Goal: Information Seeking & Learning: Learn about a topic

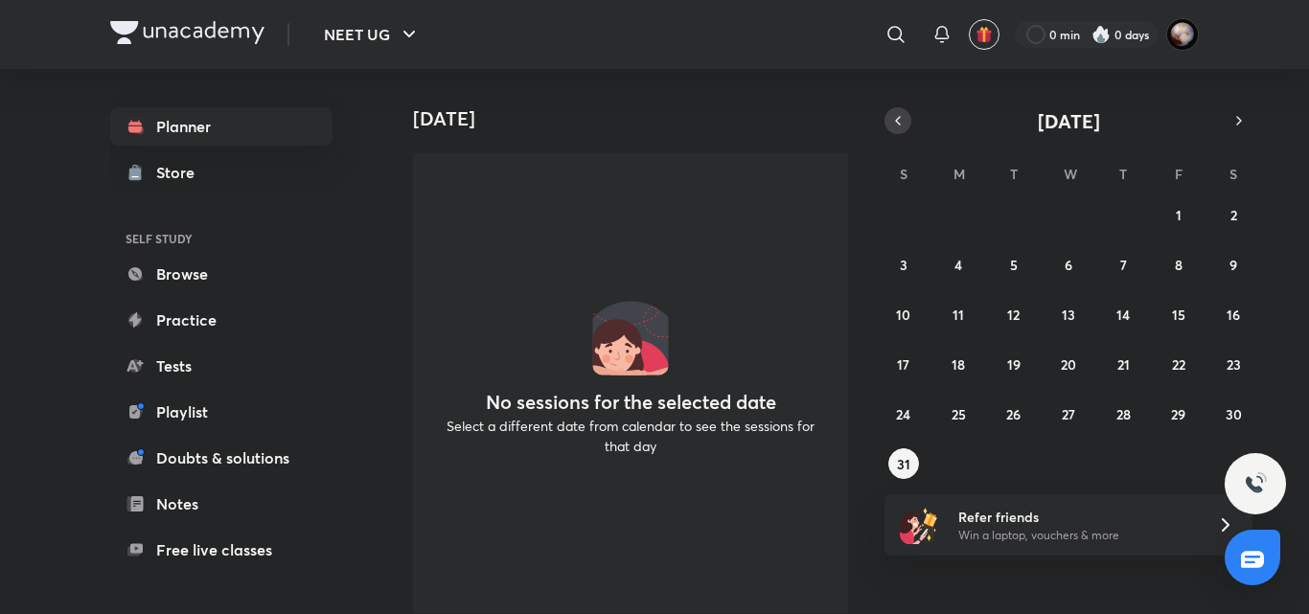
click at [909, 122] on button "button" at bounding box center [897, 120] width 27 height 27
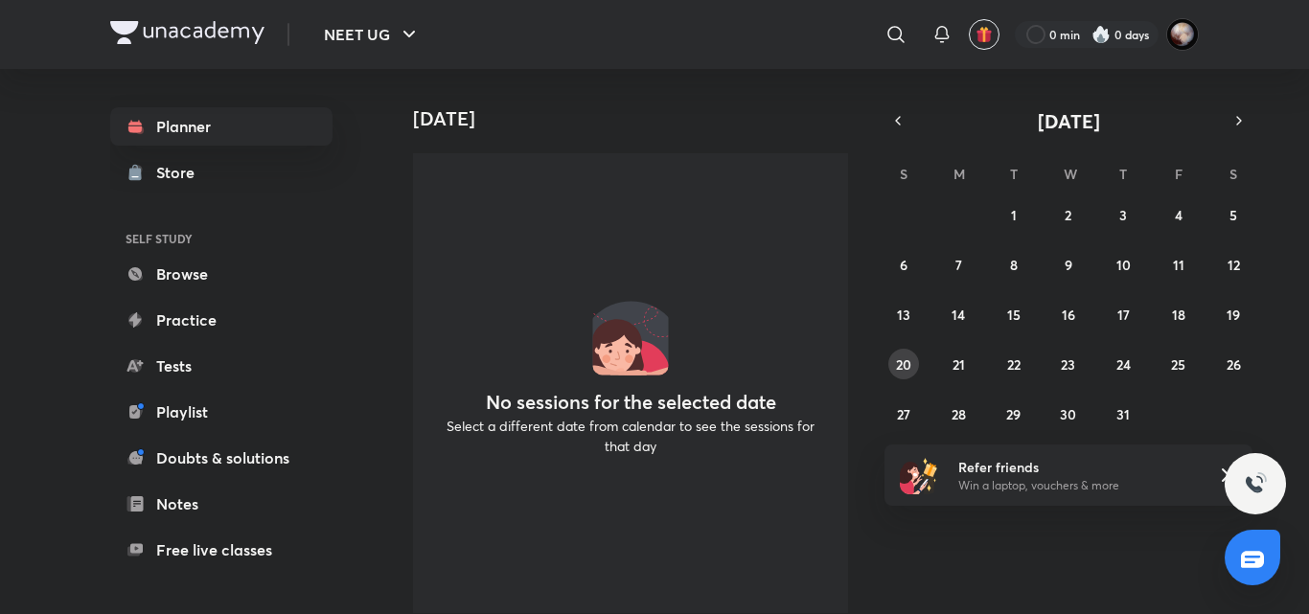
click at [902, 363] on abbr "20" at bounding box center [903, 364] width 15 height 18
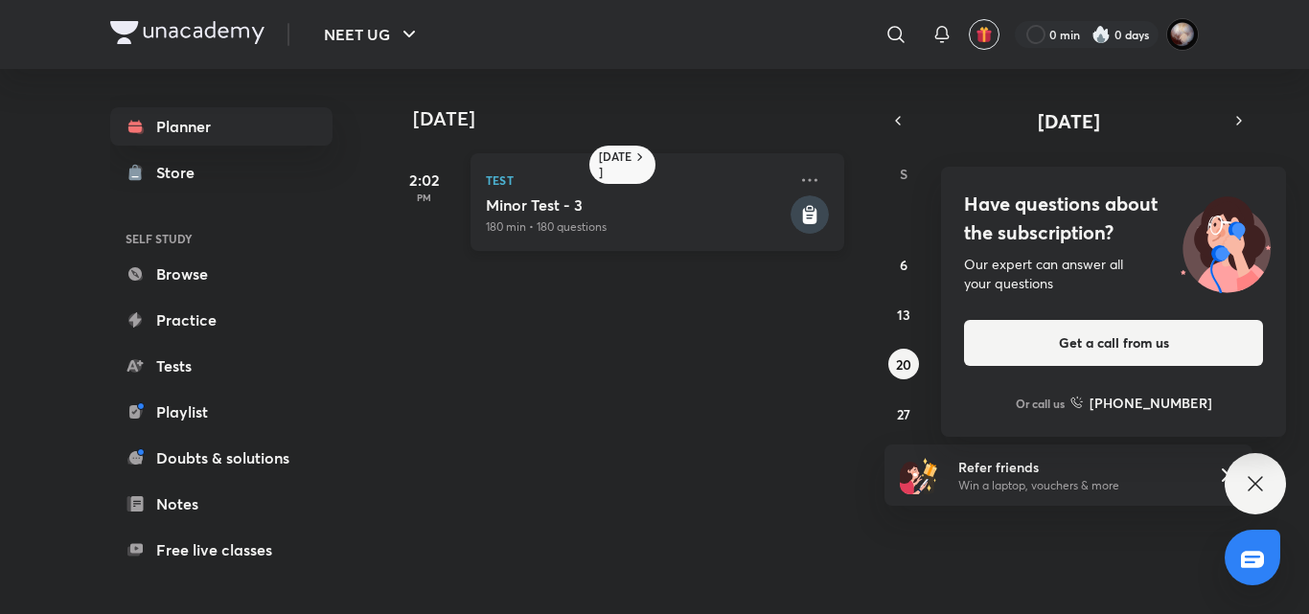
click at [803, 218] on icon at bounding box center [810, 216] width 14 height 16
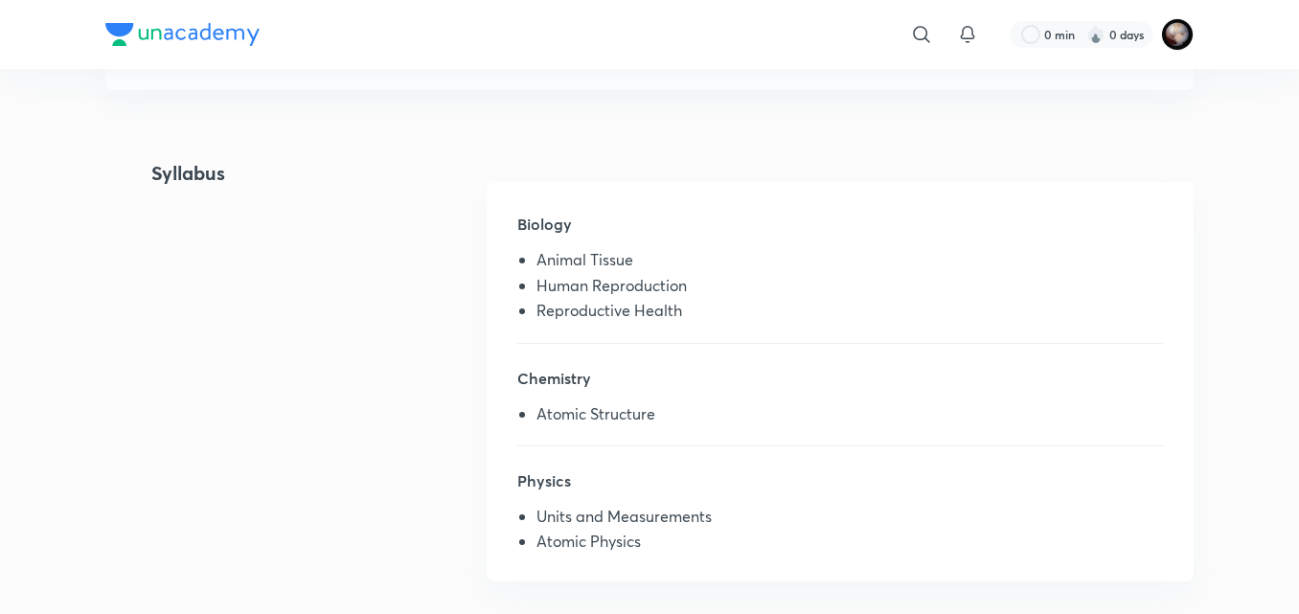
scroll to position [375, 0]
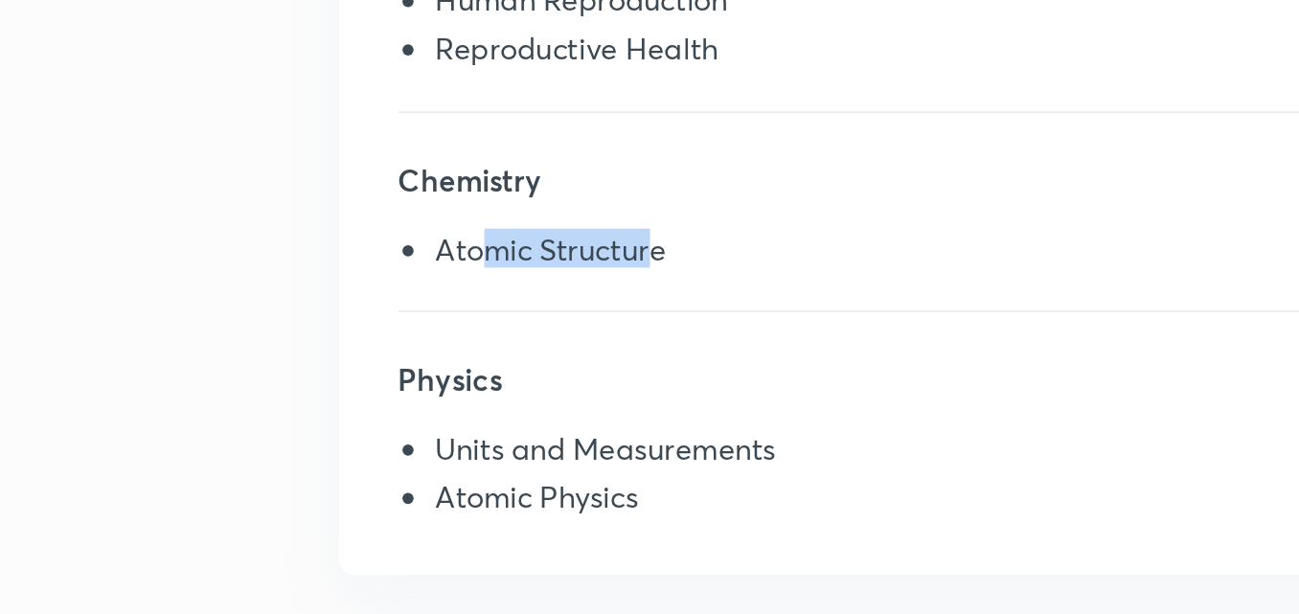
drag, startPoint x: 559, startPoint y: 416, endPoint x: 650, endPoint y: 422, distance: 90.3
click at [650, 422] on li "Atomic Structure" at bounding box center [849, 419] width 627 height 25
click at [600, 415] on li "Atomic Structure" at bounding box center [849, 419] width 627 height 25
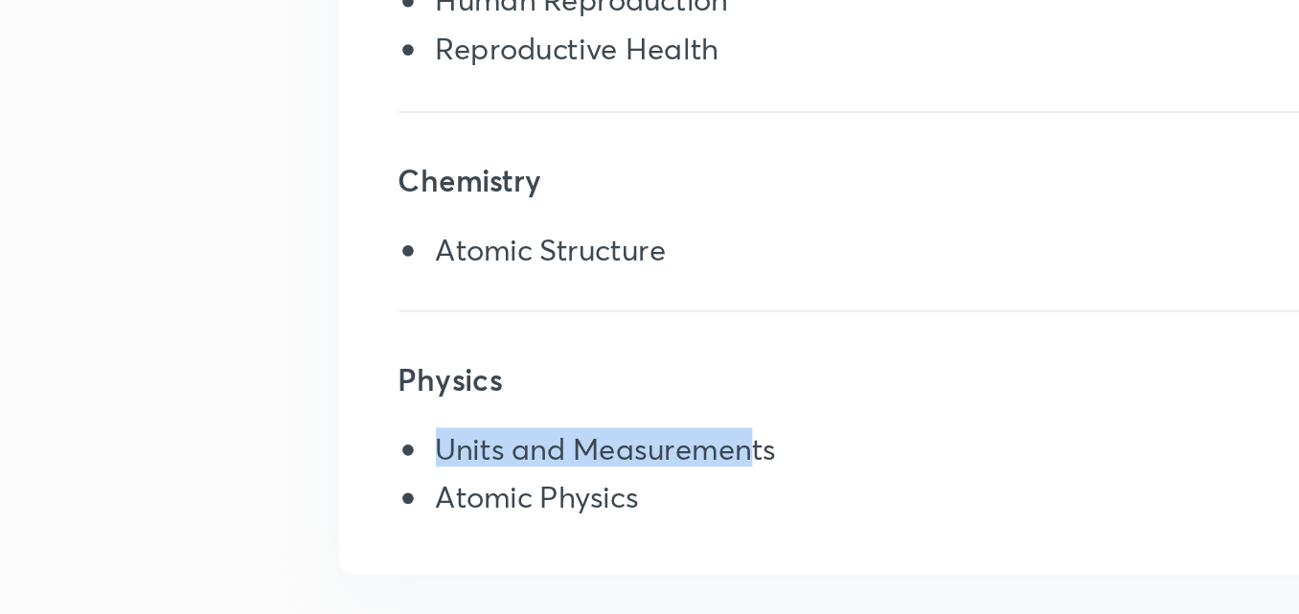
drag, startPoint x: 535, startPoint y: 521, endPoint x: 697, endPoint y: 527, distance: 163.0
click at [697, 527] on li "Units and Measurements" at bounding box center [849, 522] width 627 height 25
click at [618, 518] on li "Units and Measurements" at bounding box center [849, 522] width 627 height 25
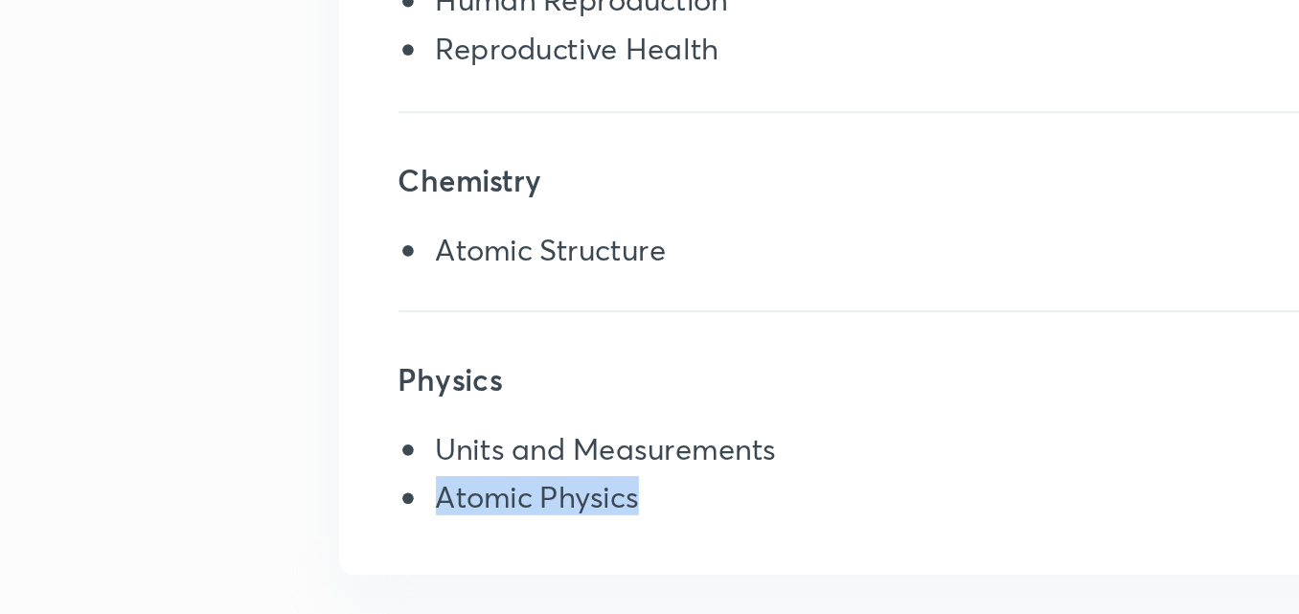
drag, startPoint x: 536, startPoint y: 545, endPoint x: 671, endPoint y: 551, distance: 134.2
click at [671, 551] on li "Atomic Physics" at bounding box center [849, 547] width 627 height 25
click at [599, 537] on li "Atomic Physics" at bounding box center [849, 547] width 627 height 25
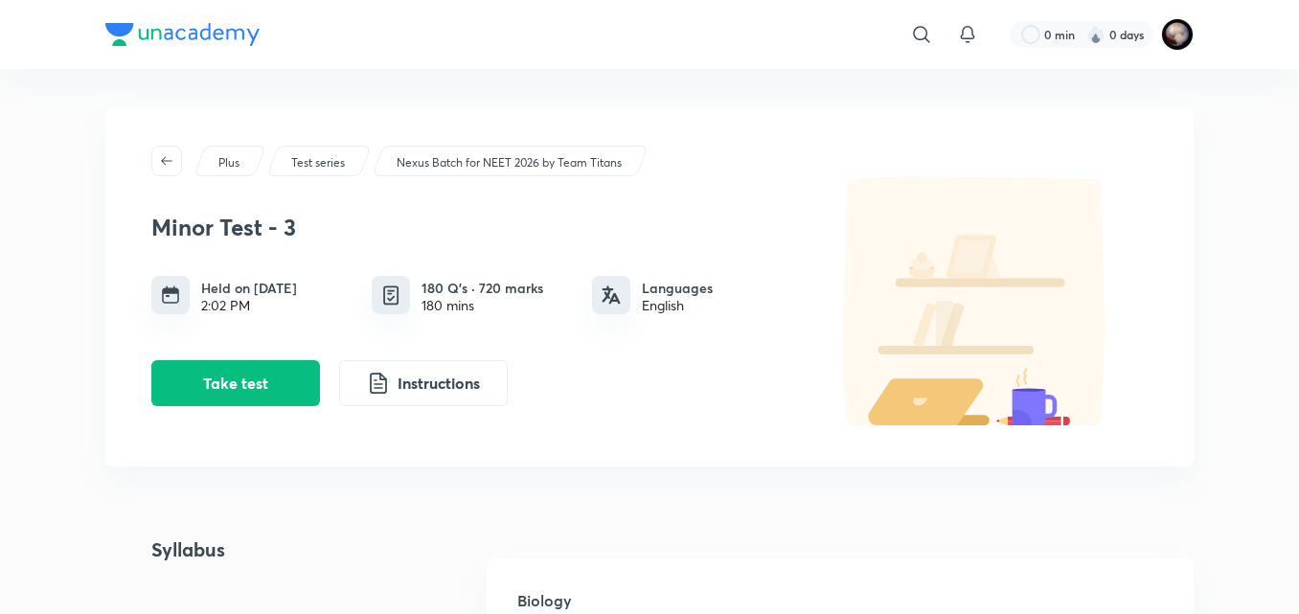
scroll to position [1, 0]
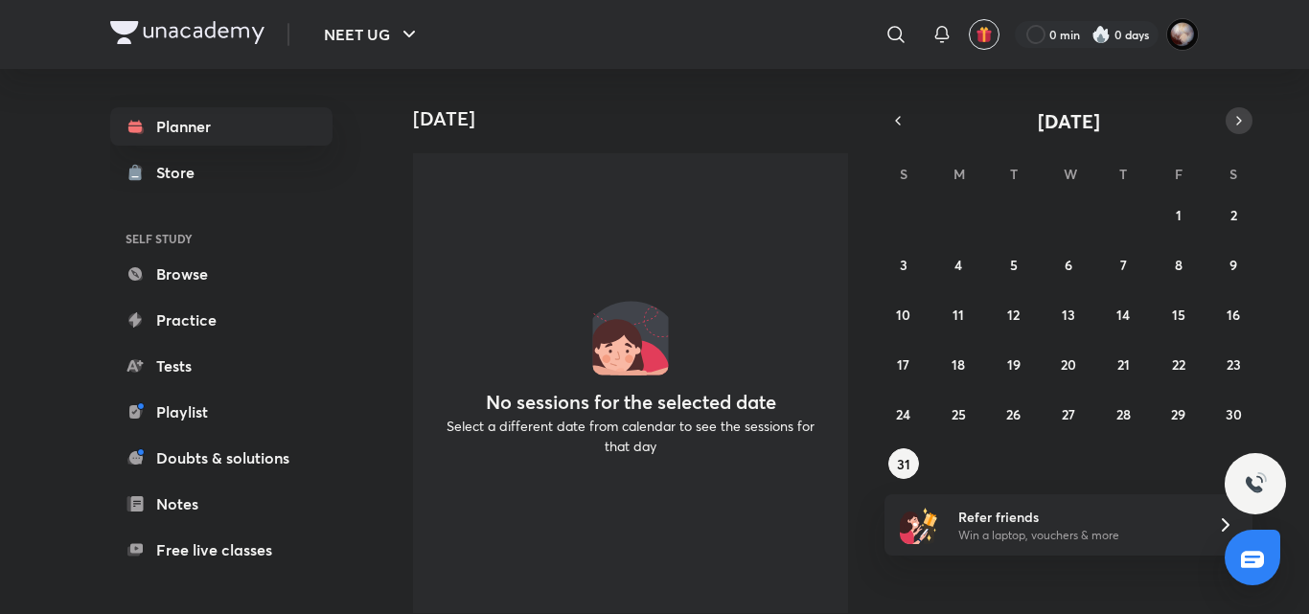
click at [1239, 126] on icon "button" at bounding box center [1238, 120] width 15 height 17
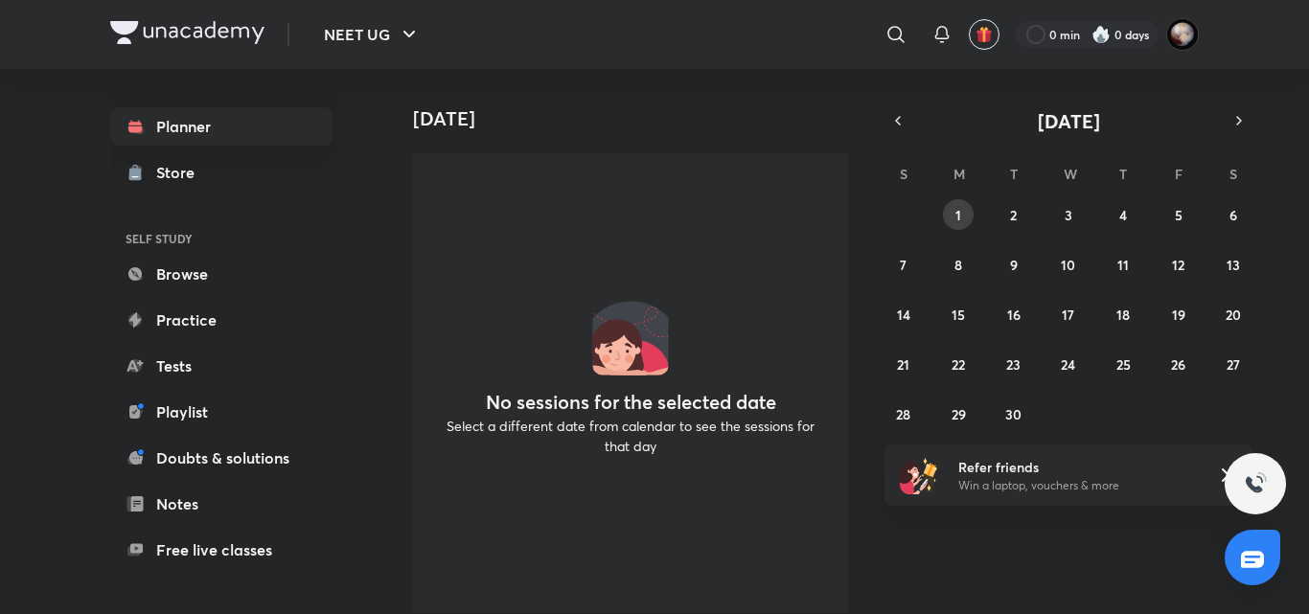
click at [967, 215] on button "1" at bounding box center [958, 214] width 31 height 31
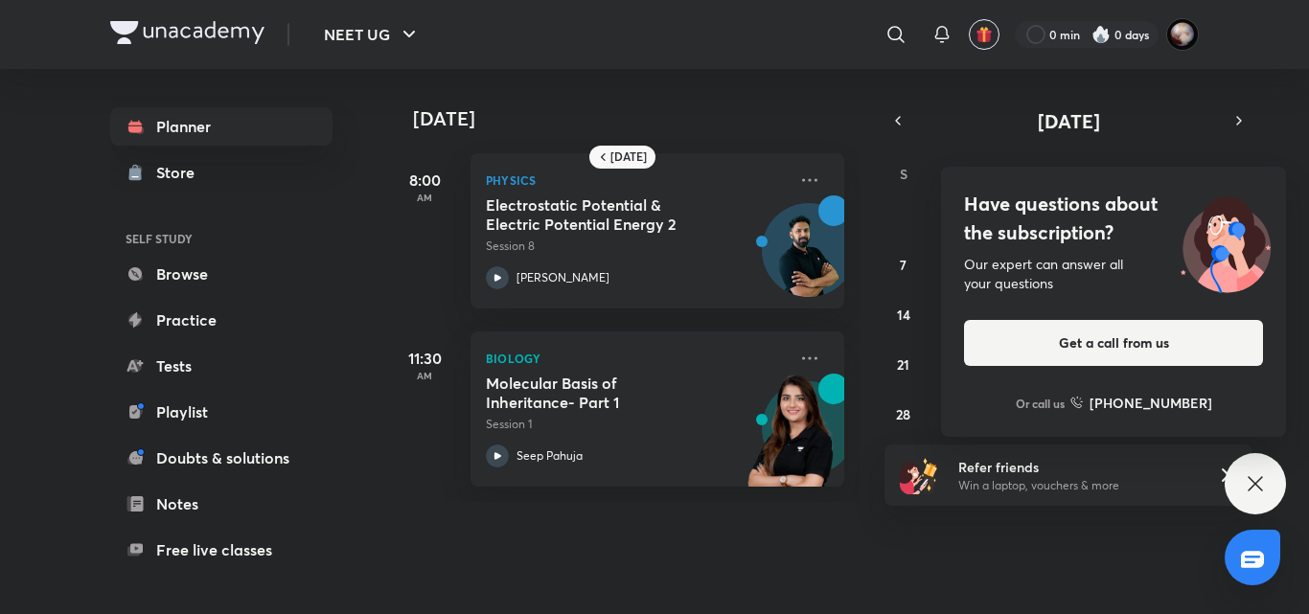
click at [1266, 472] on icon at bounding box center [1255, 483] width 23 height 23
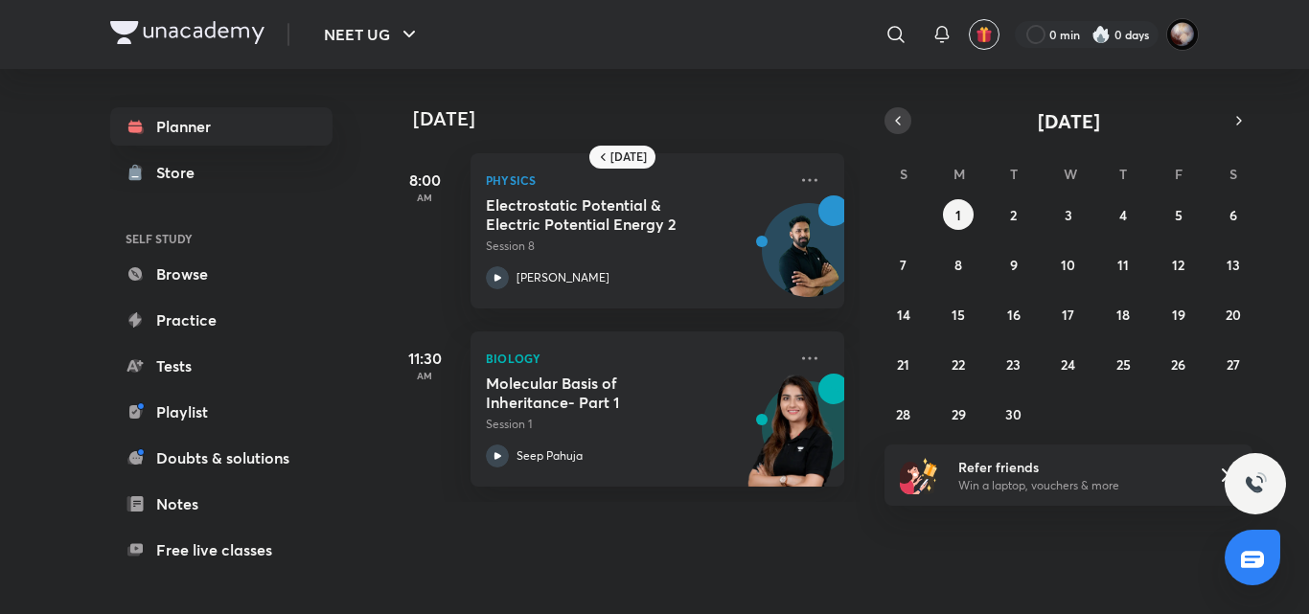
click at [890, 118] on icon "button" at bounding box center [897, 120] width 15 height 17
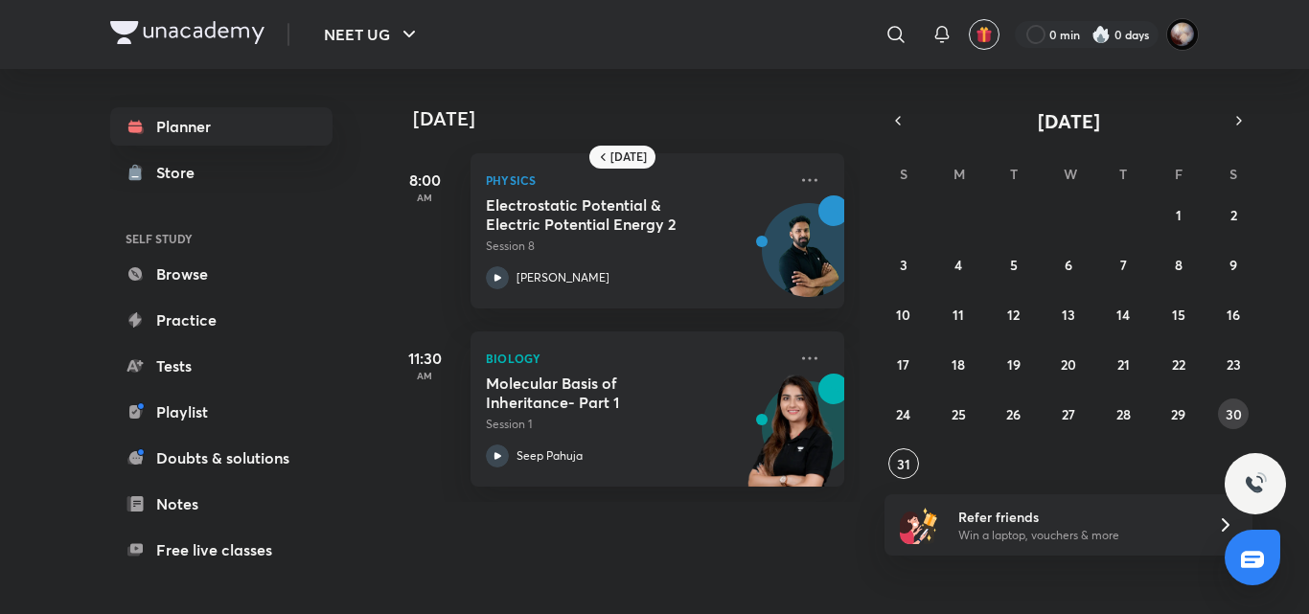
click at [1231, 415] on abbr "30" at bounding box center [1233, 414] width 16 height 18
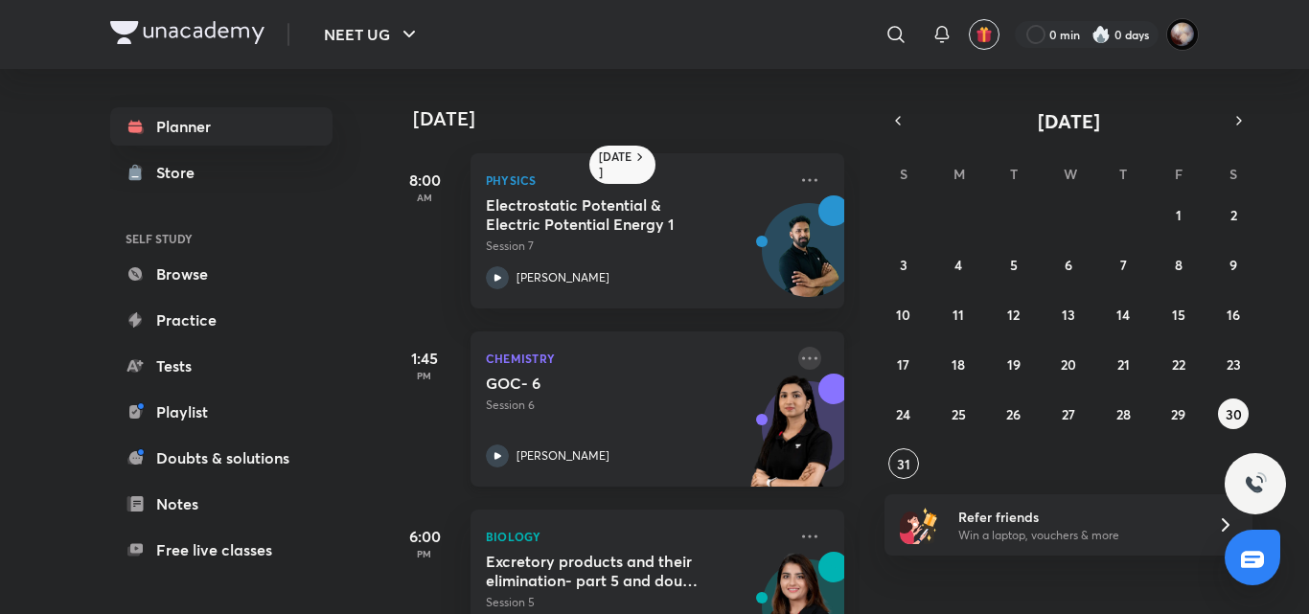
click at [800, 360] on icon at bounding box center [809, 358] width 23 height 23
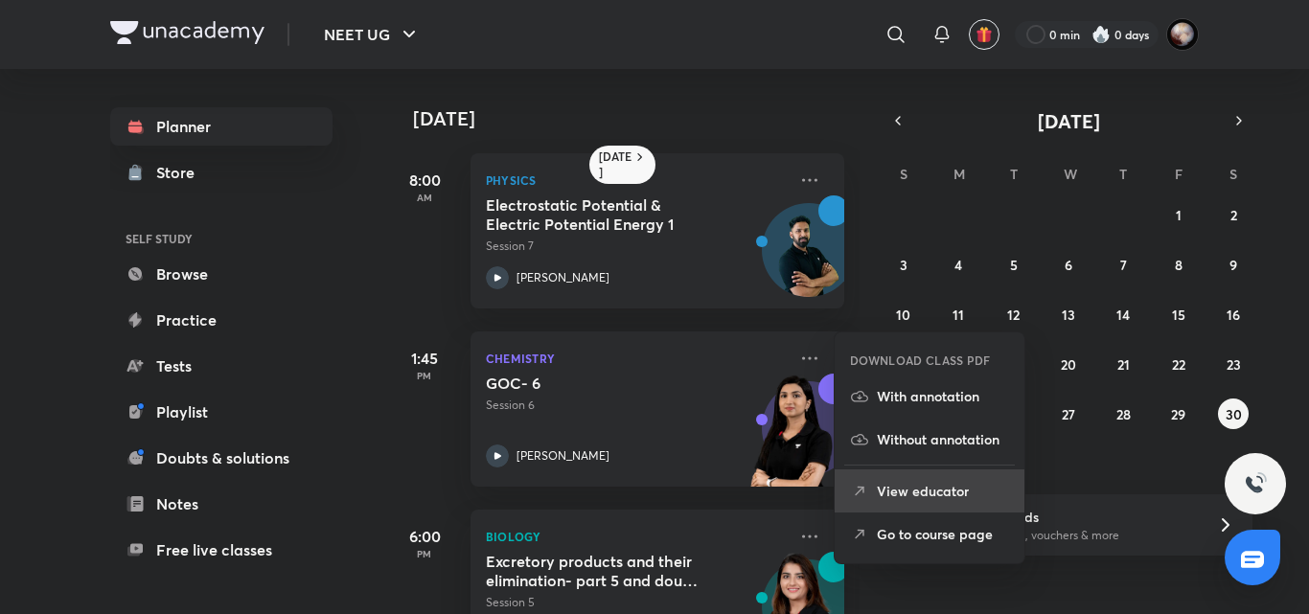
click at [914, 495] on p "View educator" at bounding box center [943, 491] width 132 height 20
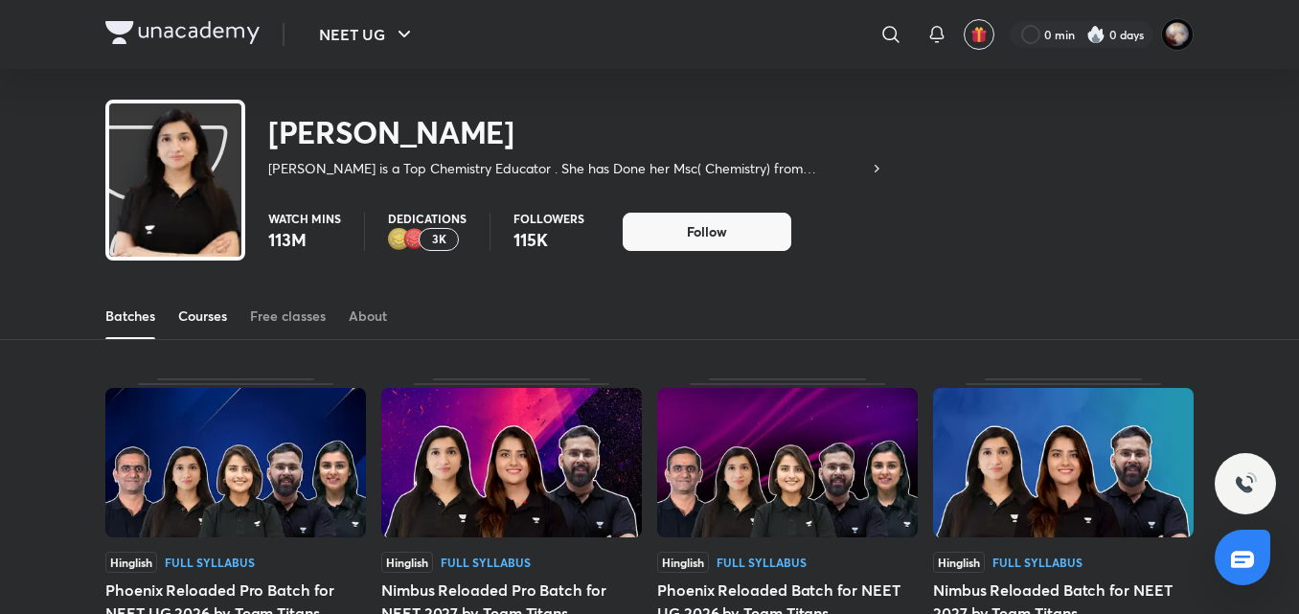
click at [186, 322] on div "Courses" at bounding box center [202, 316] width 49 height 19
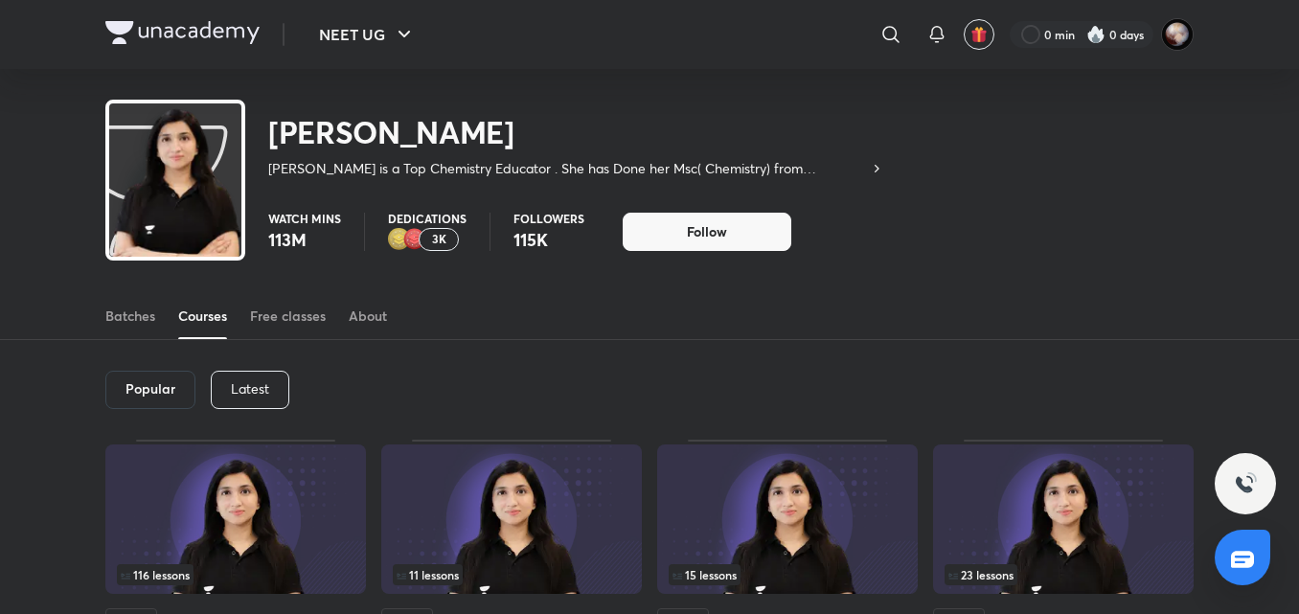
click at [251, 391] on p "Latest" at bounding box center [250, 388] width 38 height 15
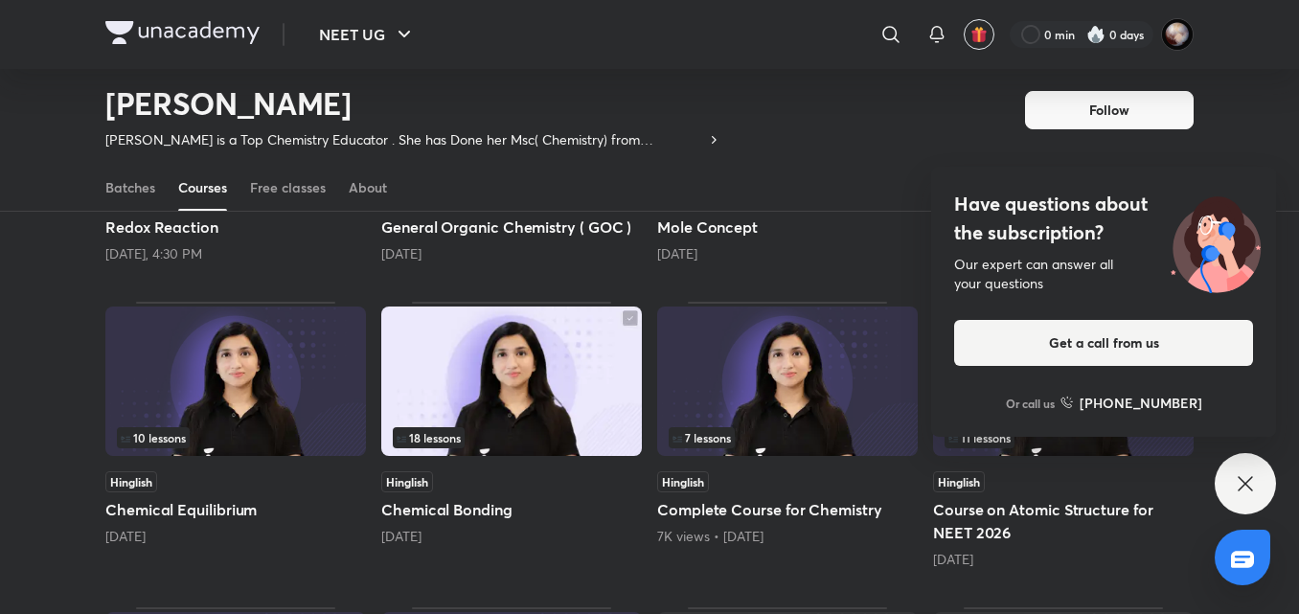
scroll to position [361, 0]
click at [1249, 501] on div "Have questions about the subscription? Our expert can answer all your questions…" at bounding box center [1245, 483] width 61 height 61
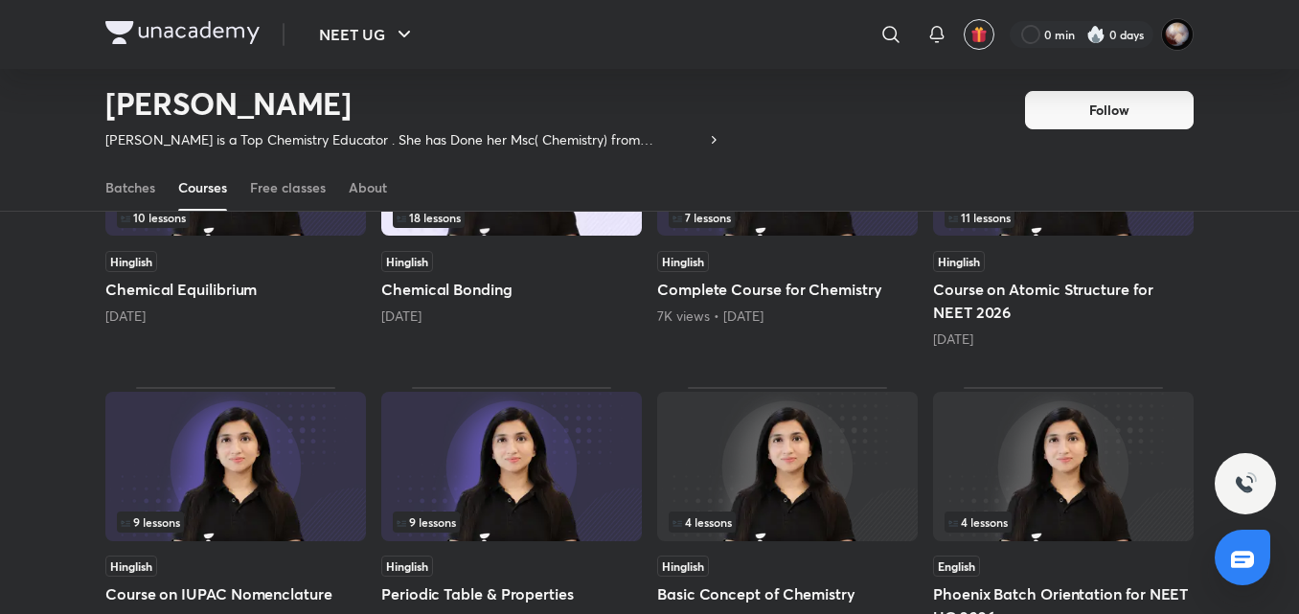
scroll to position [733, 0]
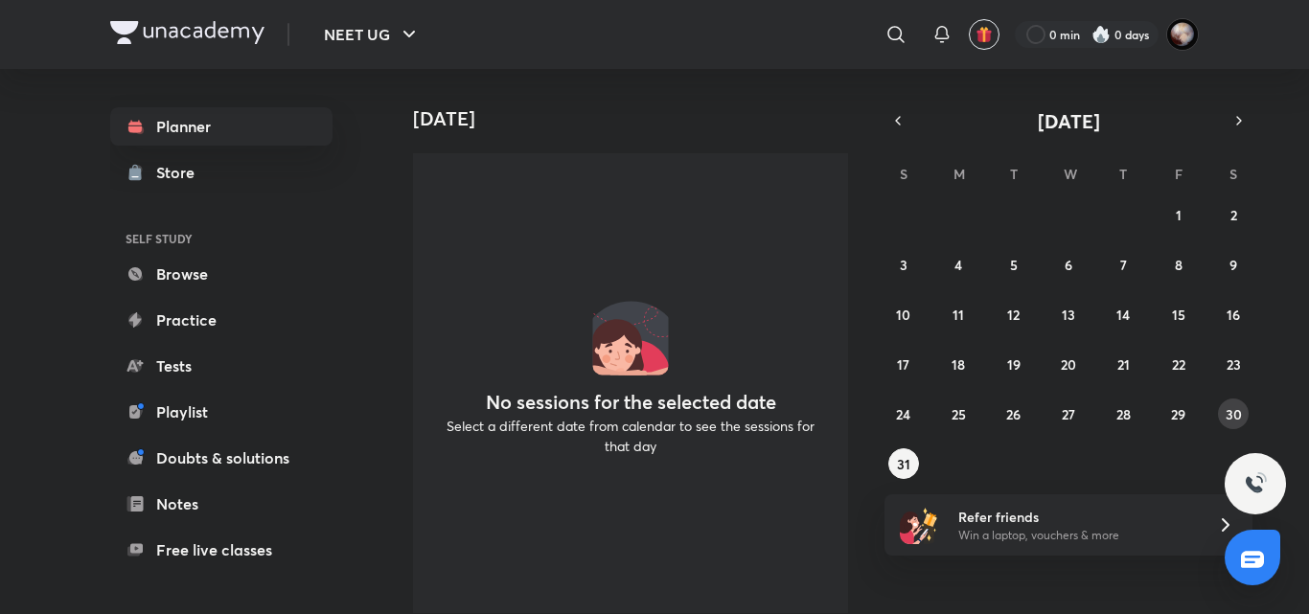
click at [1240, 408] on abbr "30" at bounding box center [1233, 414] width 16 height 18
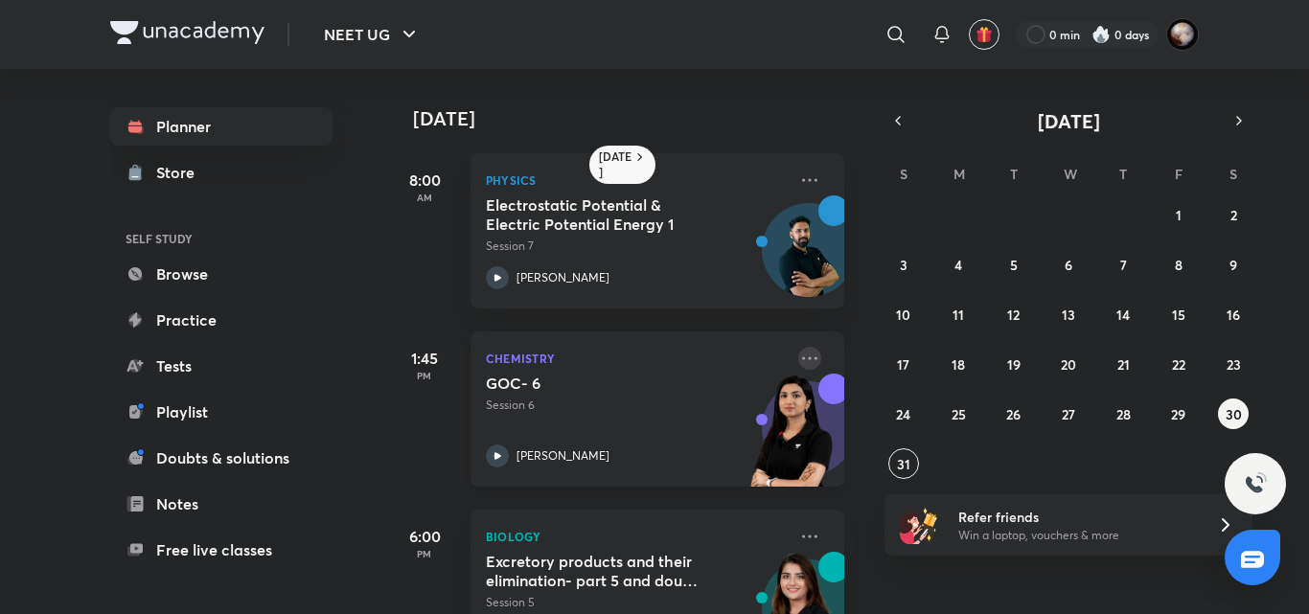
click at [798, 353] on icon at bounding box center [809, 358] width 23 height 23
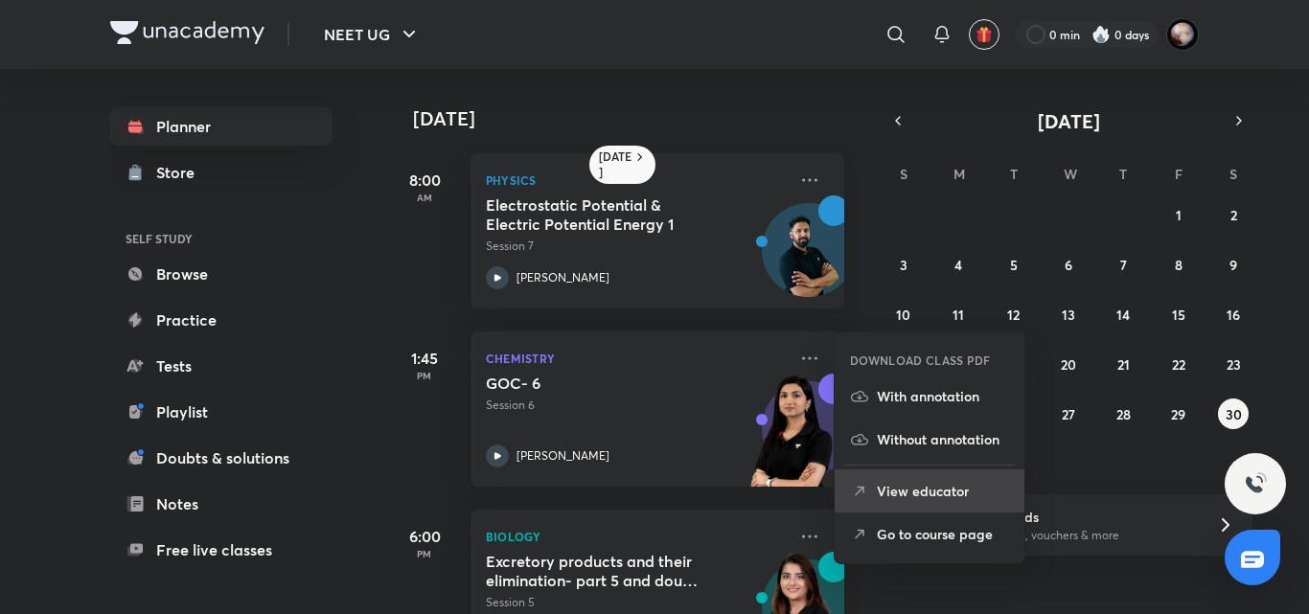
click at [928, 499] on p "View educator" at bounding box center [943, 491] width 132 height 20
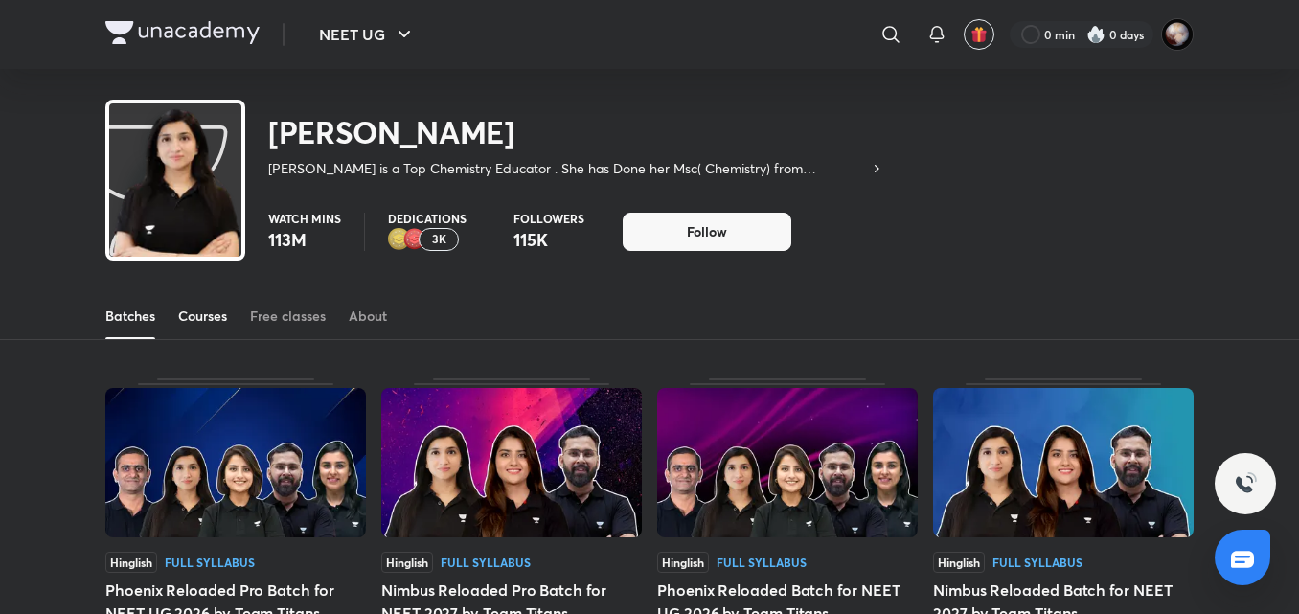
click at [219, 328] on link "Courses" at bounding box center [202, 316] width 49 height 46
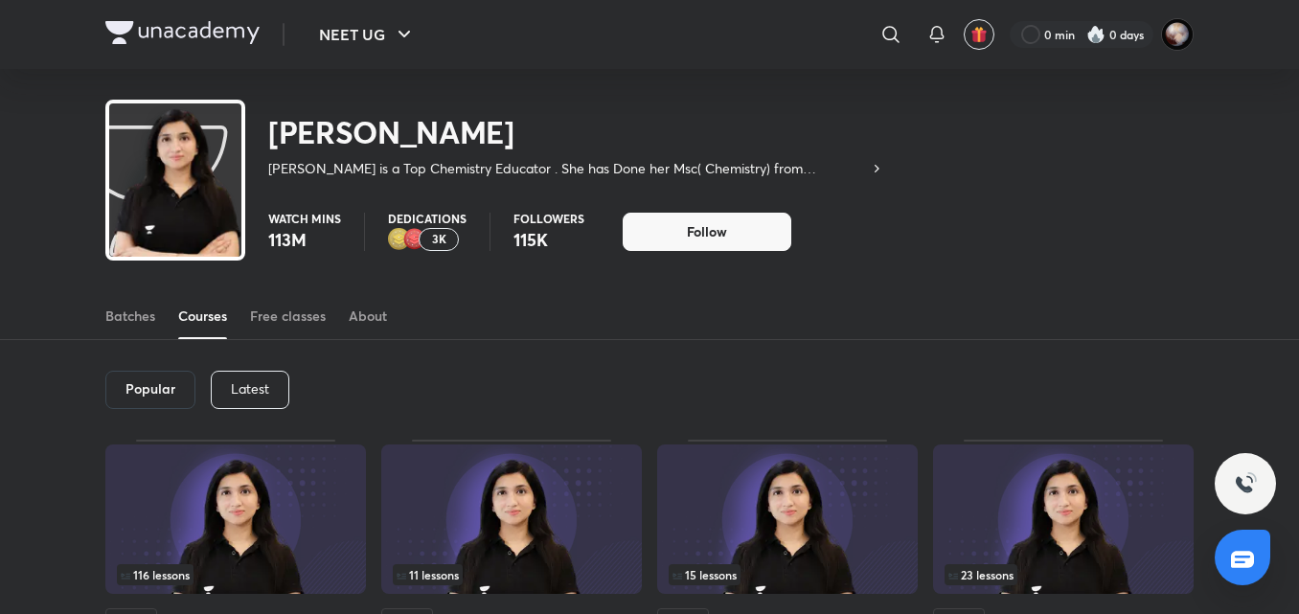
click at [259, 386] on p "Latest" at bounding box center [250, 388] width 38 height 15
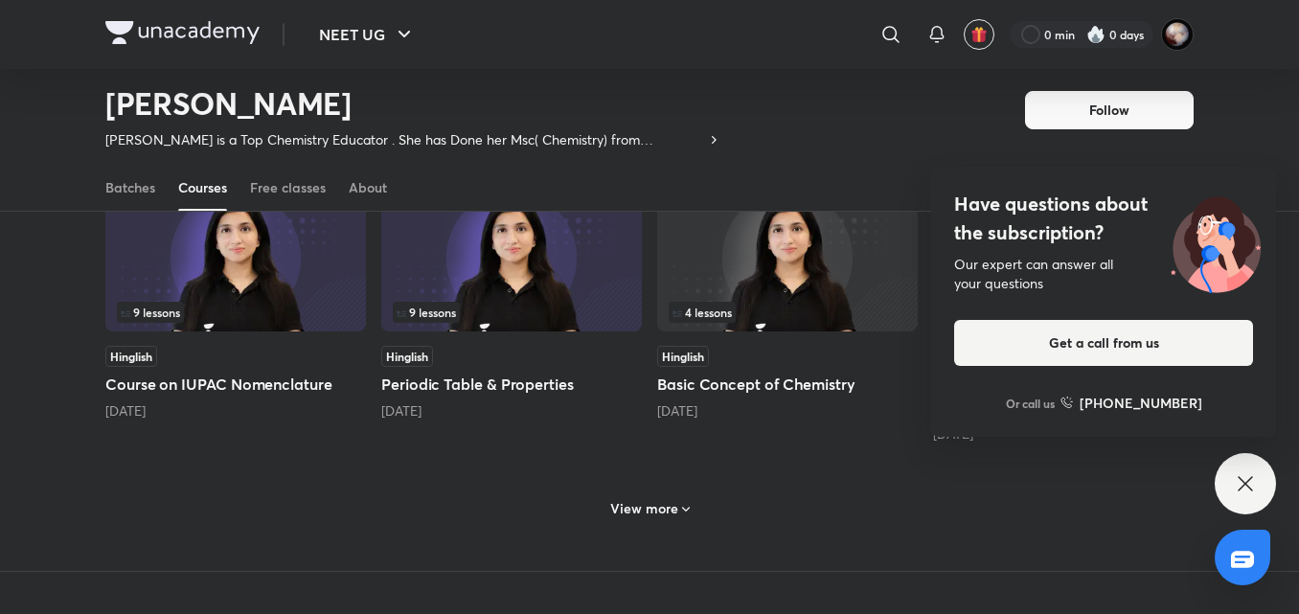
scroll to position [793, 0]
click at [1269, 497] on div "Have questions about the subscription? Our expert can answer all your questions…" at bounding box center [1245, 483] width 61 height 61
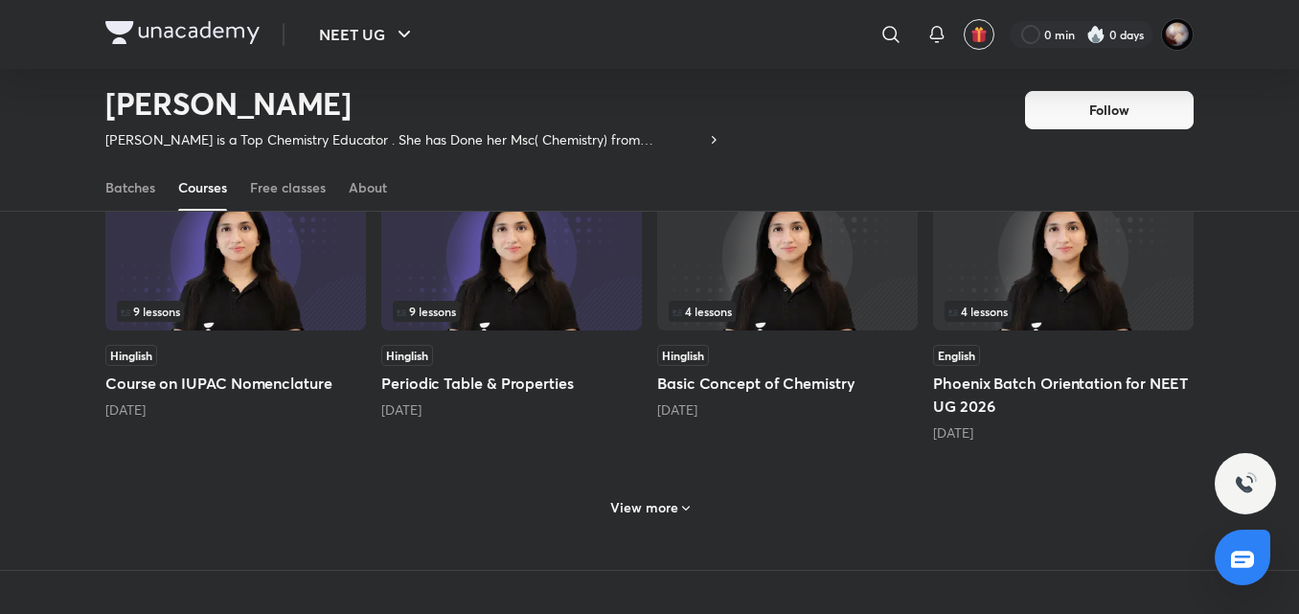
click at [169, 395] on h5 "Course on IUPAC Nomenclature" at bounding box center [235, 383] width 261 height 23
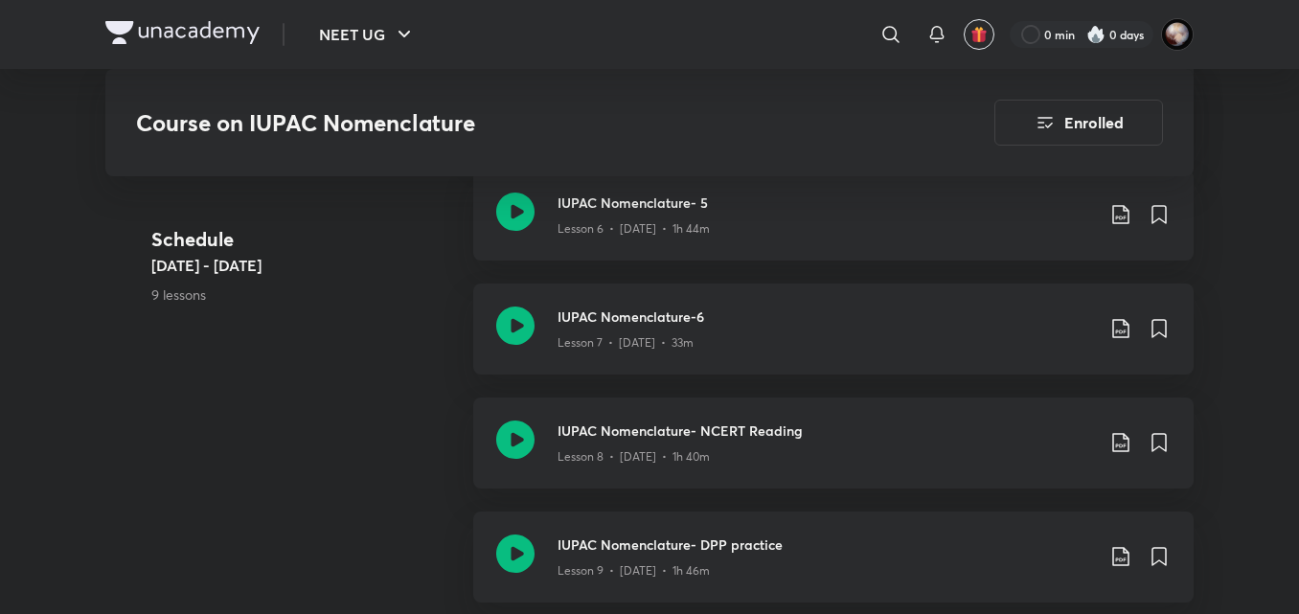
scroll to position [1500, 0]
click at [510, 441] on icon at bounding box center [515, 441] width 38 height 38
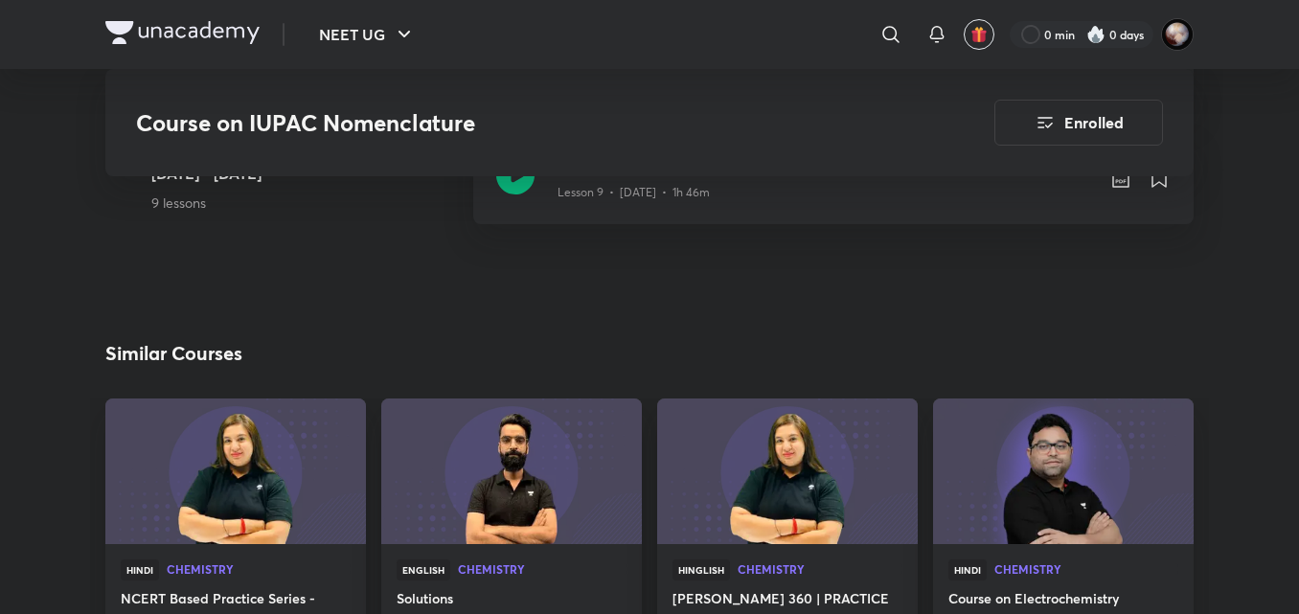
scroll to position [1883, 0]
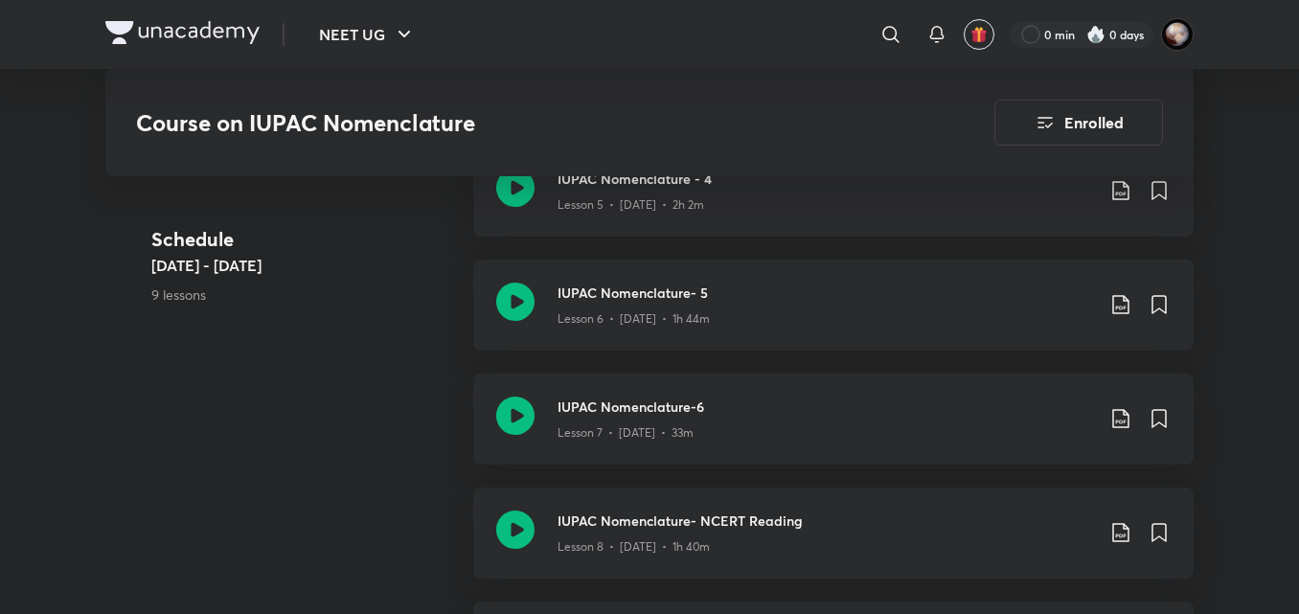
scroll to position [1404, 0]
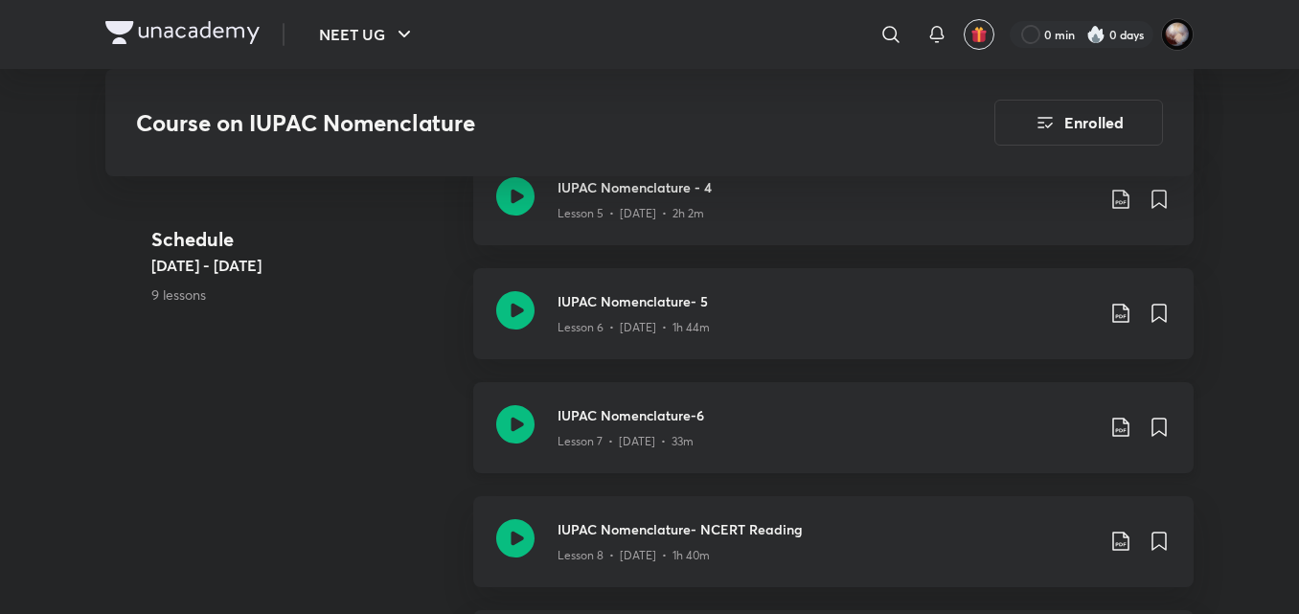
click at [515, 421] on icon at bounding box center [515, 424] width 38 height 38
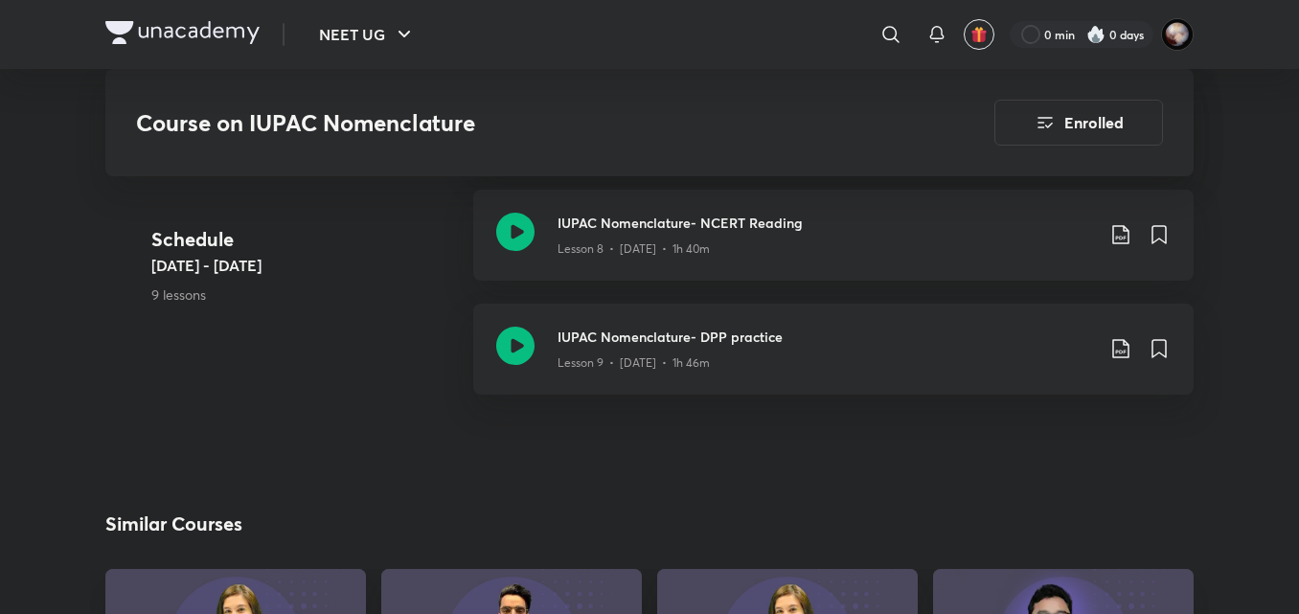
scroll to position [1748, 0]
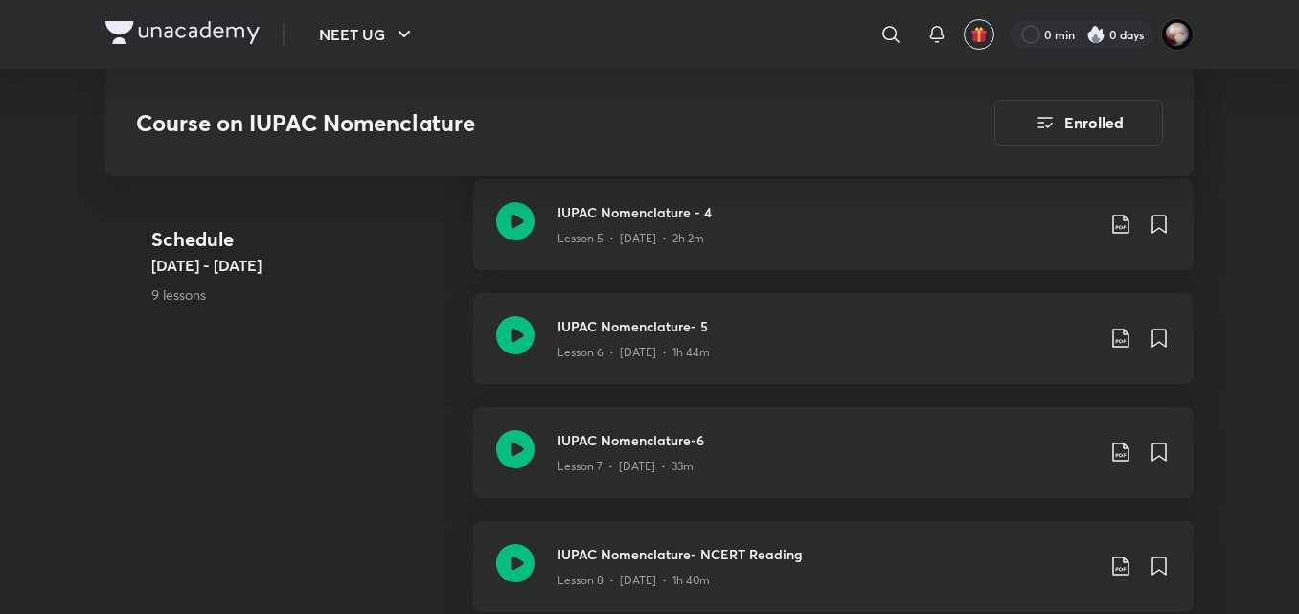
scroll to position [1378, 0]
click at [526, 345] on icon at bounding box center [515, 336] width 38 height 38
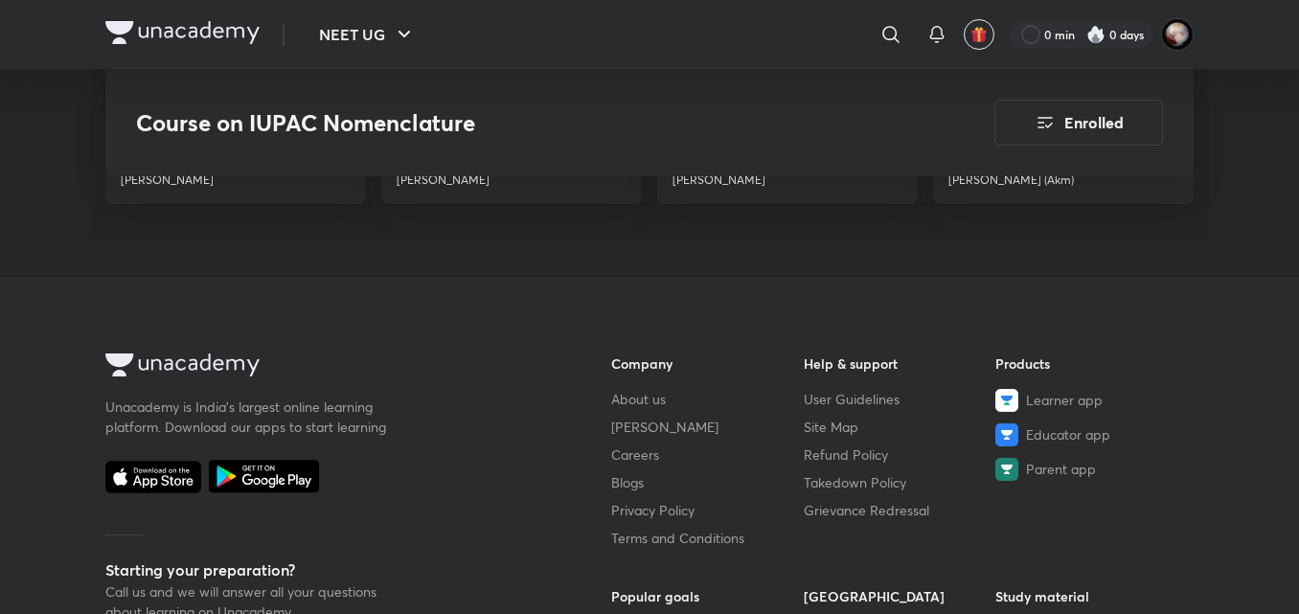
scroll to position [2412, 0]
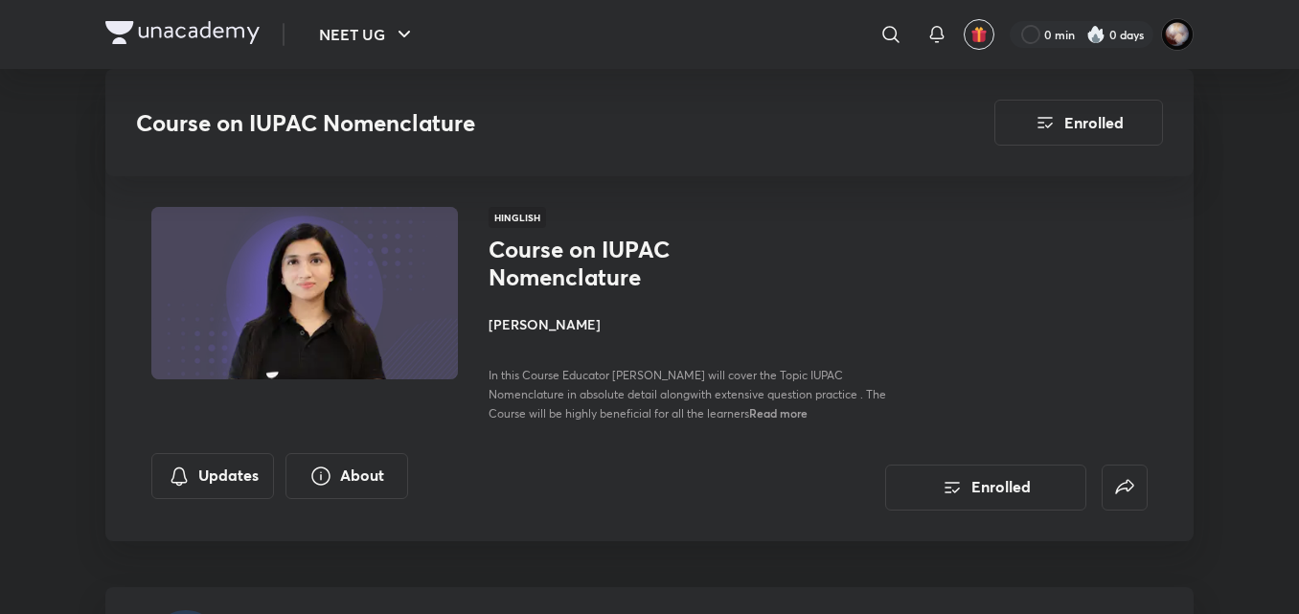
scroll to position [793, 0]
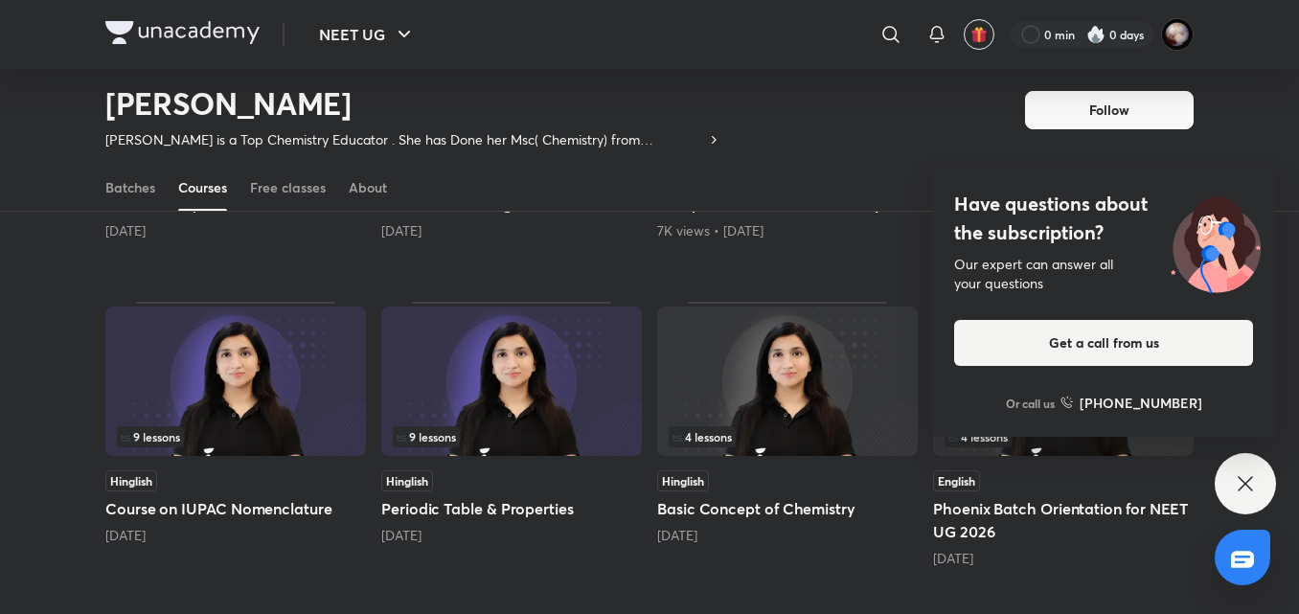
scroll to position [666, 0]
click at [1253, 479] on icon at bounding box center [1245, 483] width 23 height 23
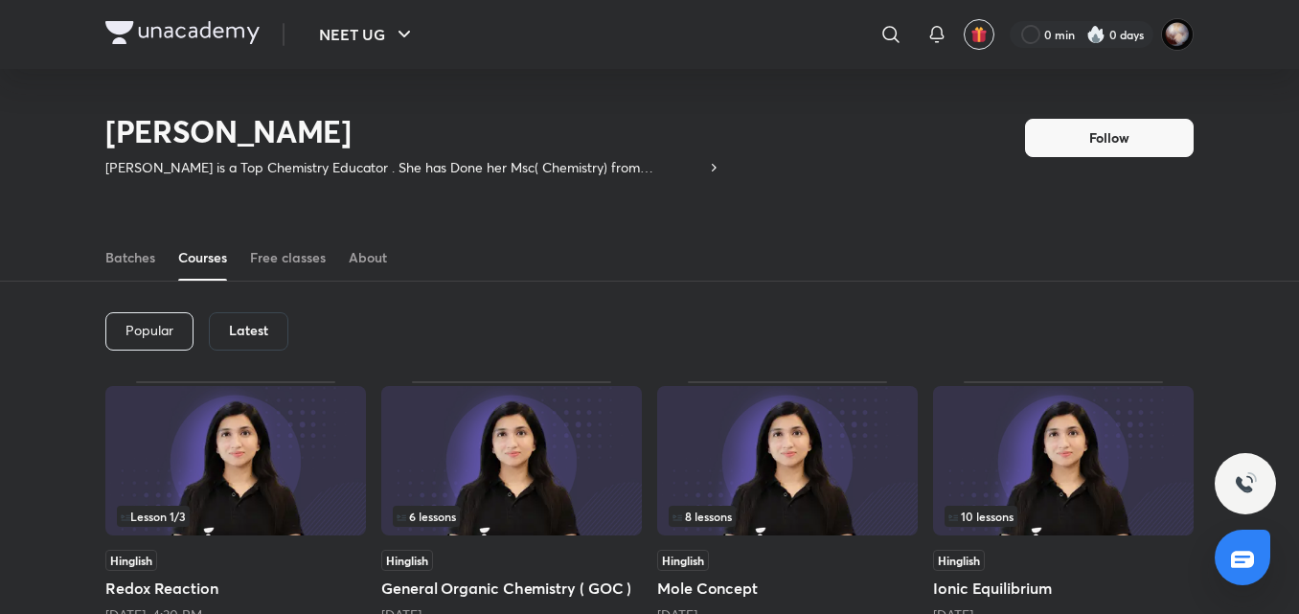
scroll to position [84, 0]
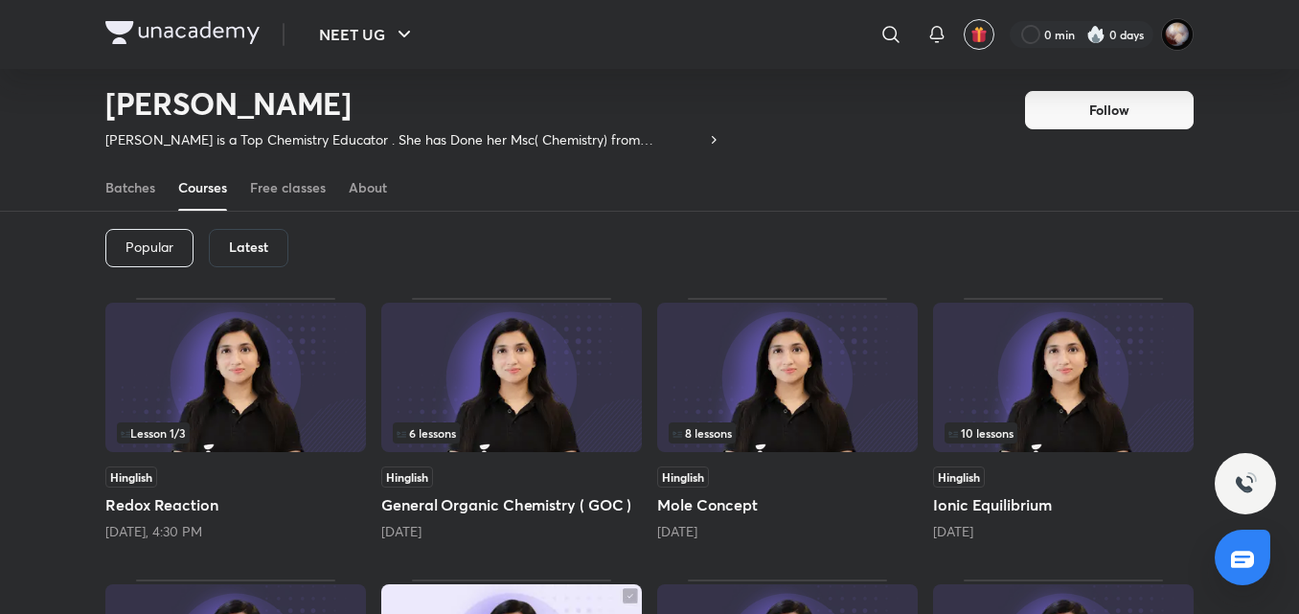
click at [154, 30] on img at bounding box center [182, 32] width 154 height 23
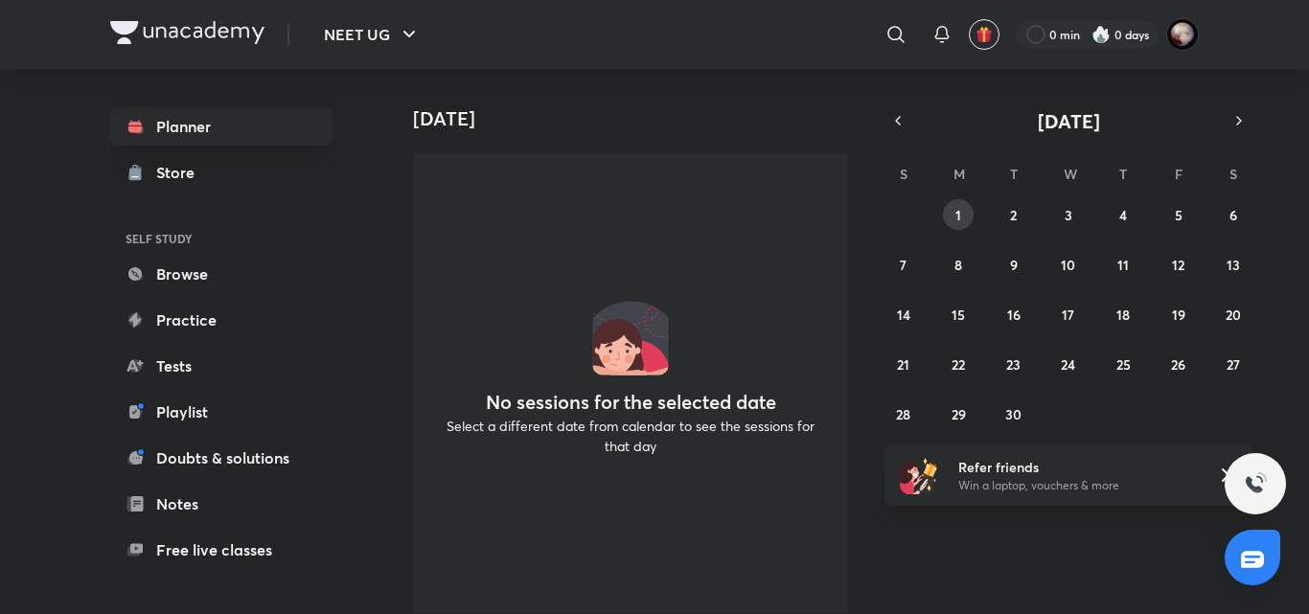
click at [964, 207] on button "1" at bounding box center [958, 214] width 31 height 31
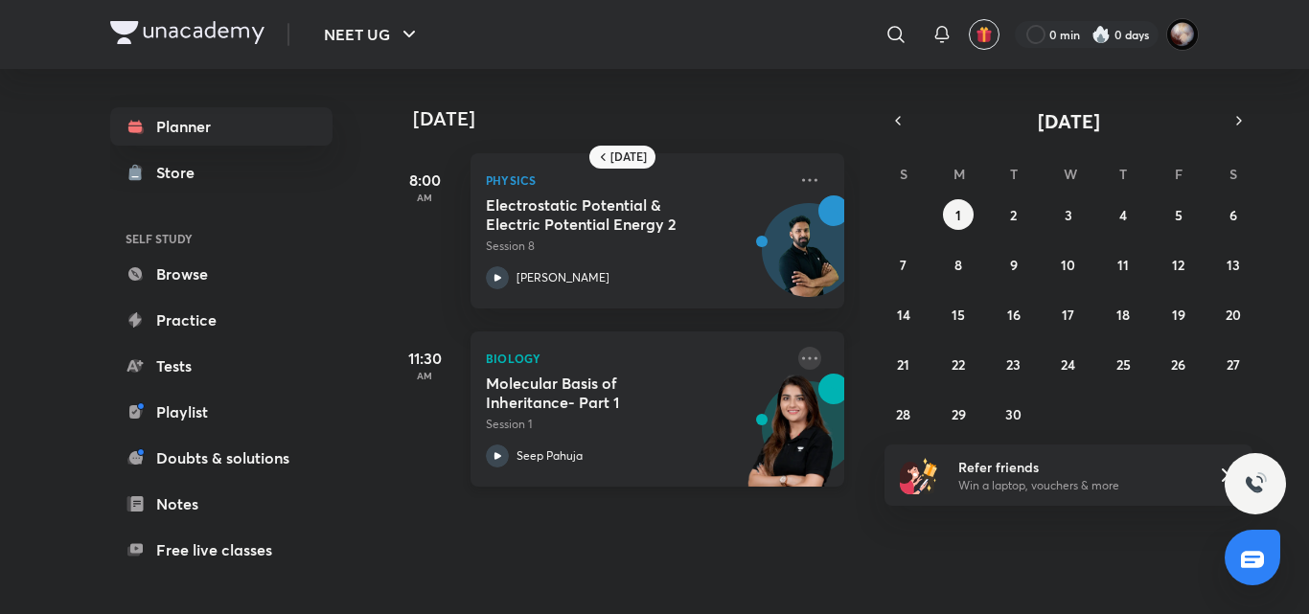
click at [798, 353] on icon at bounding box center [809, 358] width 23 height 23
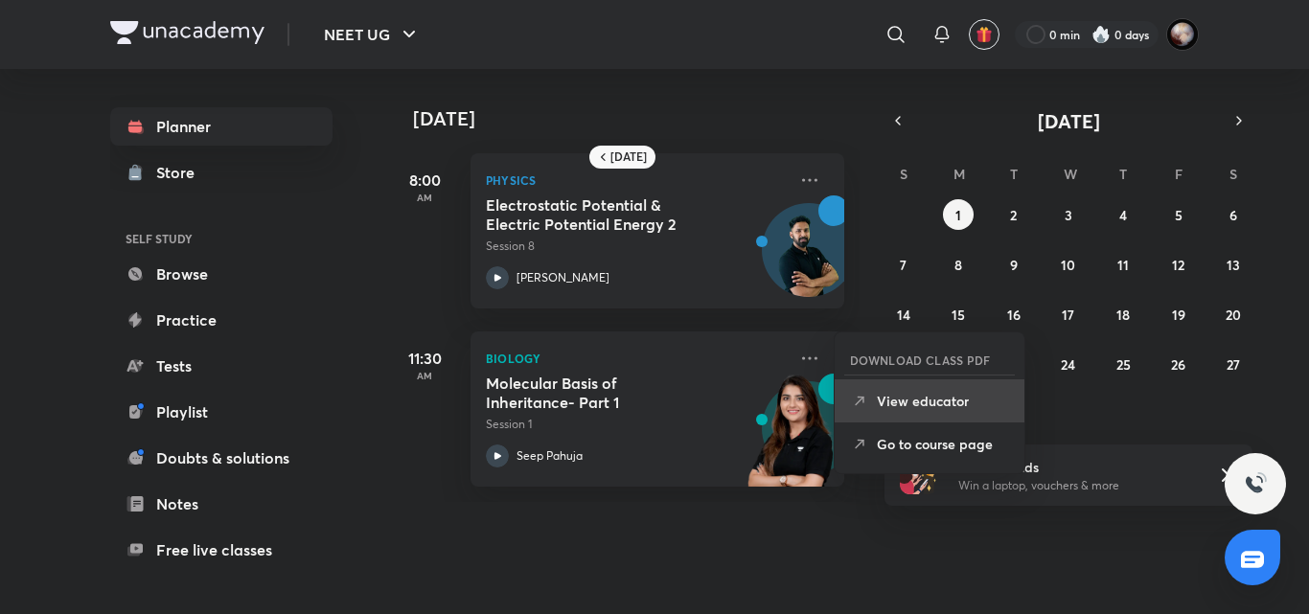
click at [909, 414] on li "View educator" at bounding box center [929, 400] width 190 height 43
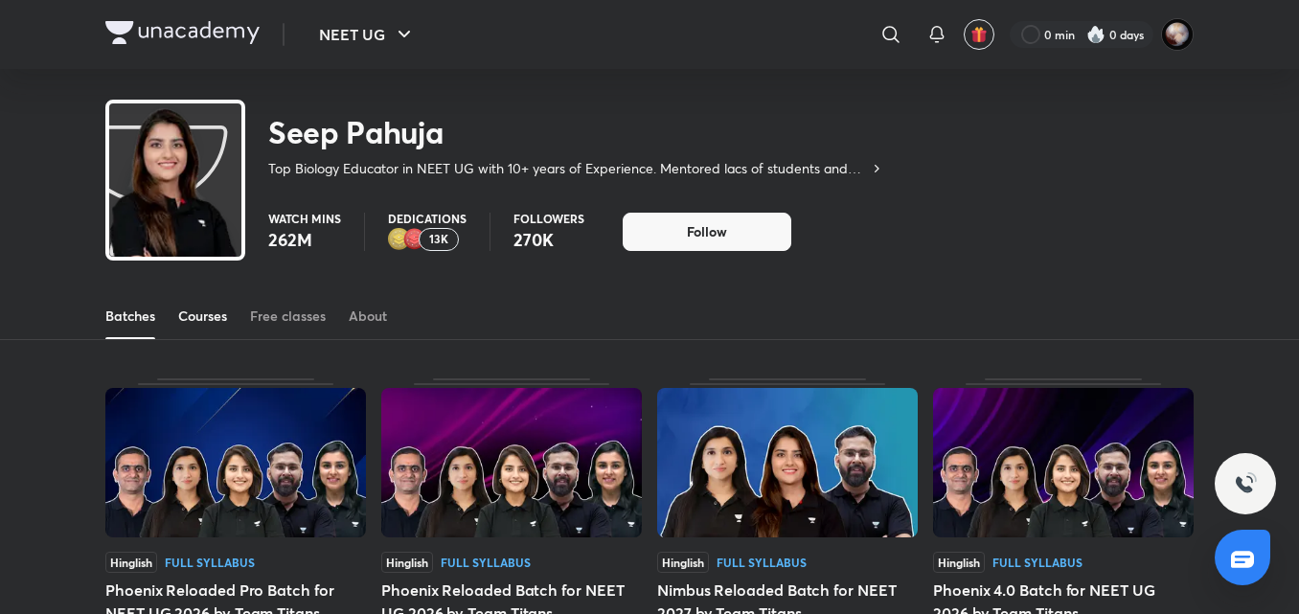
click at [216, 316] on div "Courses" at bounding box center [202, 316] width 49 height 19
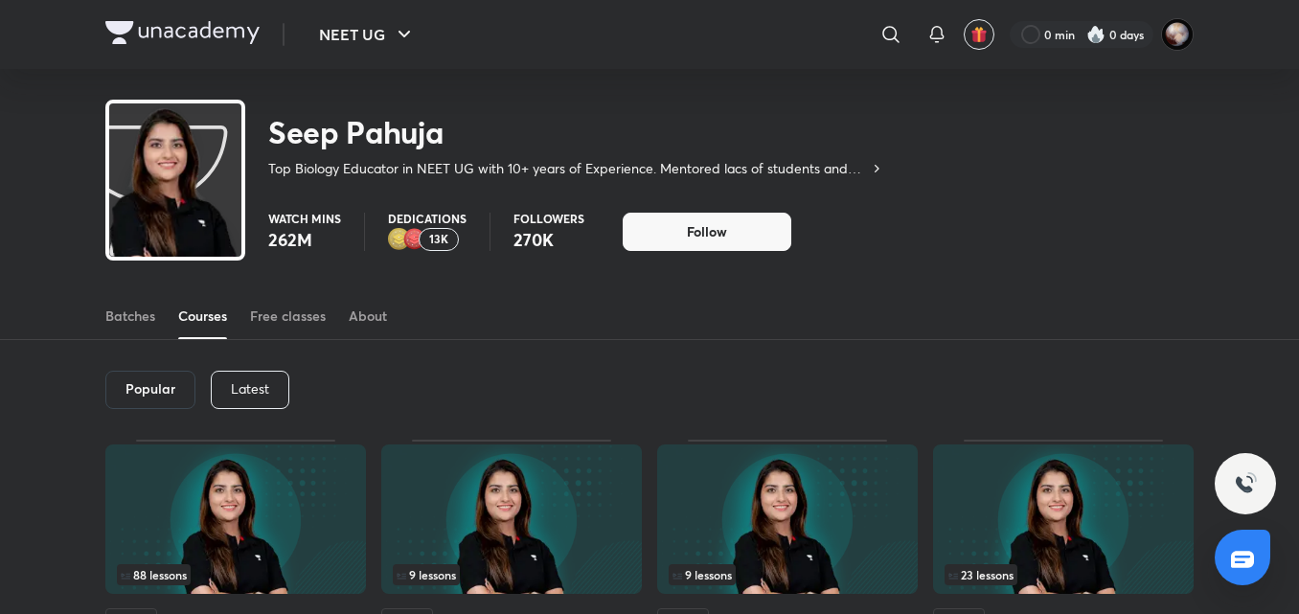
click at [258, 377] on div "Latest" at bounding box center [250, 390] width 79 height 38
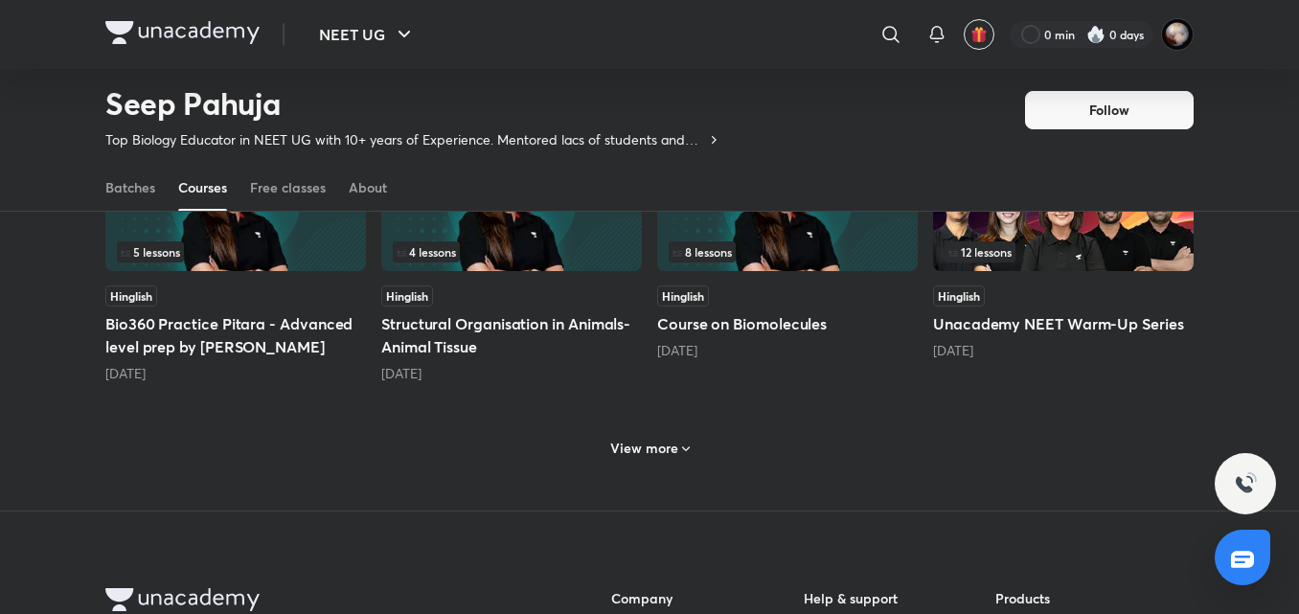
scroll to position [875, 0]
click at [649, 446] on h6 "View more" at bounding box center [644, 449] width 68 height 19
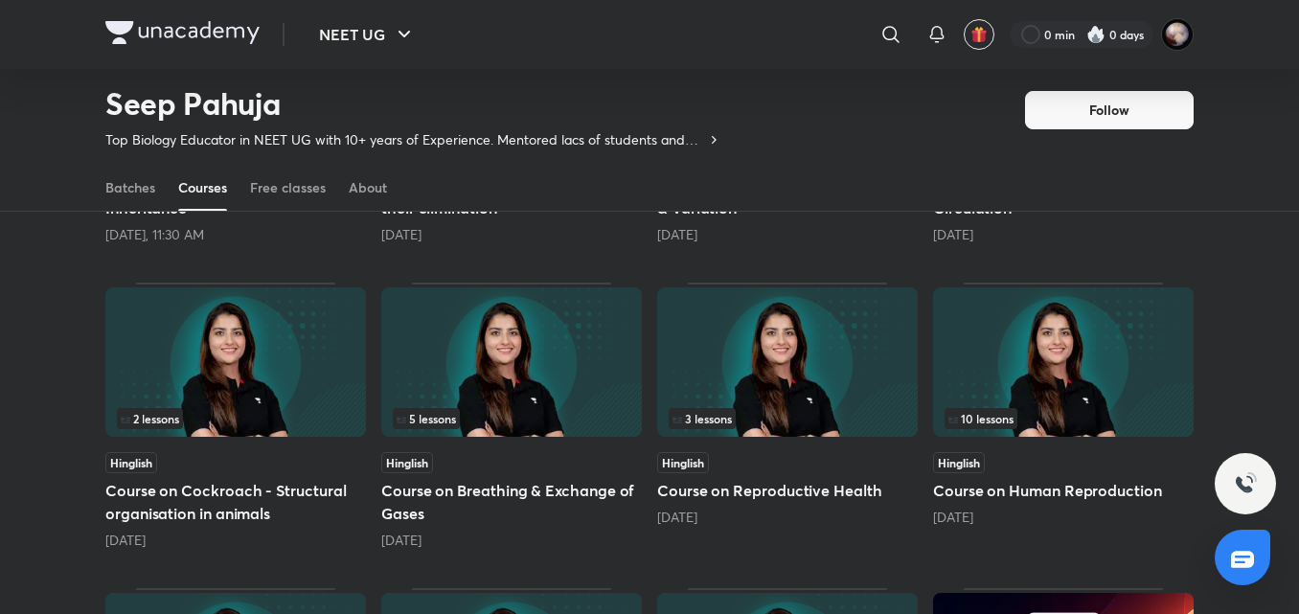
scroll to position [401, 0]
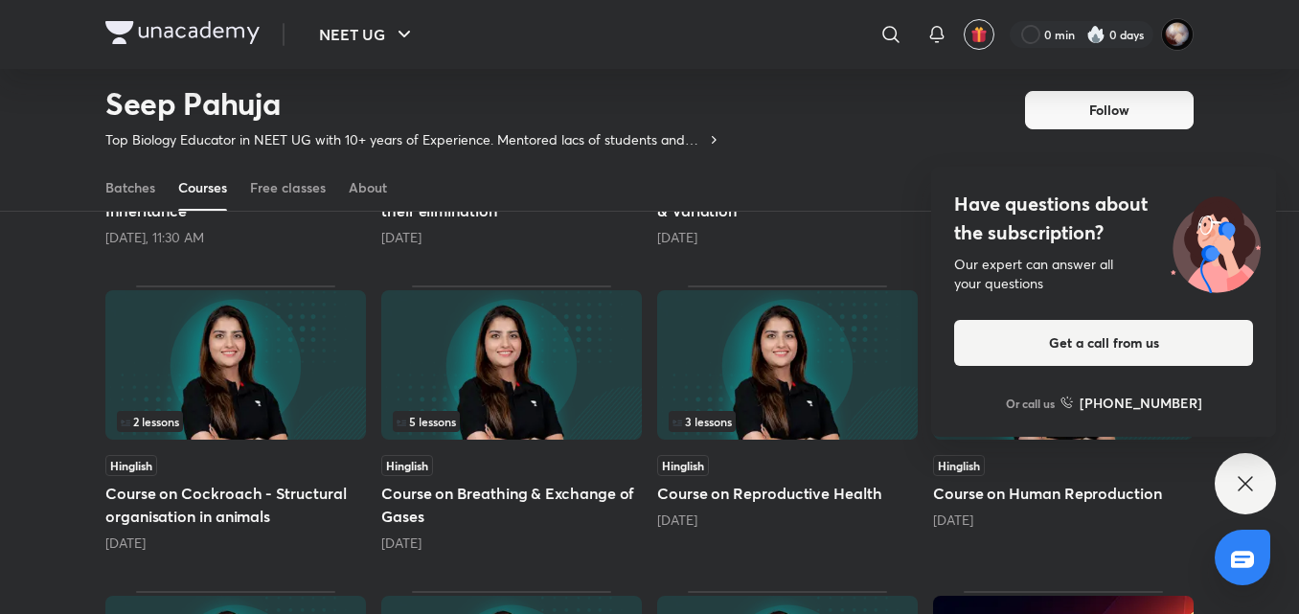
click at [1245, 481] on icon at bounding box center [1245, 483] width 23 height 23
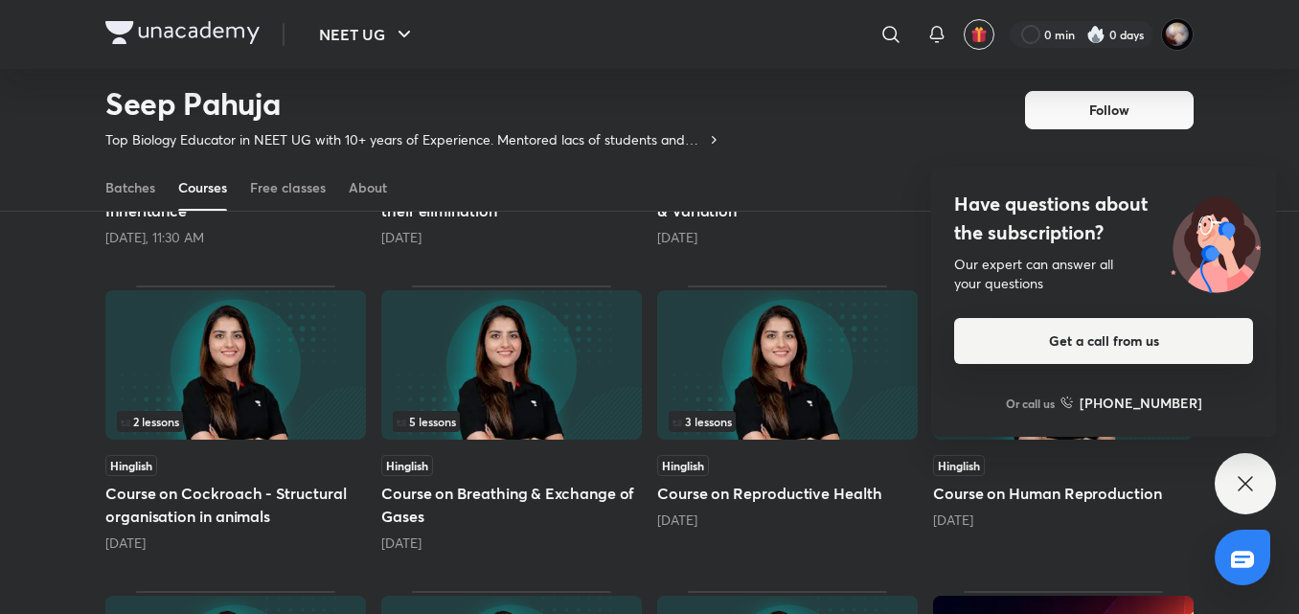
scroll to position [372, 0]
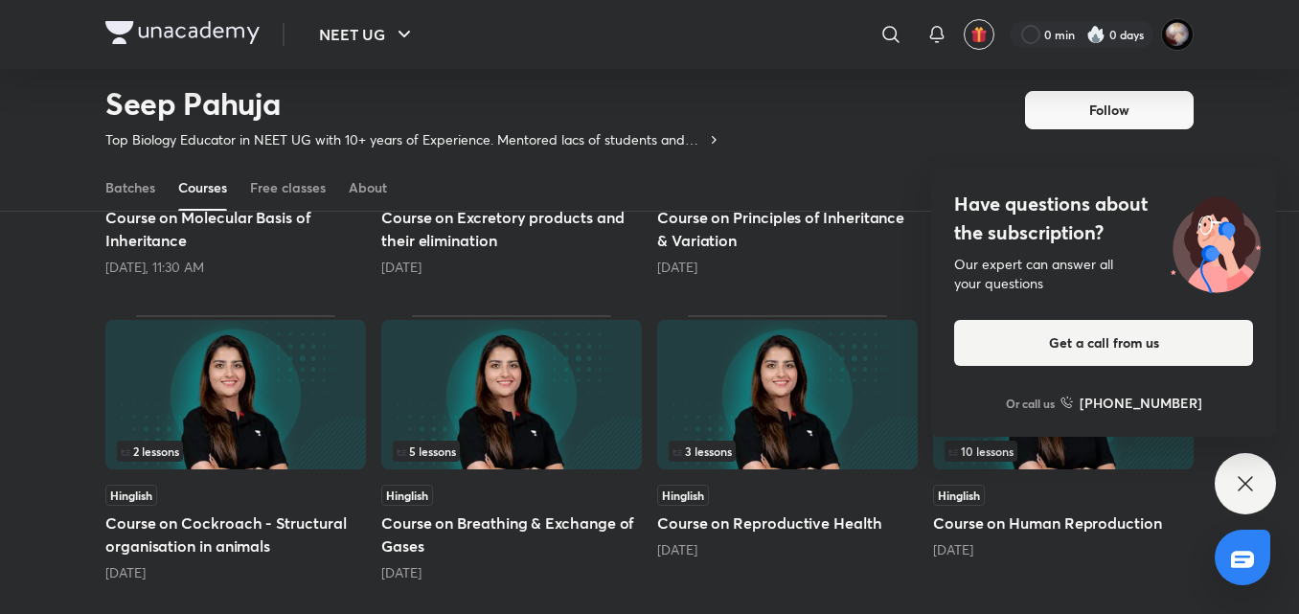
click at [1248, 466] on div "Have questions about the subscription? Our expert can answer all your questions…" at bounding box center [1245, 483] width 61 height 61
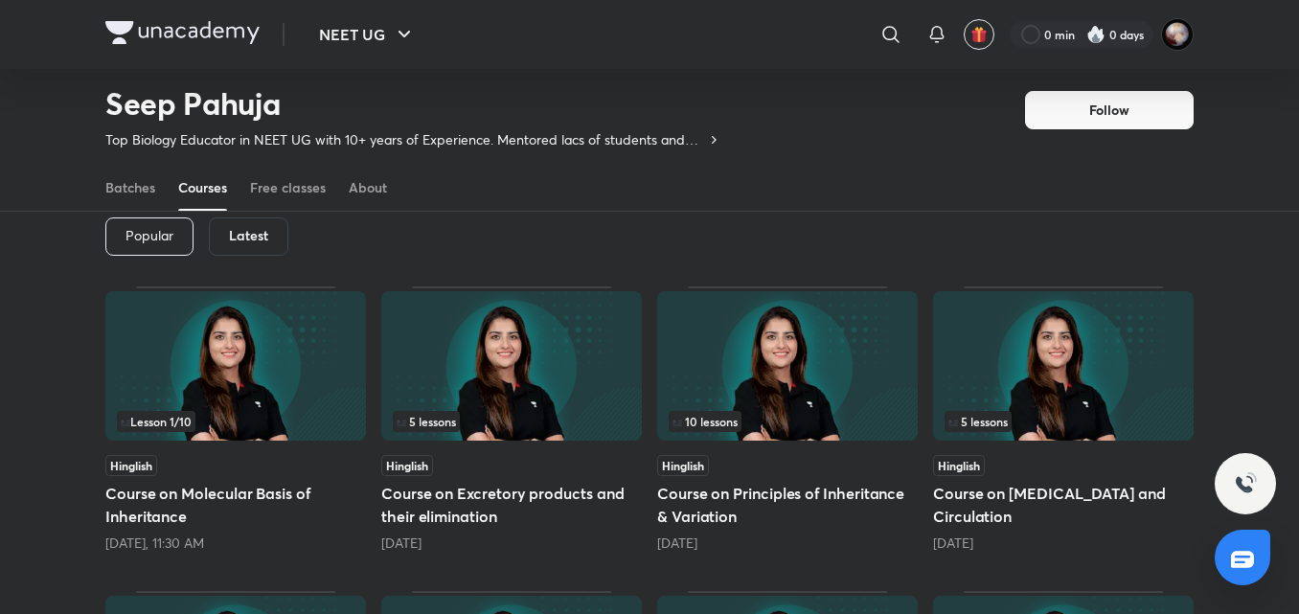
scroll to position [95, 0]
click at [171, 29] on img at bounding box center [182, 32] width 154 height 23
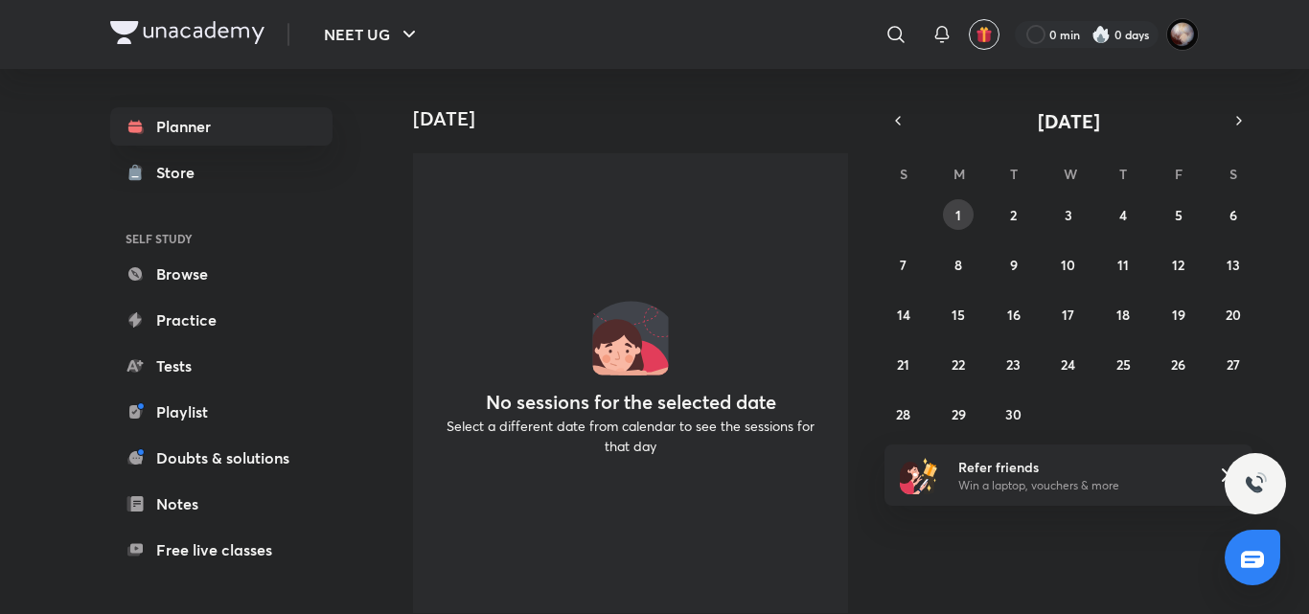
click at [970, 213] on button "1" at bounding box center [958, 214] width 31 height 31
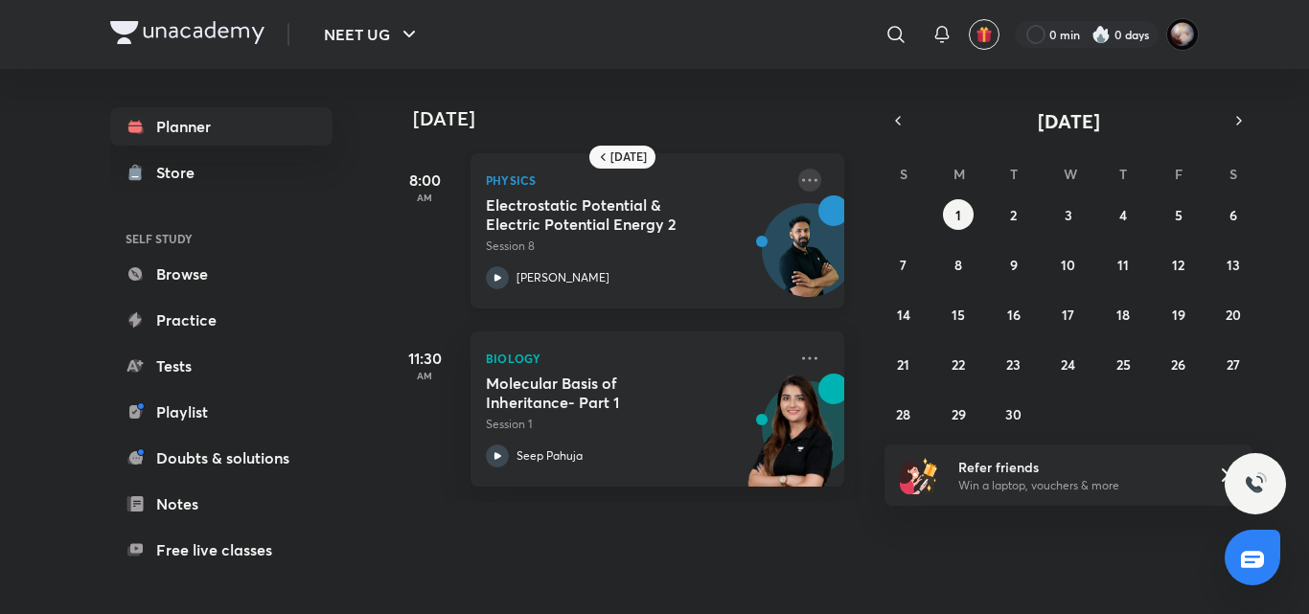
click at [799, 179] on icon at bounding box center [809, 180] width 23 height 23
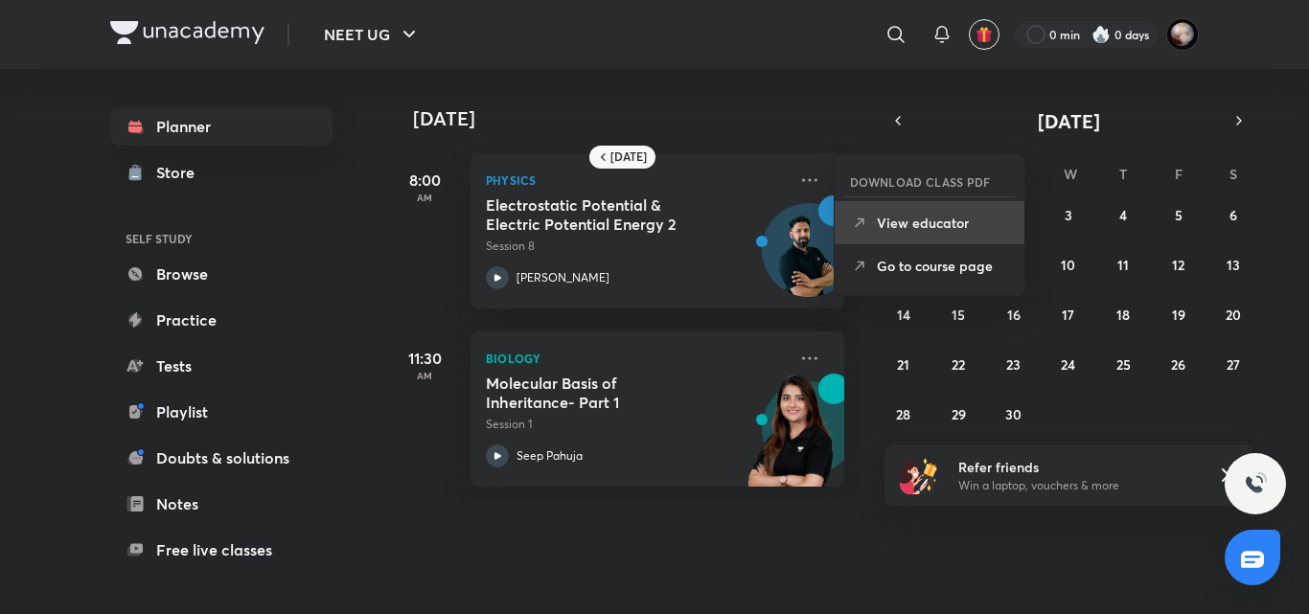
click at [910, 214] on p "View educator" at bounding box center [943, 223] width 132 height 20
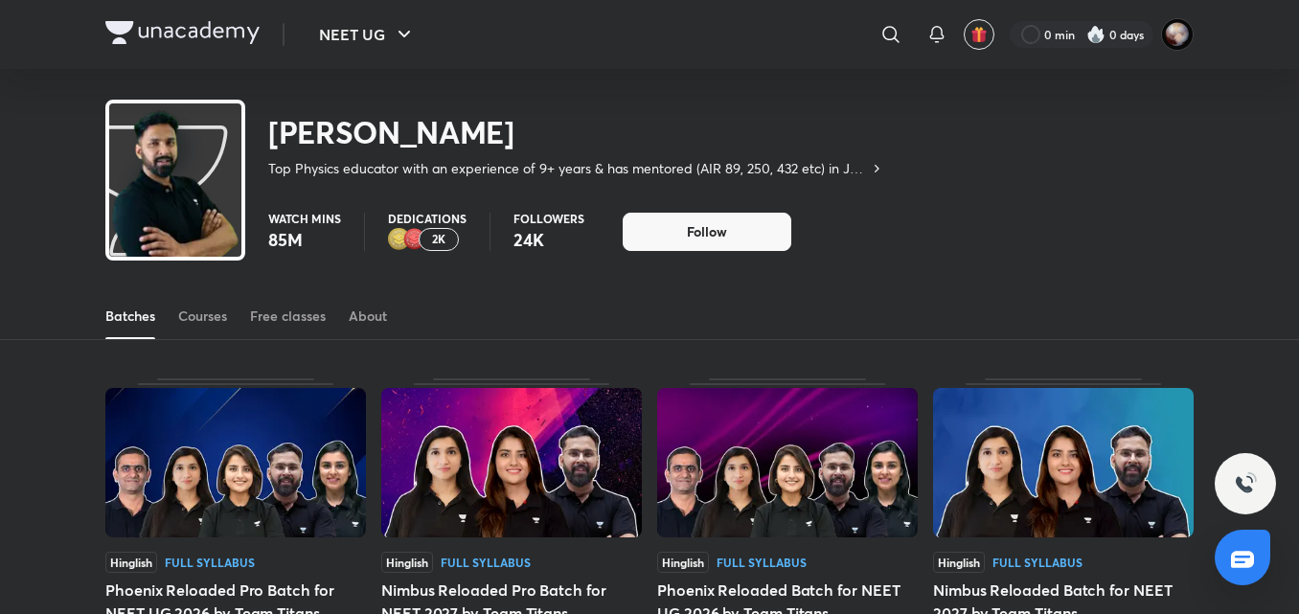
click at [218, 312] on div "Courses" at bounding box center [202, 316] width 49 height 19
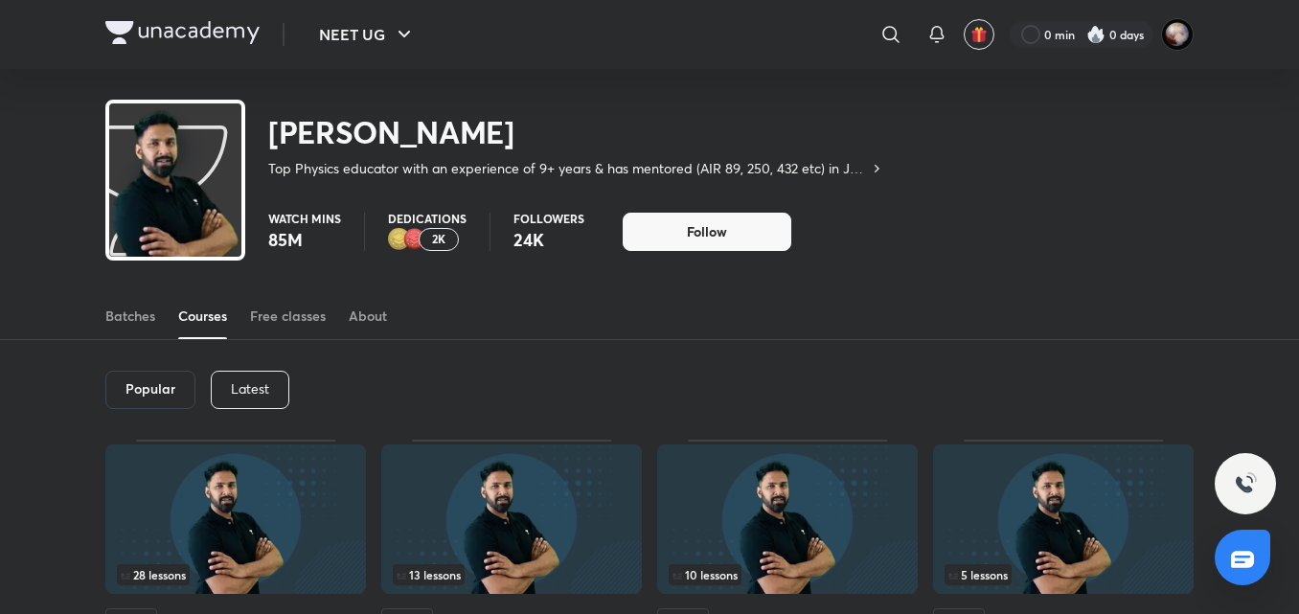
click at [274, 388] on div "Latest" at bounding box center [250, 390] width 79 height 38
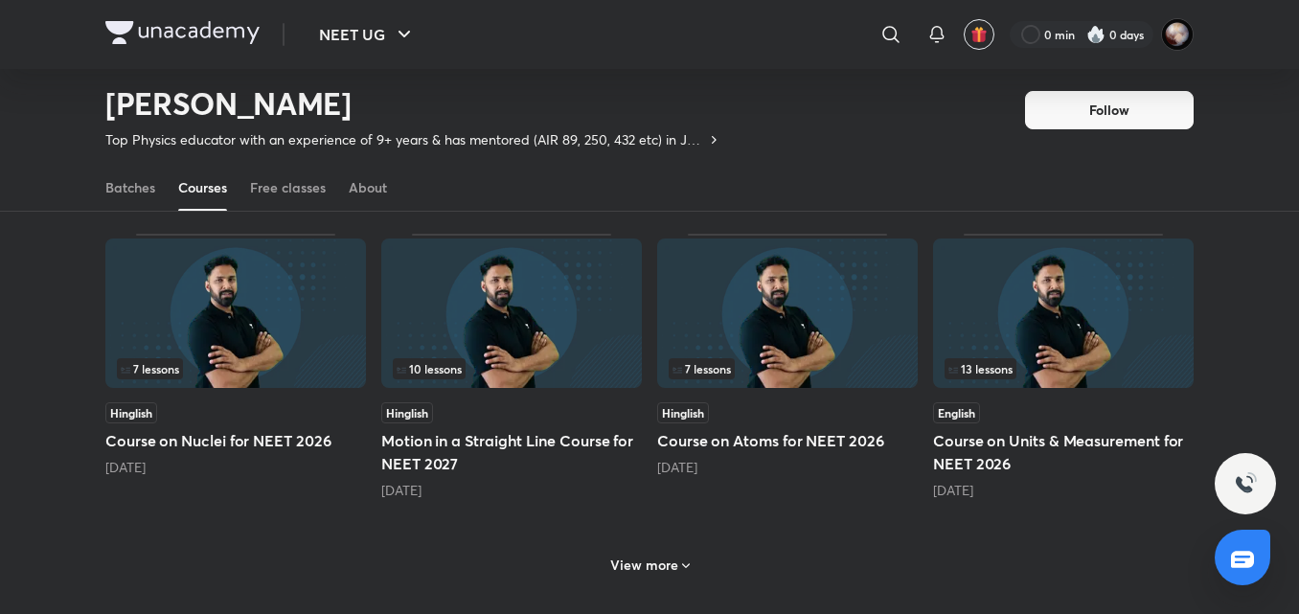
scroll to position [790, 0]
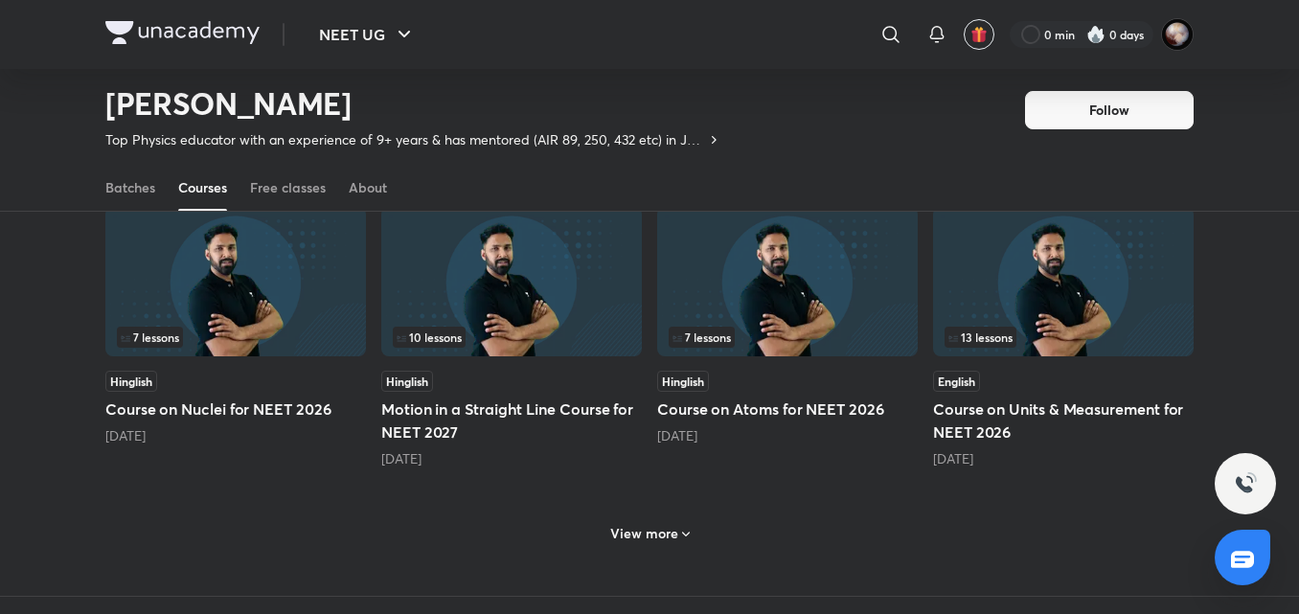
click at [643, 538] on h6 "View more" at bounding box center [644, 533] width 68 height 19
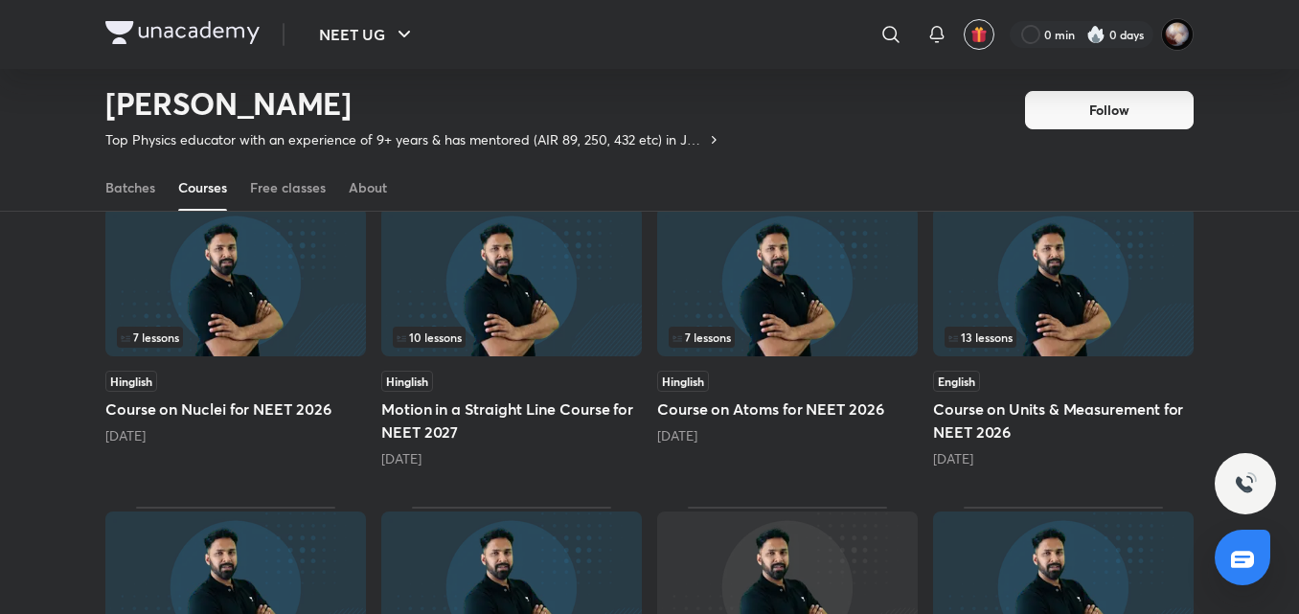
click at [969, 429] on h5 "Course on Units & Measurement for NEET 2026" at bounding box center [1063, 421] width 261 height 46
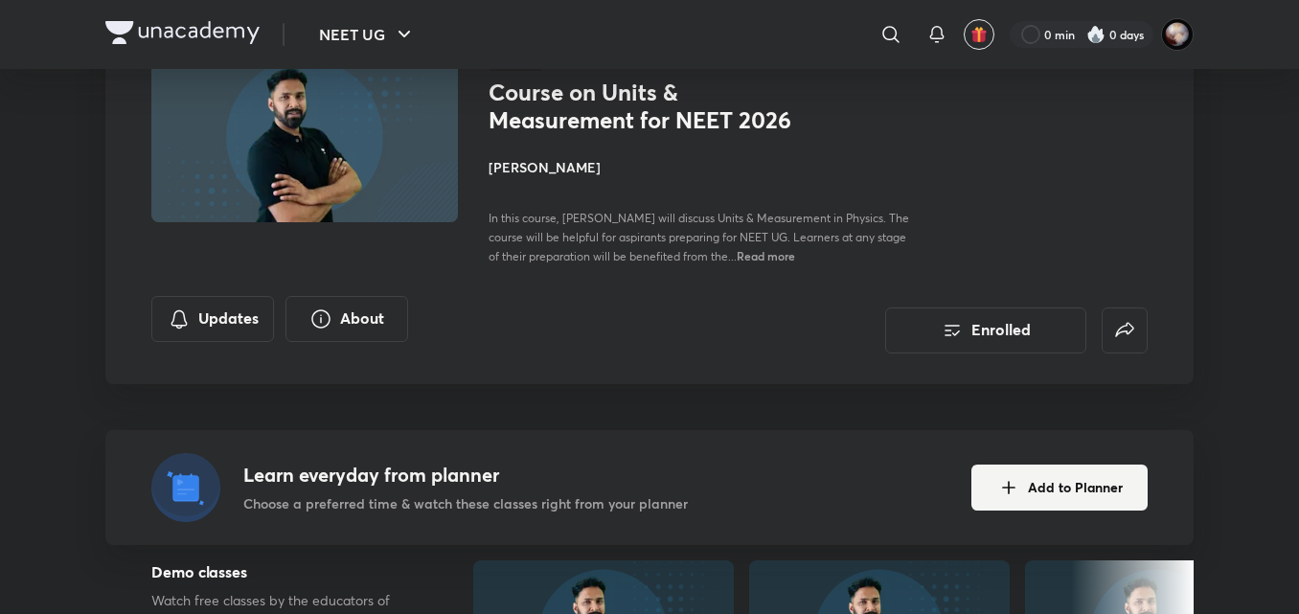
scroll to position [156, 0]
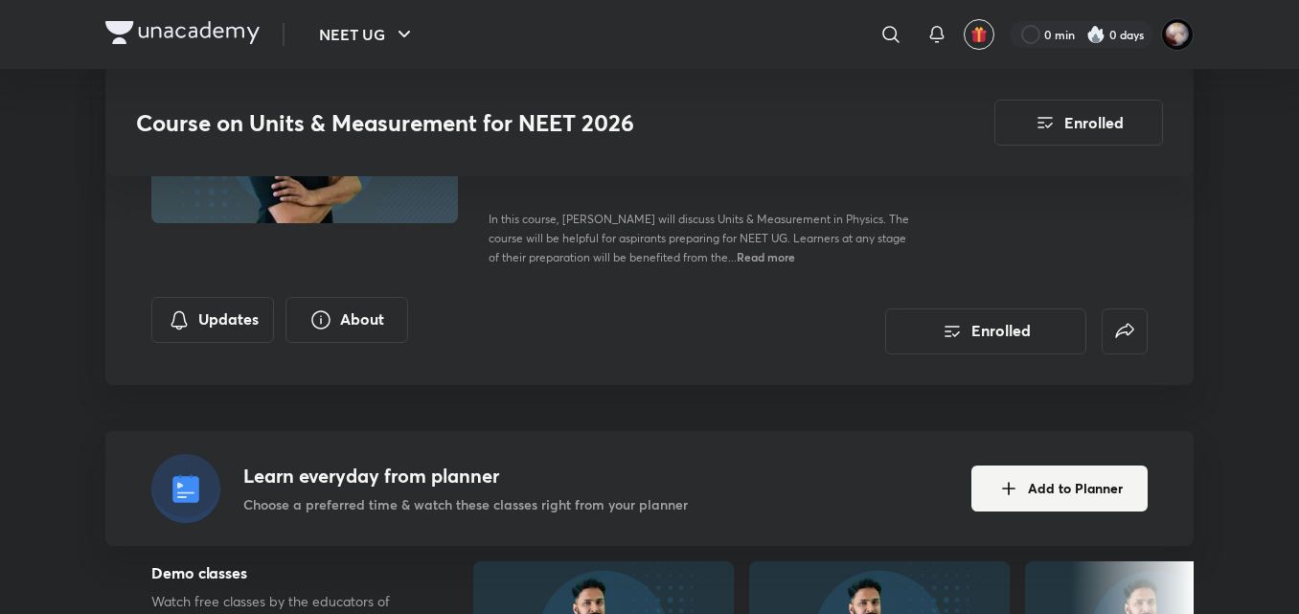
scroll to position [790, 0]
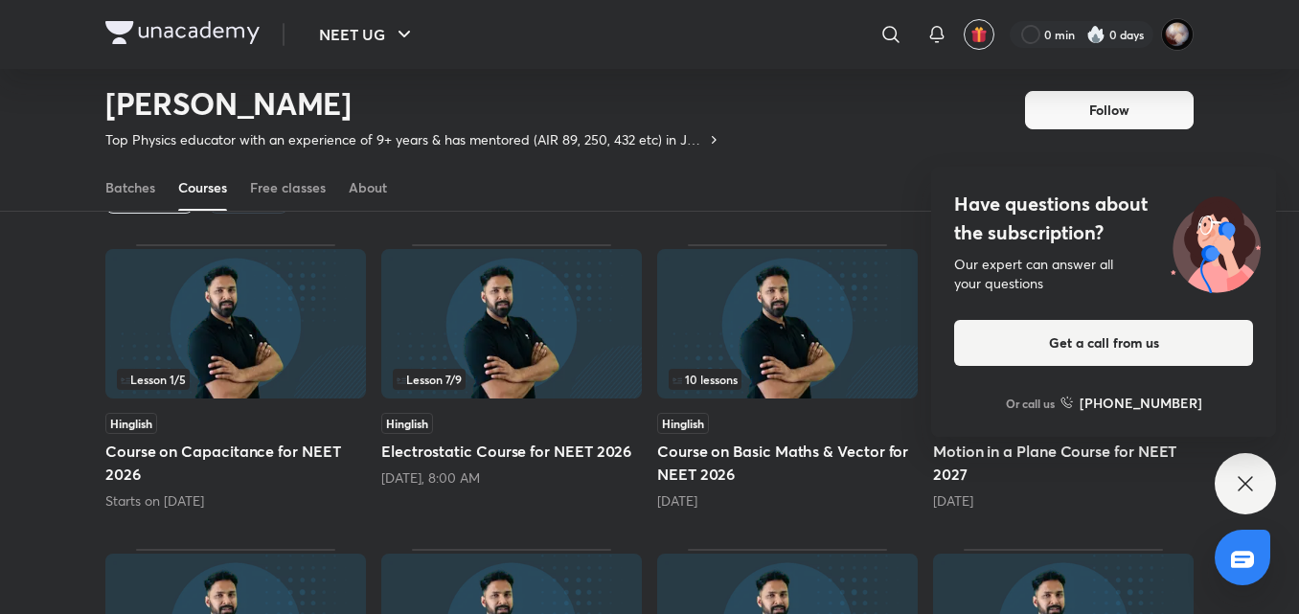
scroll to position [51, 0]
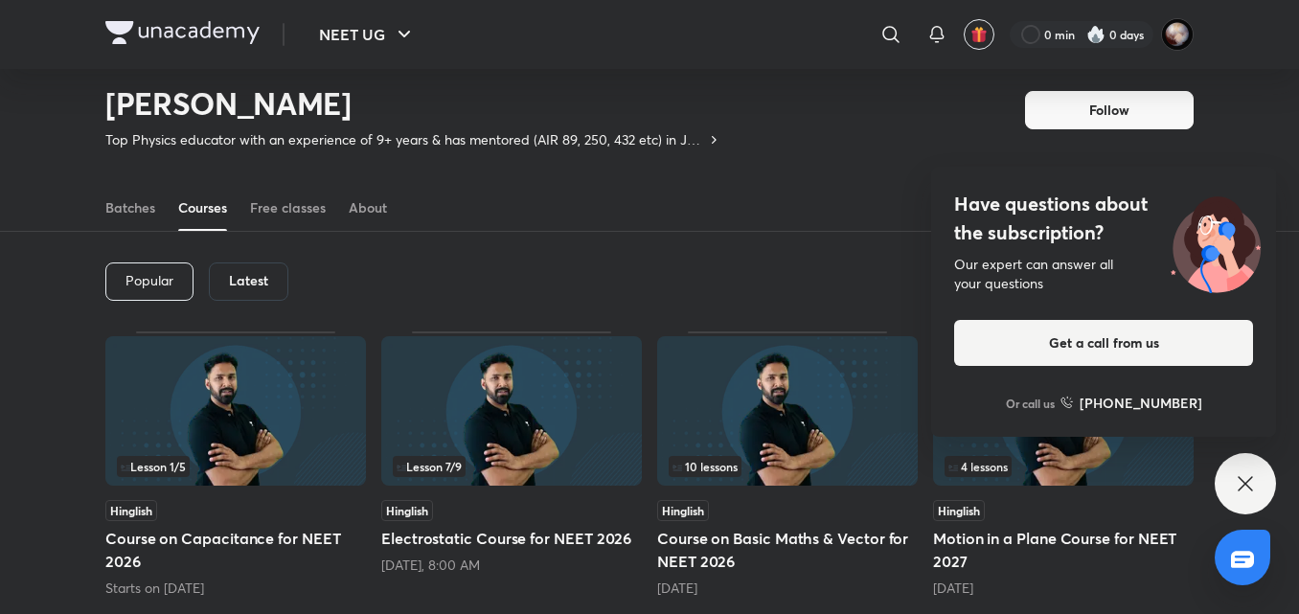
click at [1257, 490] on div "Have questions about the subscription? Our expert can answer all your questions…" at bounding box center [1245, 483] width 61 height 61
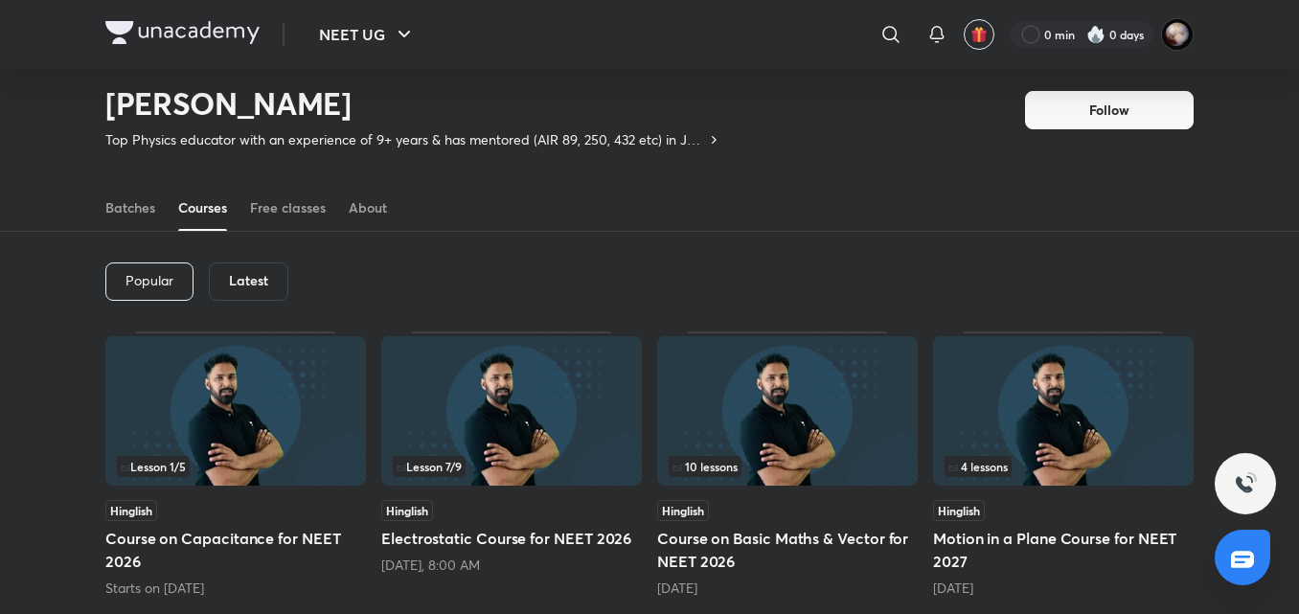
click at [705, 556] on h5 "Course on Basic Maths & Vector for NEET 2026" at bounding box center [787, 550] width 261 height 46
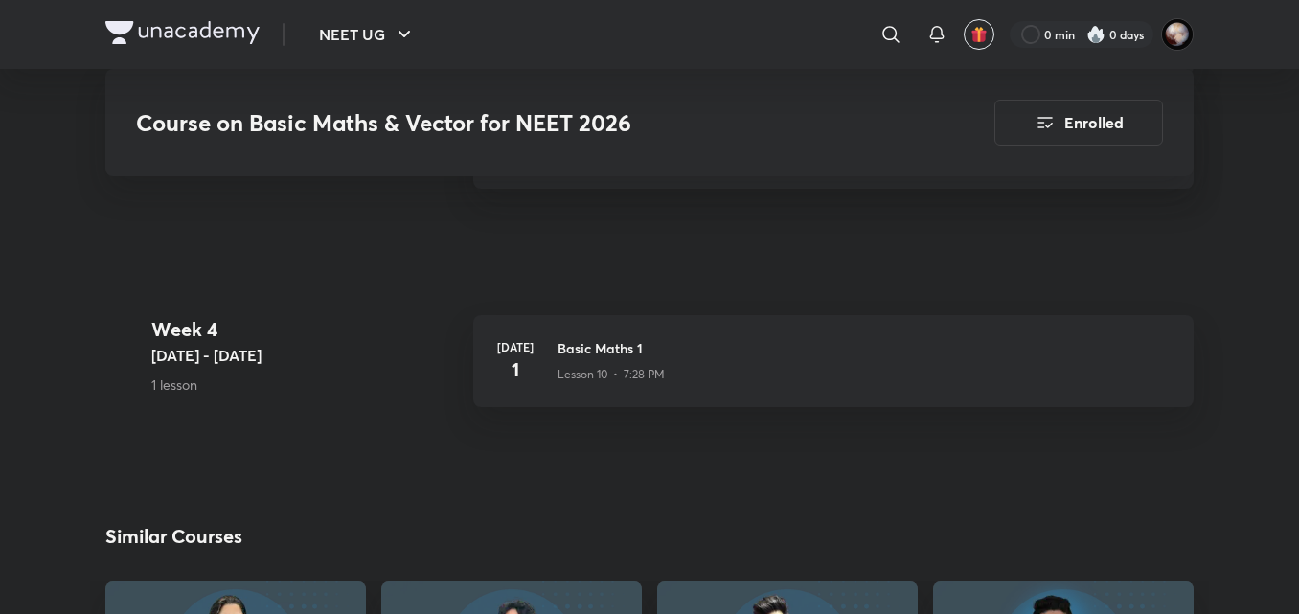
scroll to position [2558, 0]
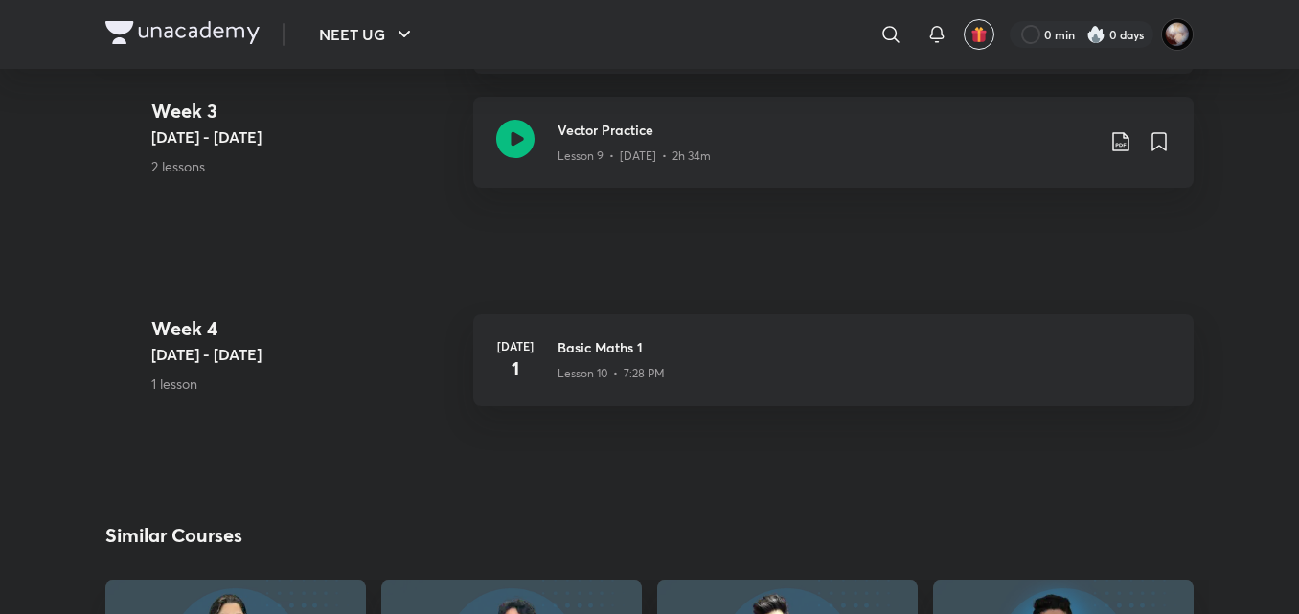
scroll to position [51, 0]
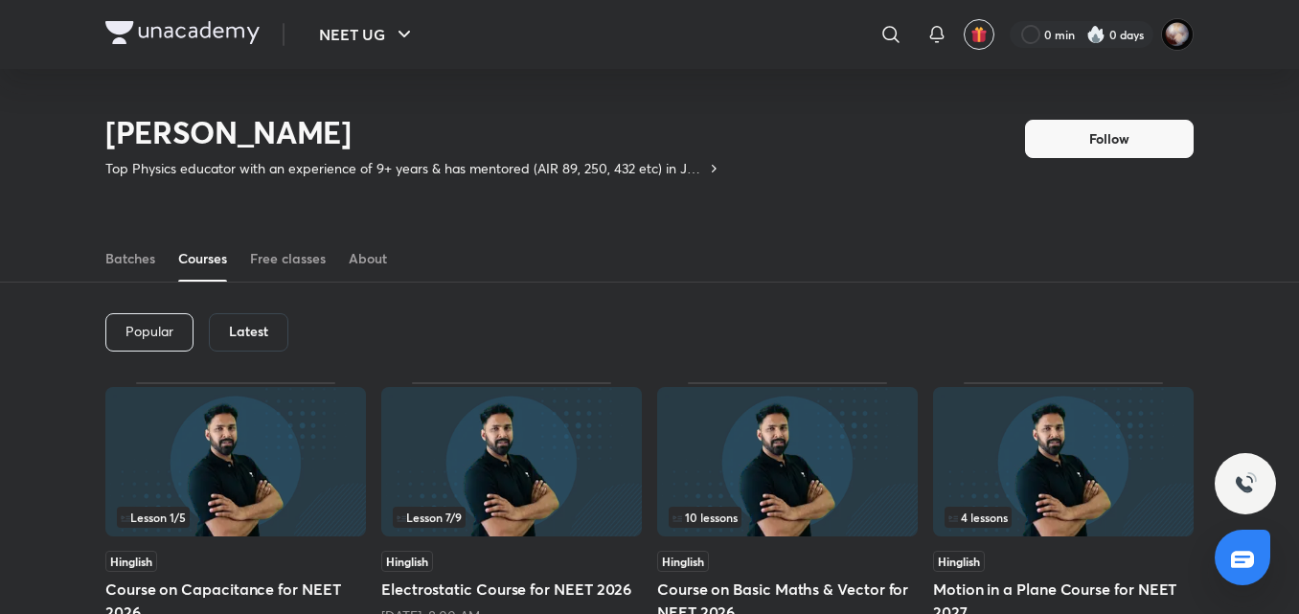
scroll to position [194, 0]
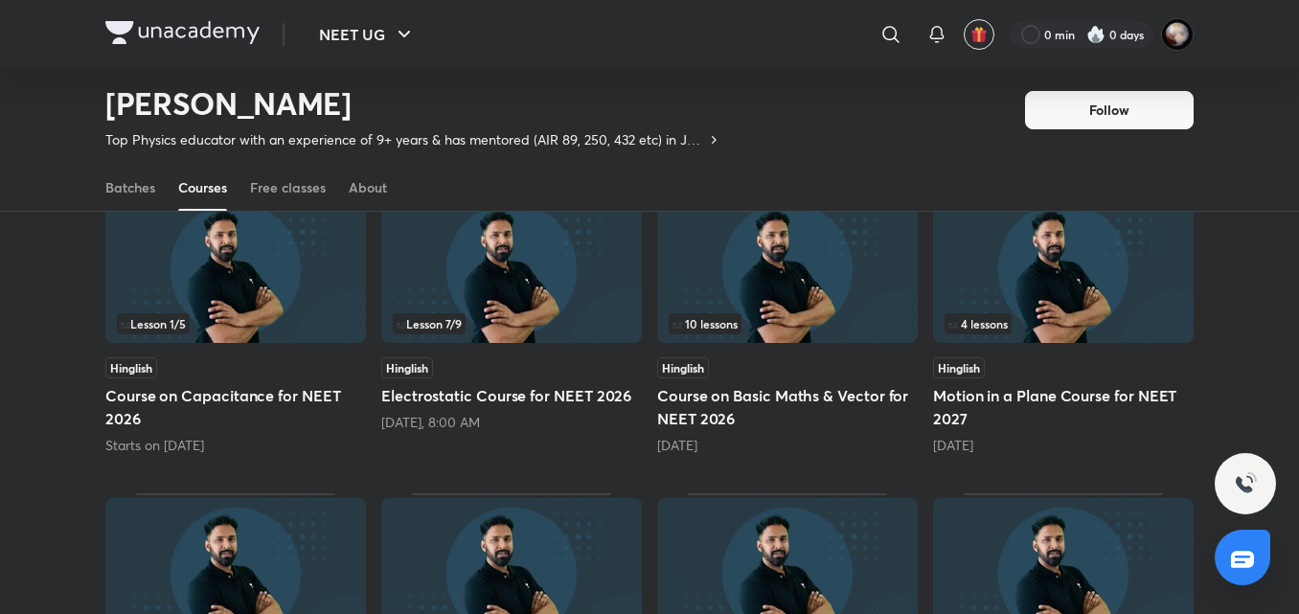
click at [434, 399] on h5 "Electrostatic Course for NEET 2026" at bounding box center [511, 395] width 261 height 23
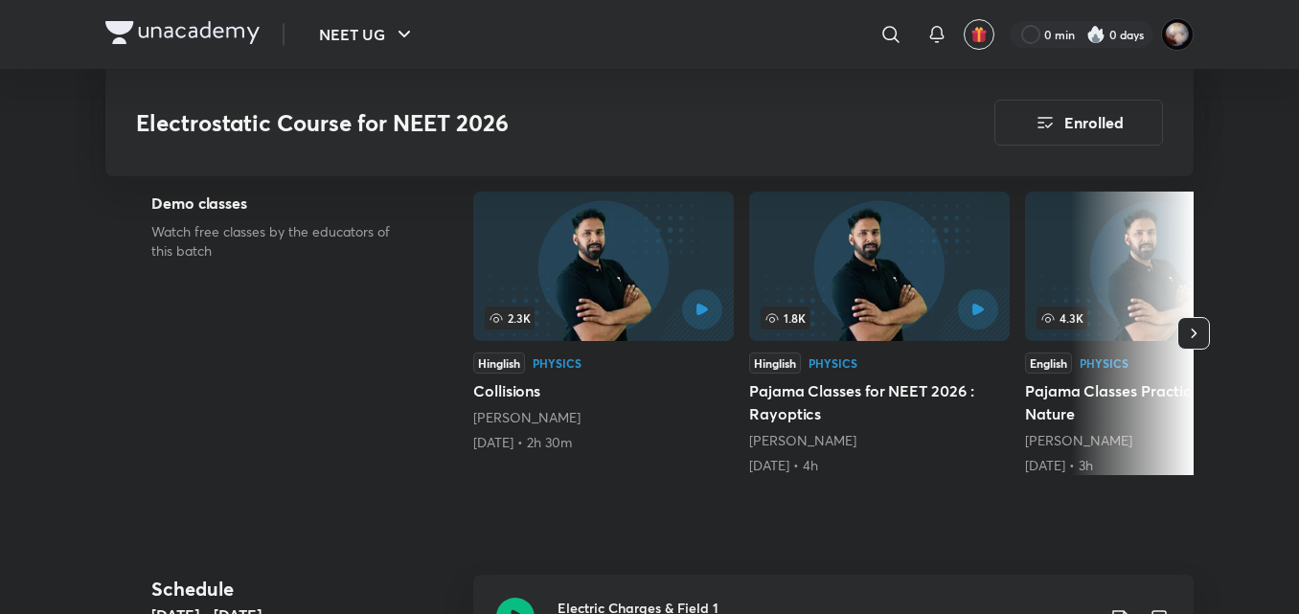
scroll to position [409, 0]
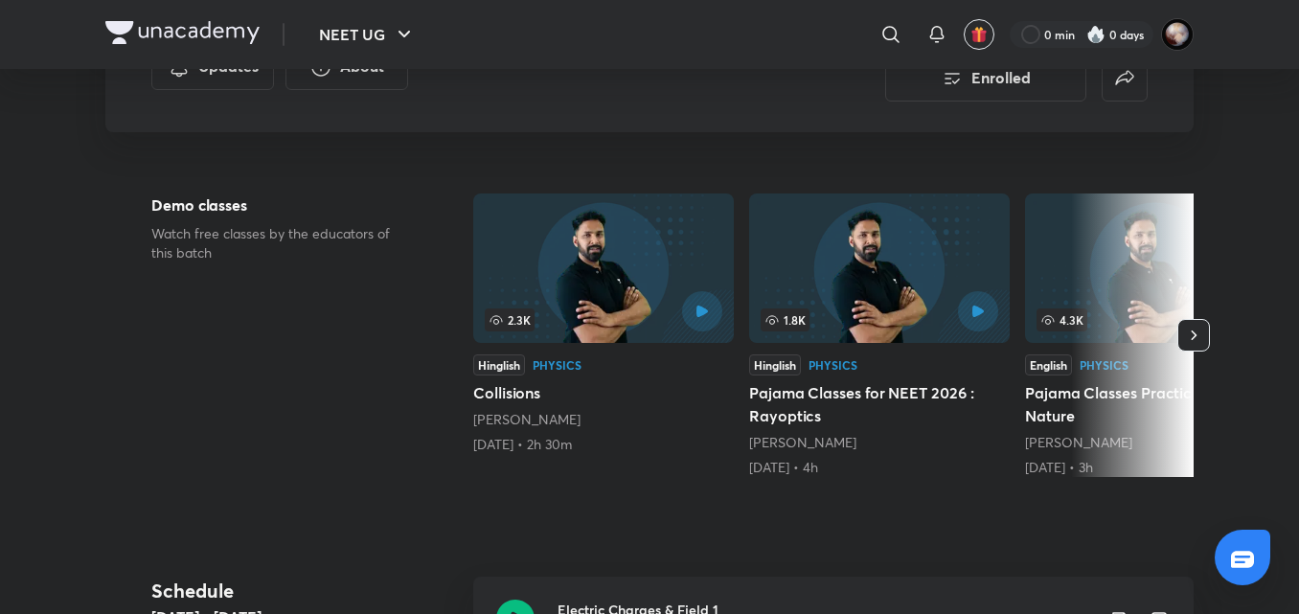
scroll to position [194, 0]
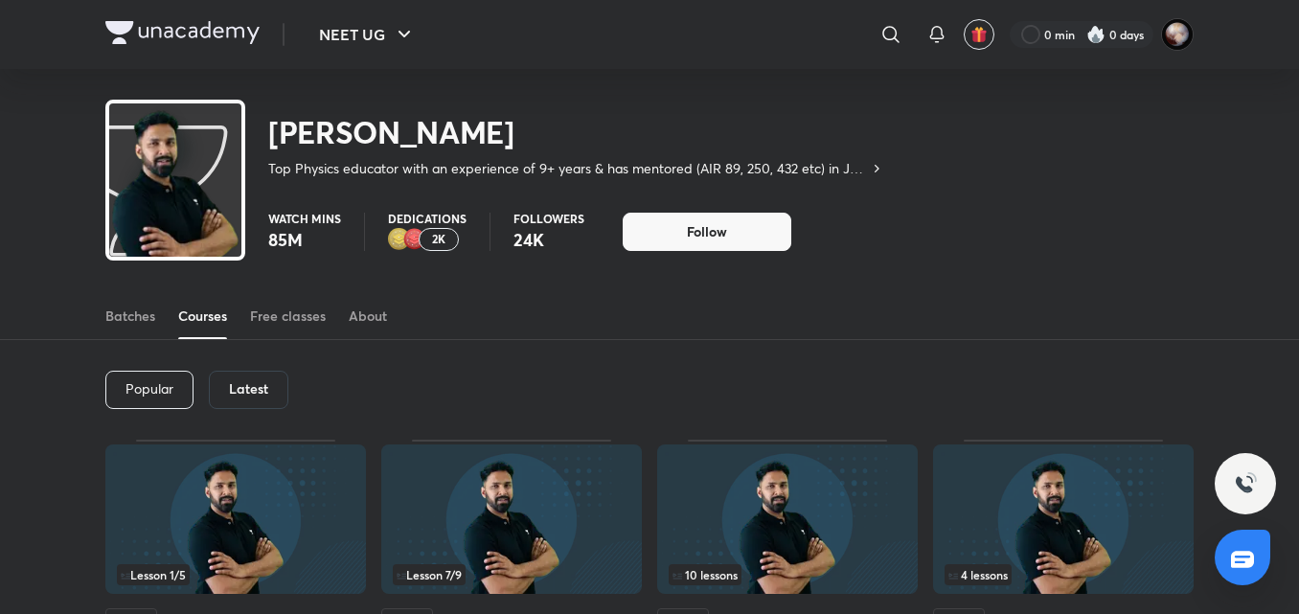
scroll to position [188, 0]
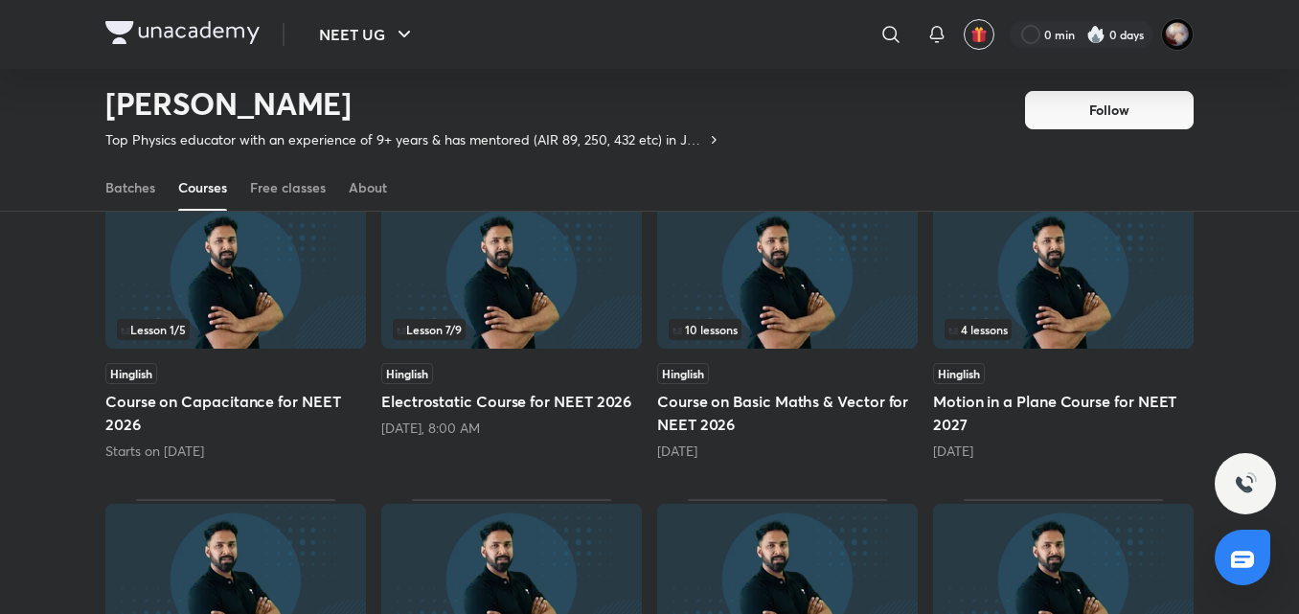
click at [221, 423] on h5 "Course on Capacitance for NEET 2026" at bounding box center [235, 413] width 261 height 46
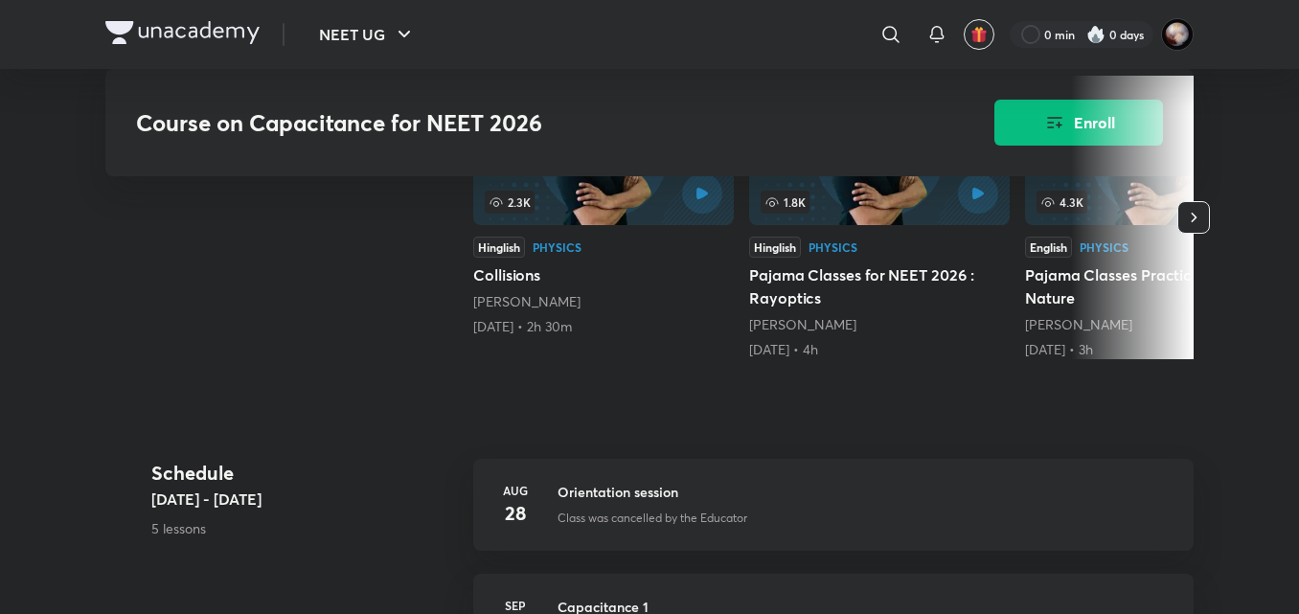
scroll to position [545, 0]
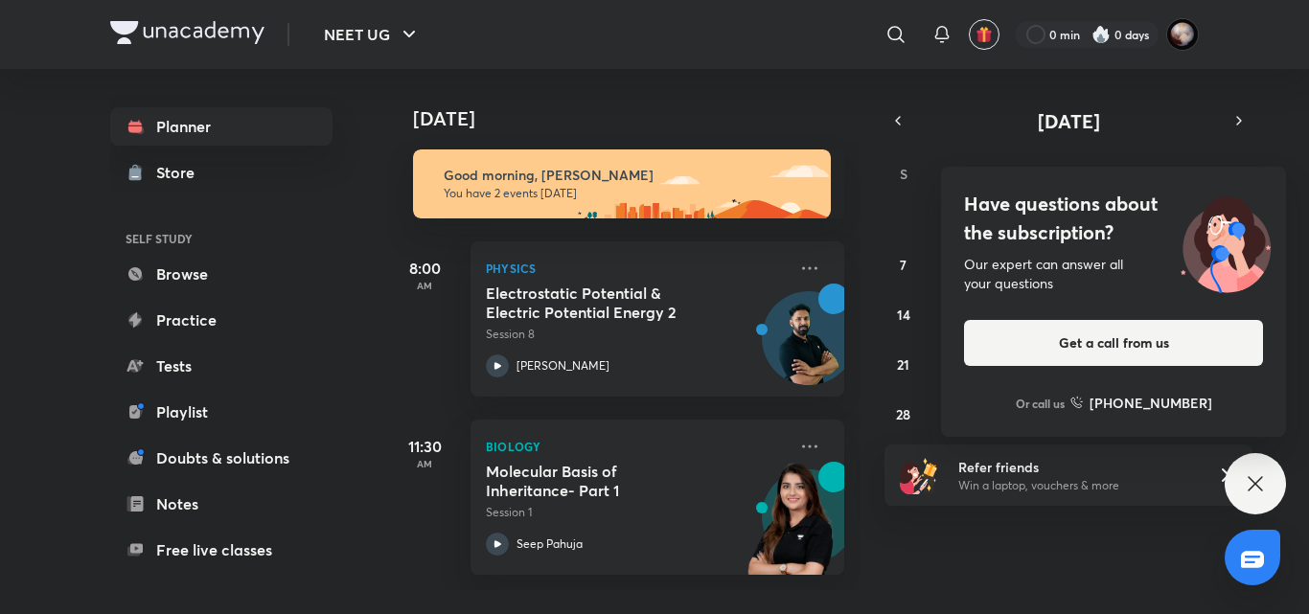
click at [1273, 477] on div "Have questions about the subscription? Our expert can answer all your questions…" at bounding box center [1254, 483] width 61 height 61
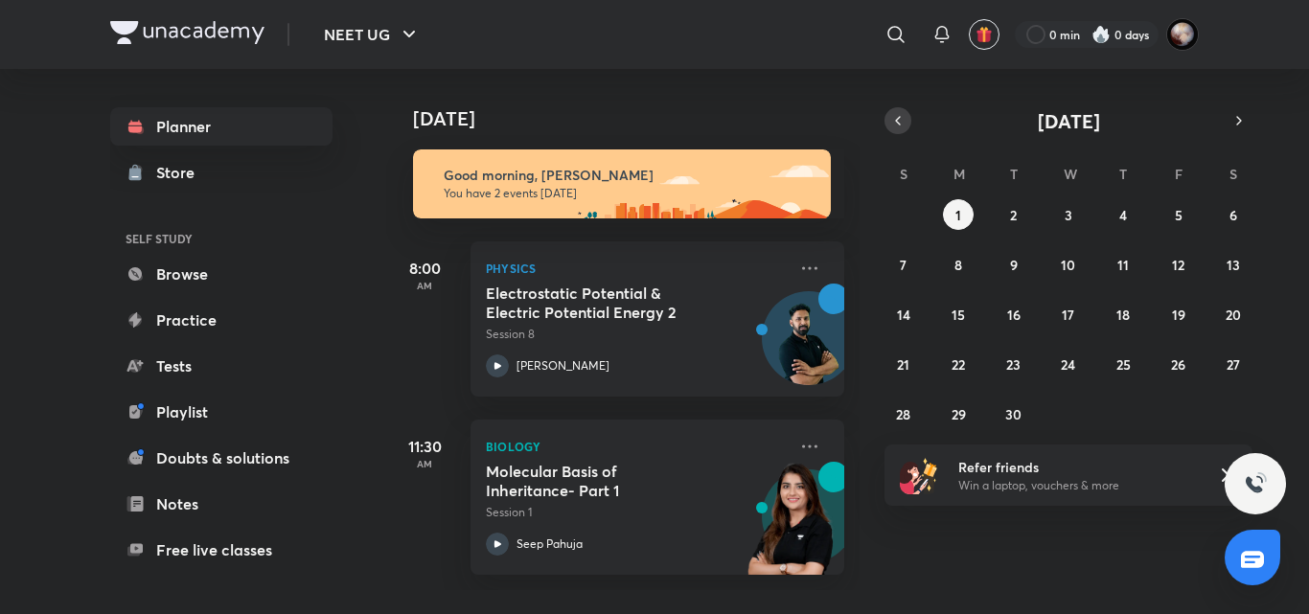
click at [901, 121] on icon "button" at bounding box center [897, 120] width 15 height 17
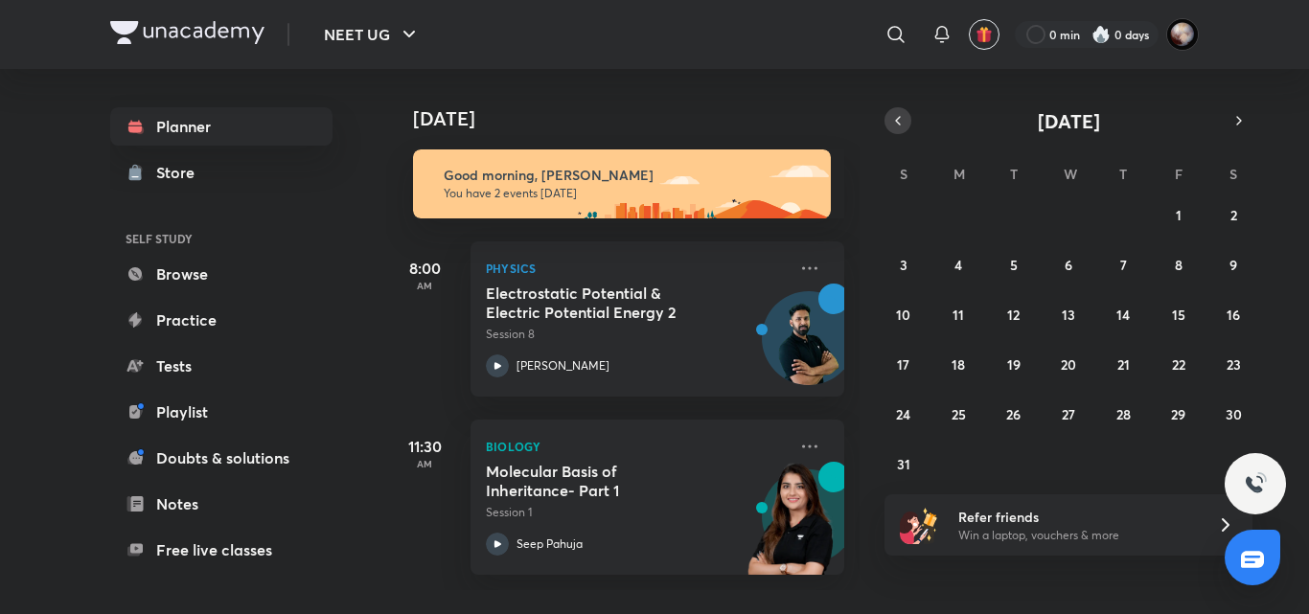
click at [901, 121] on icon "button" at bounding box center [897, 120] width 15 height 17
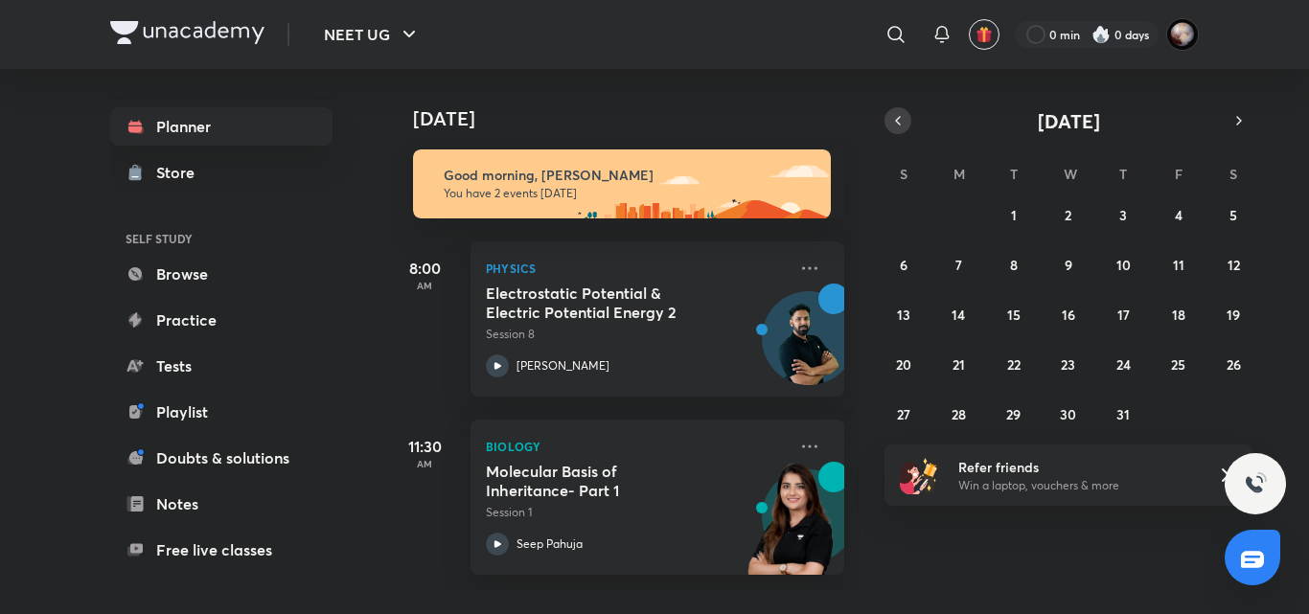
click at [895, 124] on icon "button" at bounding box center [897, 120] width 15 height 17
click at [1065, 375] on button "25" at bounding box center [1068, 364] width 31 height 31
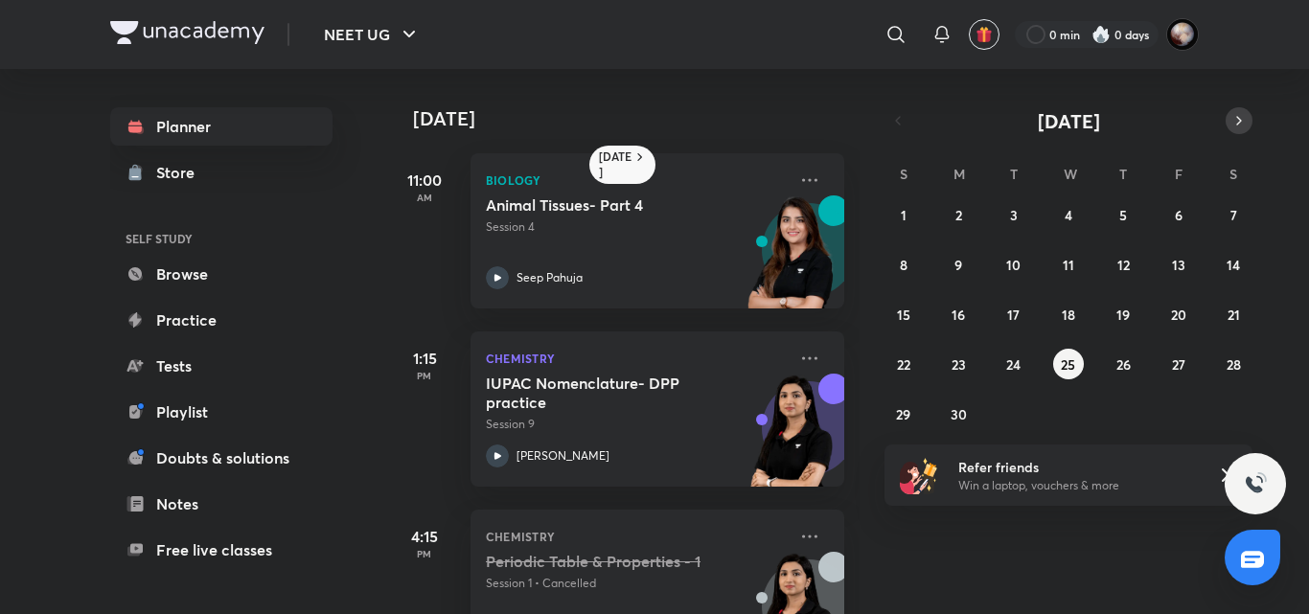
click at [1240, 119] on icon "button" at bounding box center [1238, 120] width 15 height 17
click at [1130, 215] on button "3" at bounding box center [1122, 214] width 31 height 31
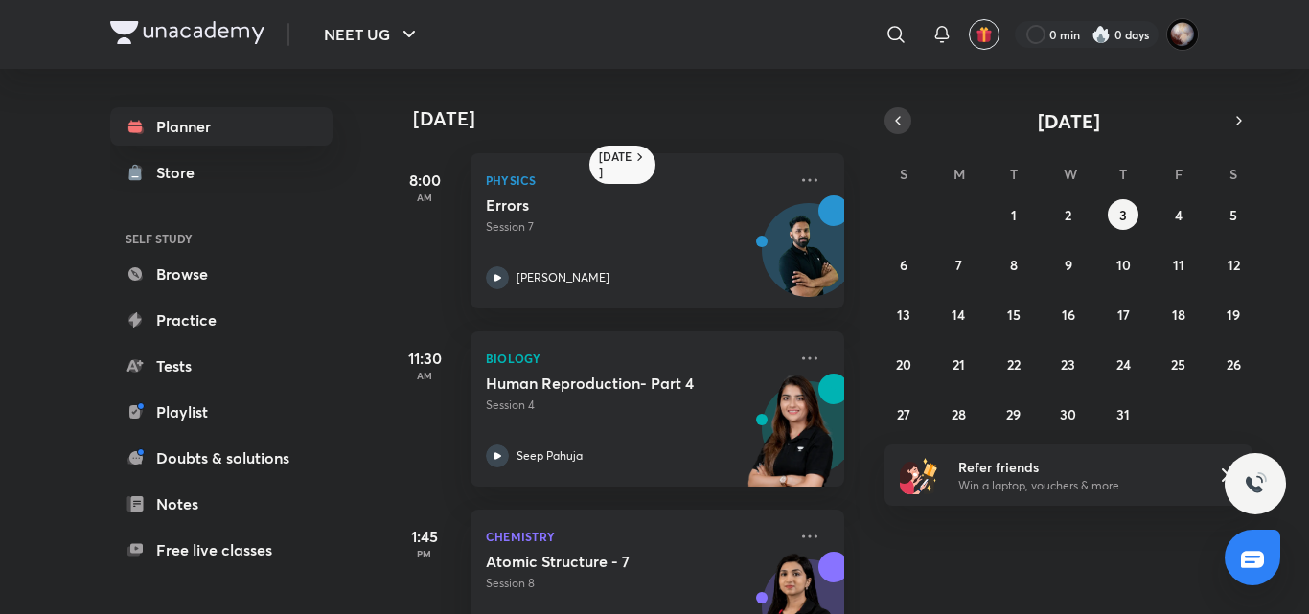
click at [899, 115] on icon "button" at bounding box center [897, 120] width 15 height 17
click at [1188, 378] on div "1 2 3 4 5 6 7 8 9 10 11 12 13 14 15 16 17 18 19 20 21 22 23 24 25 26 27 28 29 3…" at bounding box center [1068, 314] width 368 height 230
click at [1180, 373] on abbr "27" at bounding box center [1178, 364] width 13 height 18
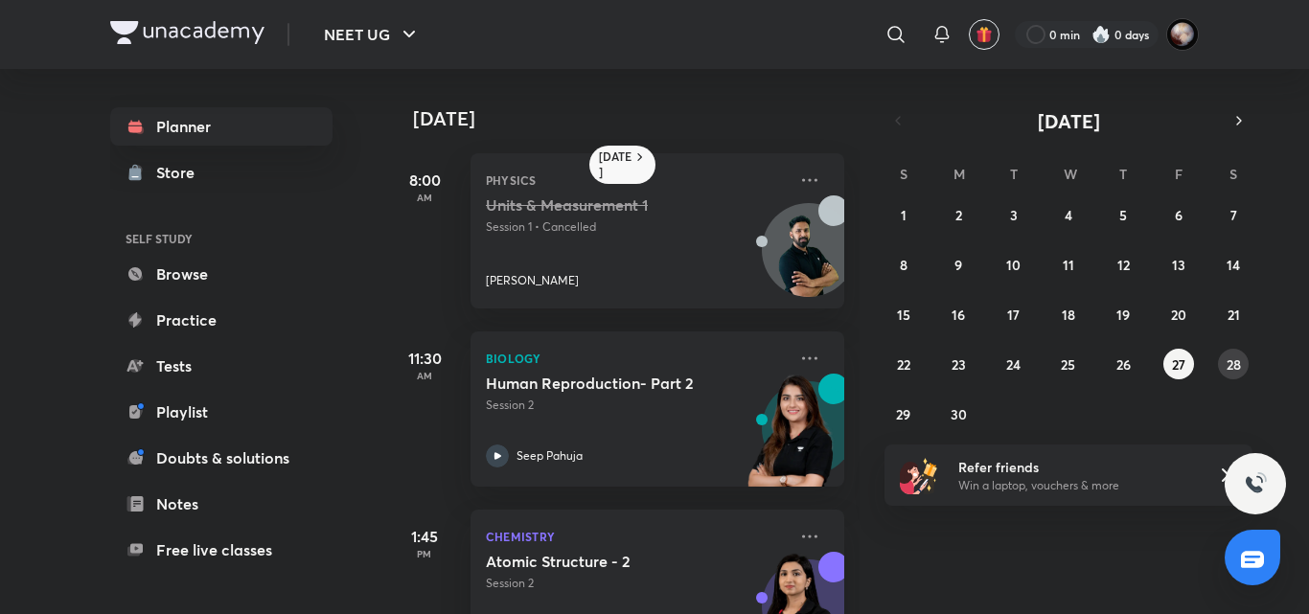
click at [1234, 364] on abbr "28" at bounding box center [1233, 364] width 14 height 18
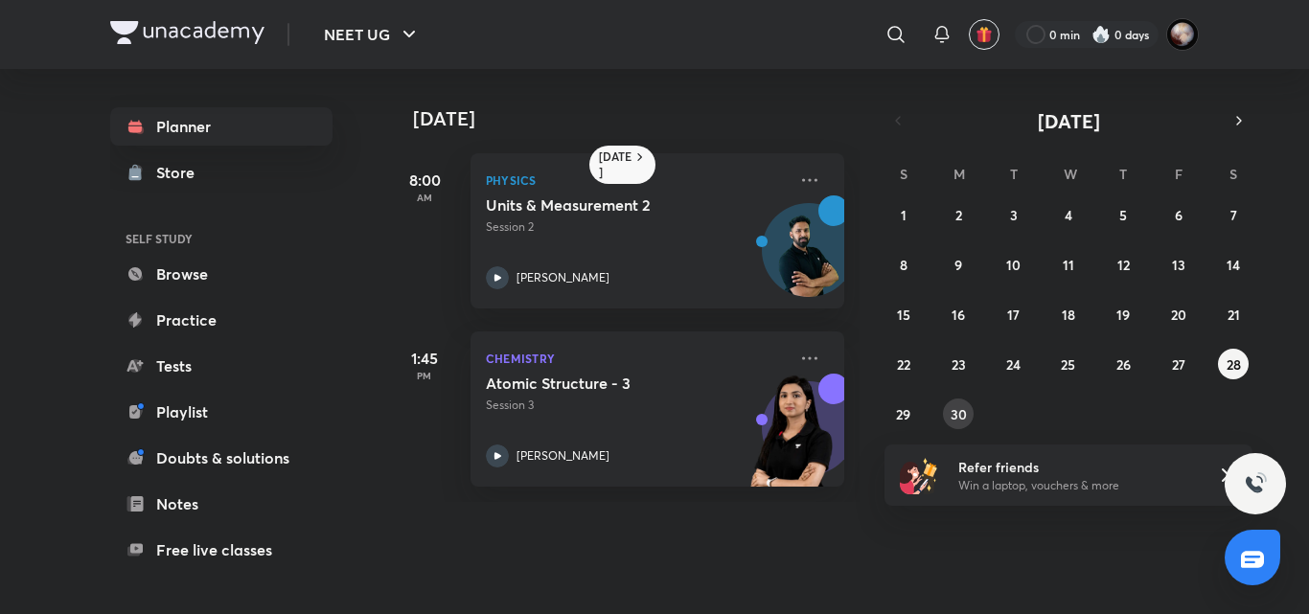
click at [971, 420] on button "30" at bounding box center [958, 414] width 31 height 31
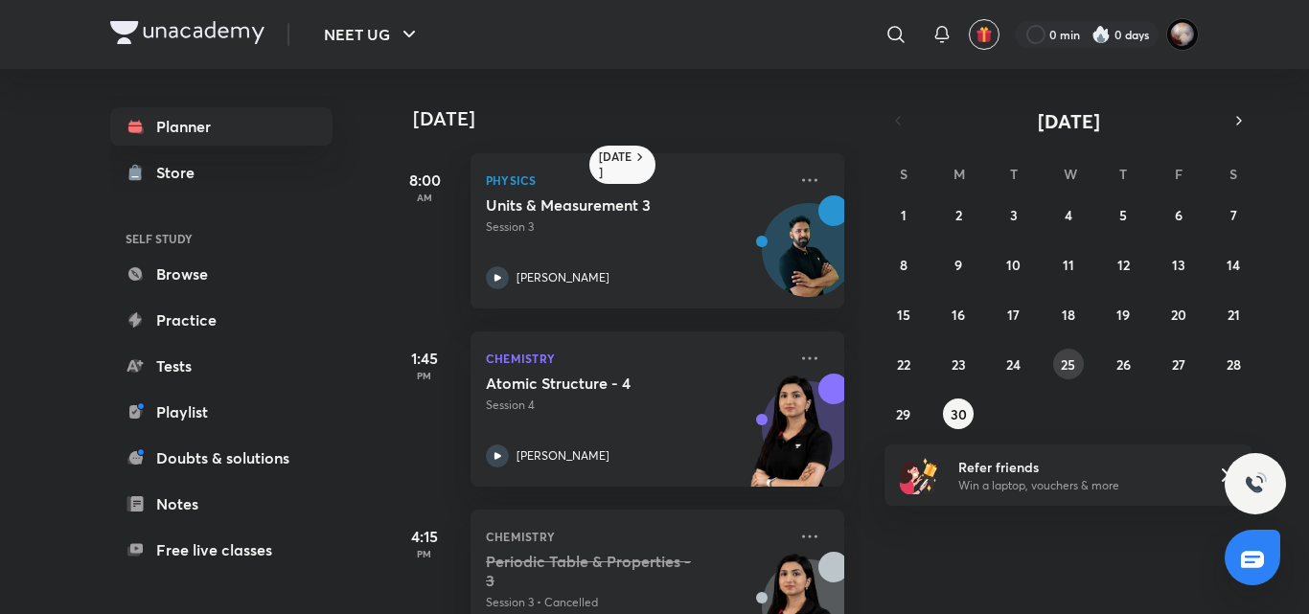
click at [1057, 368] on button "25" at bounding box center [1068, 364] width 31 height 31
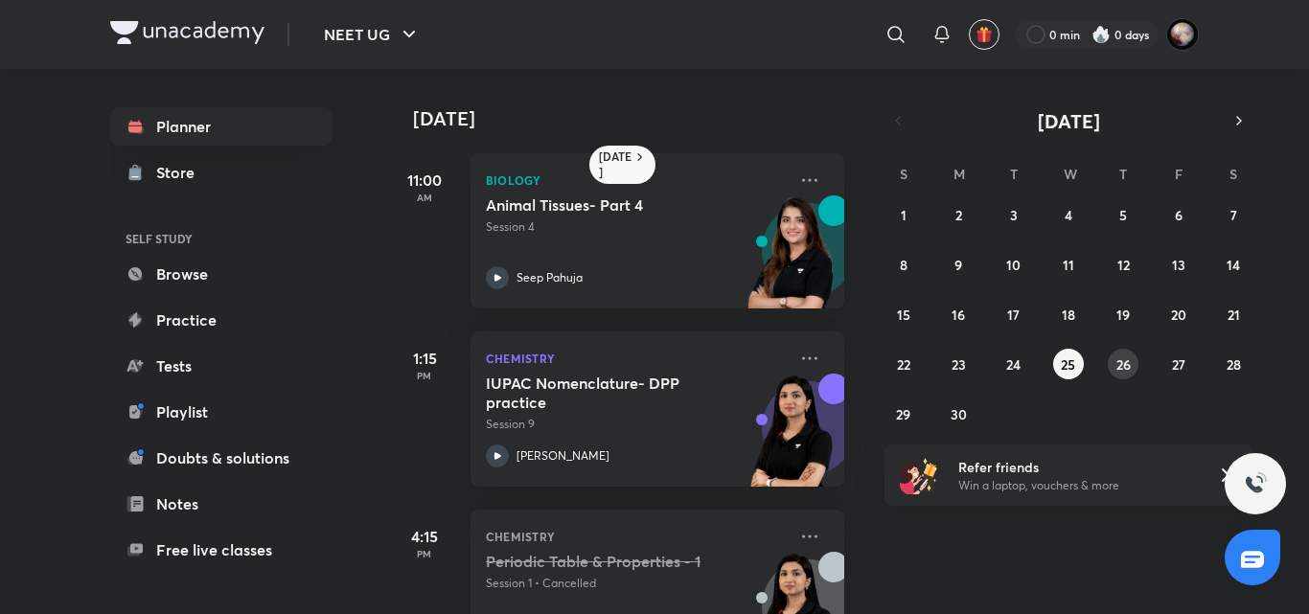
click at [1126, 368] on abbr "26" at bounding box center [1123, 364] width 14 height 18
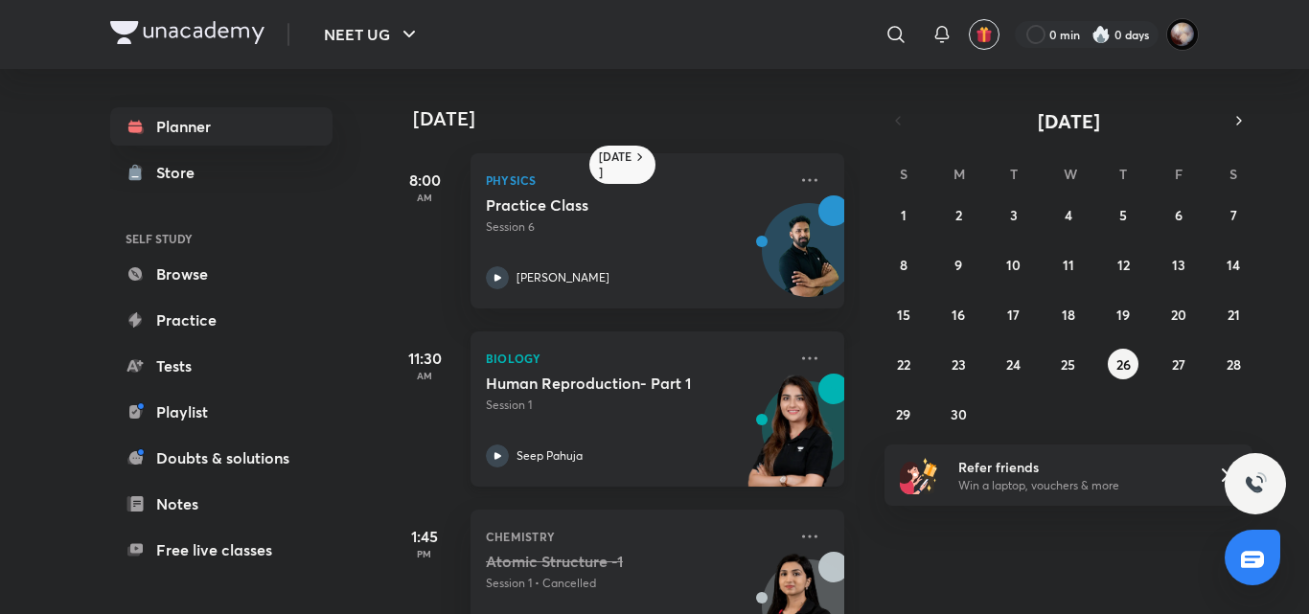
scroll to position [80, 0]
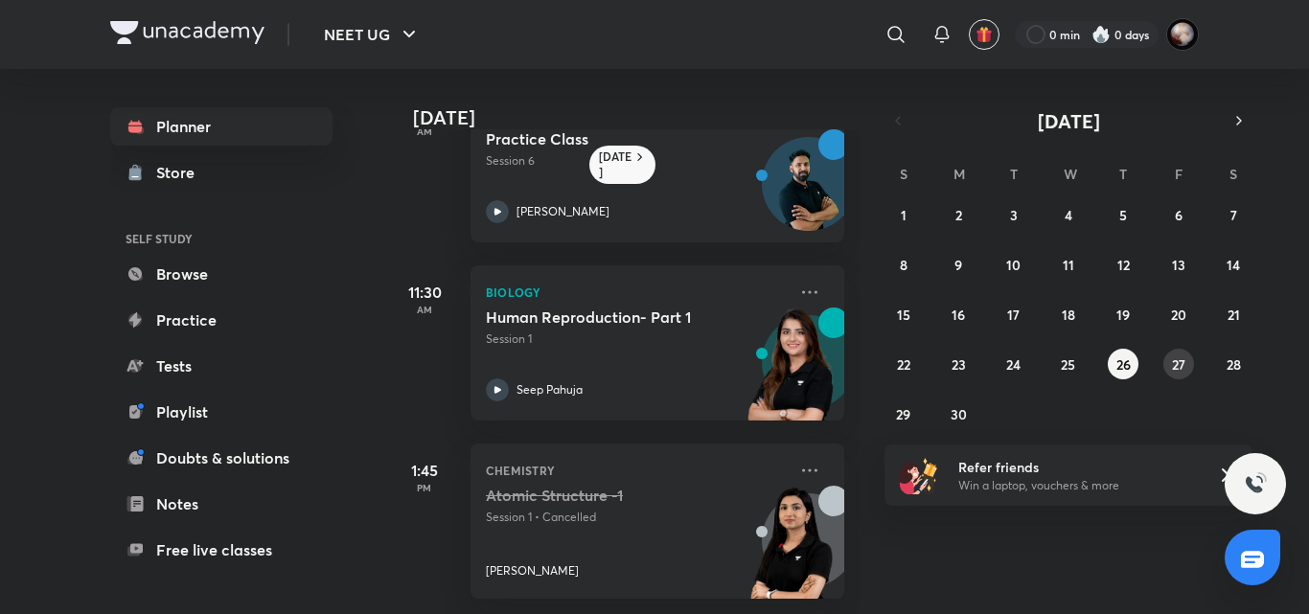
click at [1187, 367] on button "27" at bounding box center [1178, 364] width 31 height 31
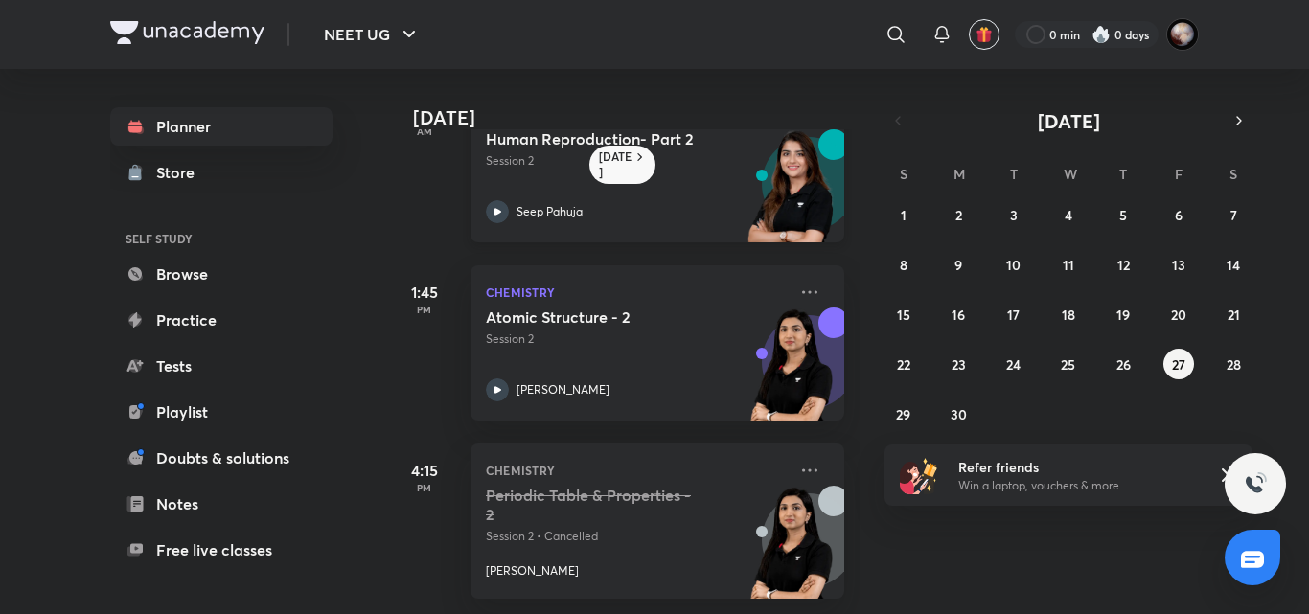
scroll to position [259, 0]
click at [1233, 370] on abbr "28" at bounding box center [1233, 364] width 14 height 18
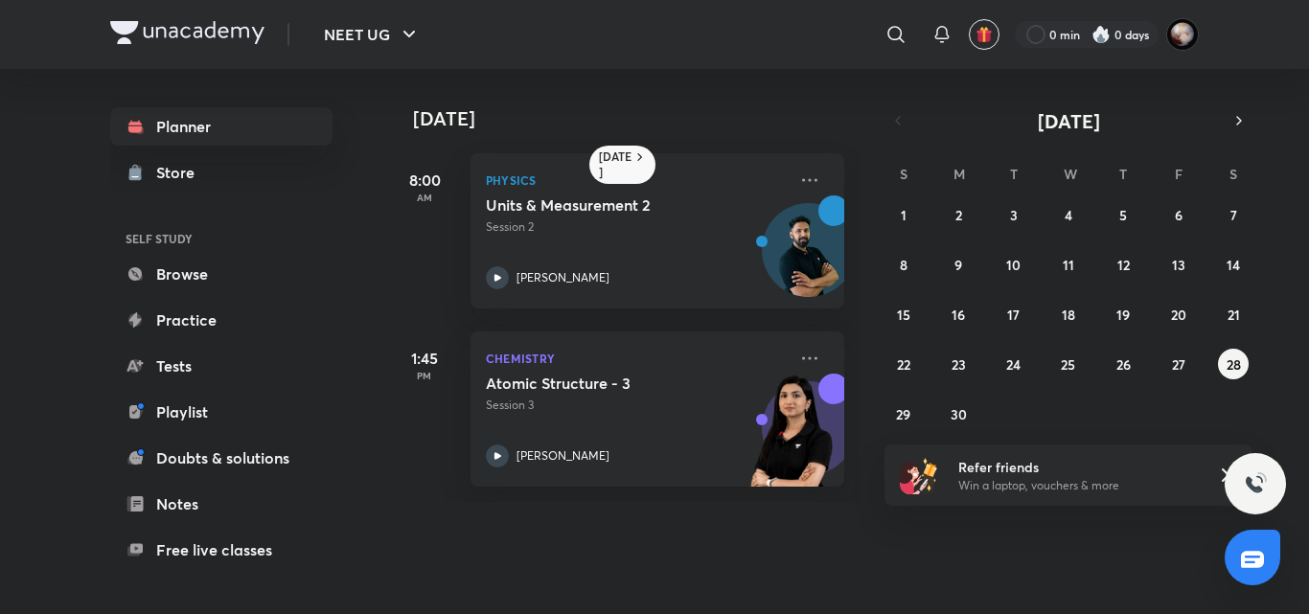
click at [980, 417] on div "1 2 3 4 5 6 7 8 9 10 11 12 13 14 15 16 17 18 19 20 21 22 23 24 25 26 27 28 29 3…" at bounding box center [1068, 314] width 368 height 230
click at [962, 415] on abbr "30" at bounding box center [958, 414] width 16 height 18
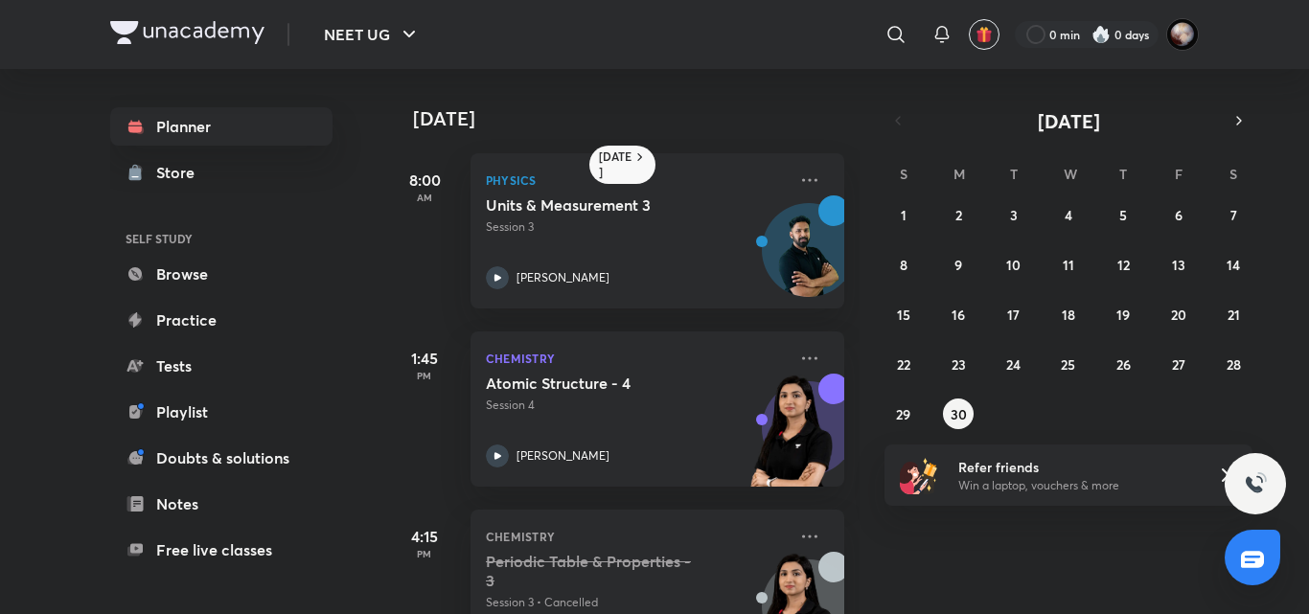
scroll to position [80, 0]
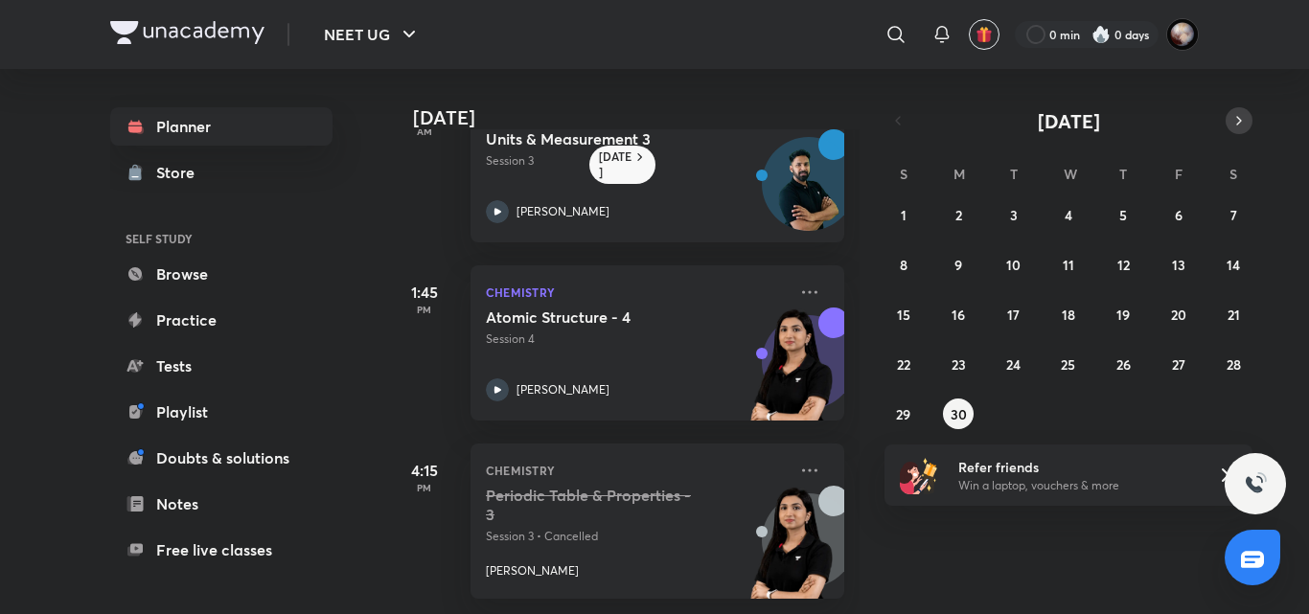
click at [1235, 119] on icon "button" at bounding box center [1238, 120] width 15 height 17
click at [1023, 217] on button "1" at bounding box center [1013, 214] width 31 height 31
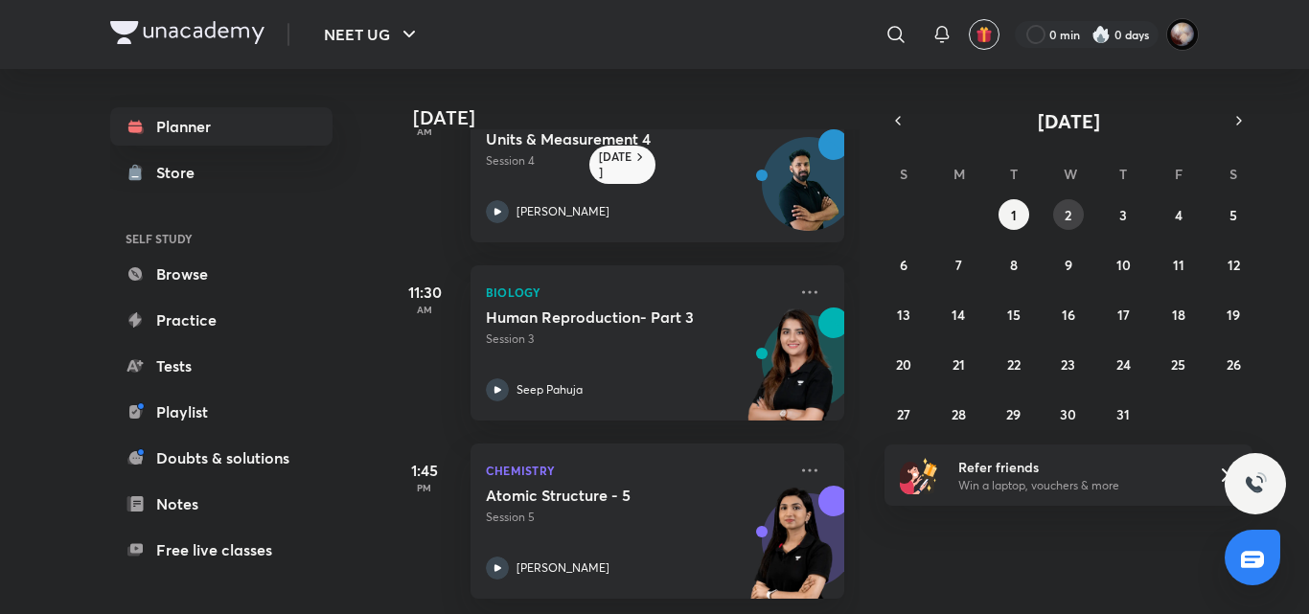
click at [1069, 213] on abbr "2" at bounding box center [1067, 215] width 7 height 18
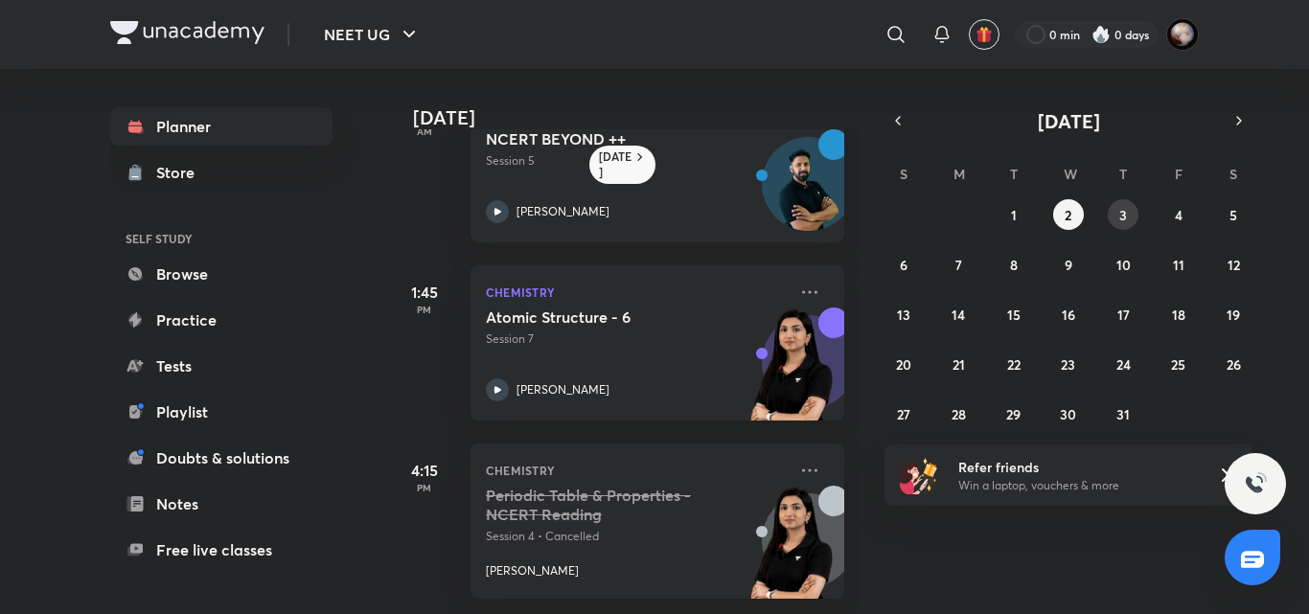
click at [1124, 213] on abbr "3" at bounding box center [1123, 215] width 8 height 18
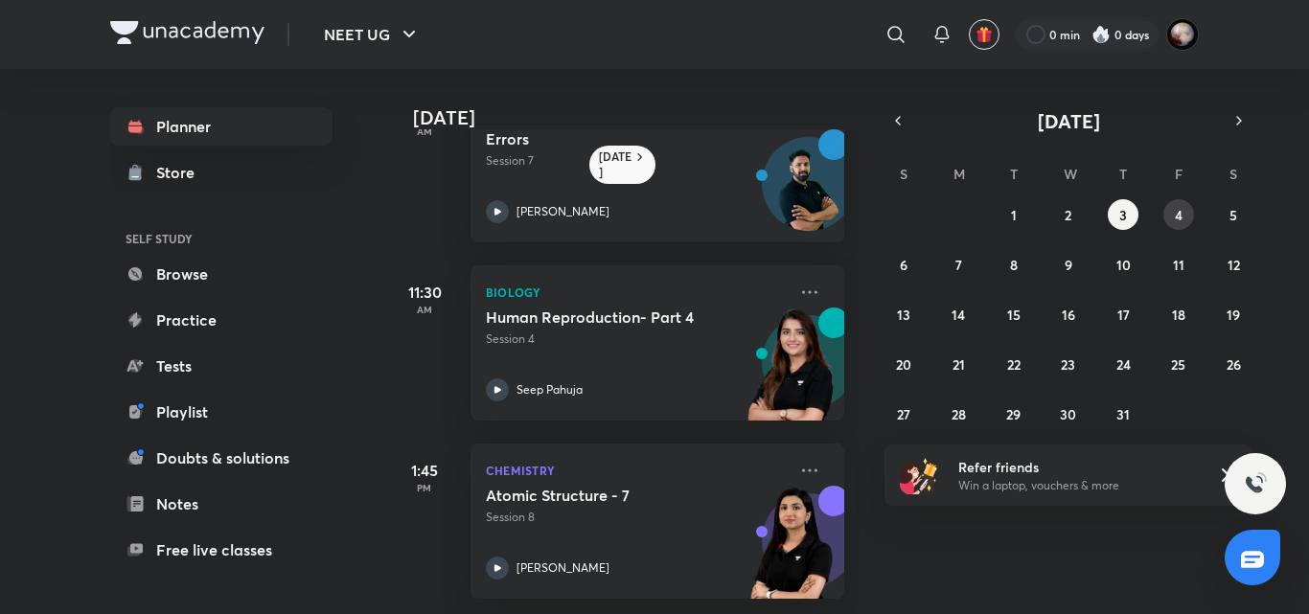
click at [1165, 215] on button "4" at bounding box center [1178, 214] width 31 height 31
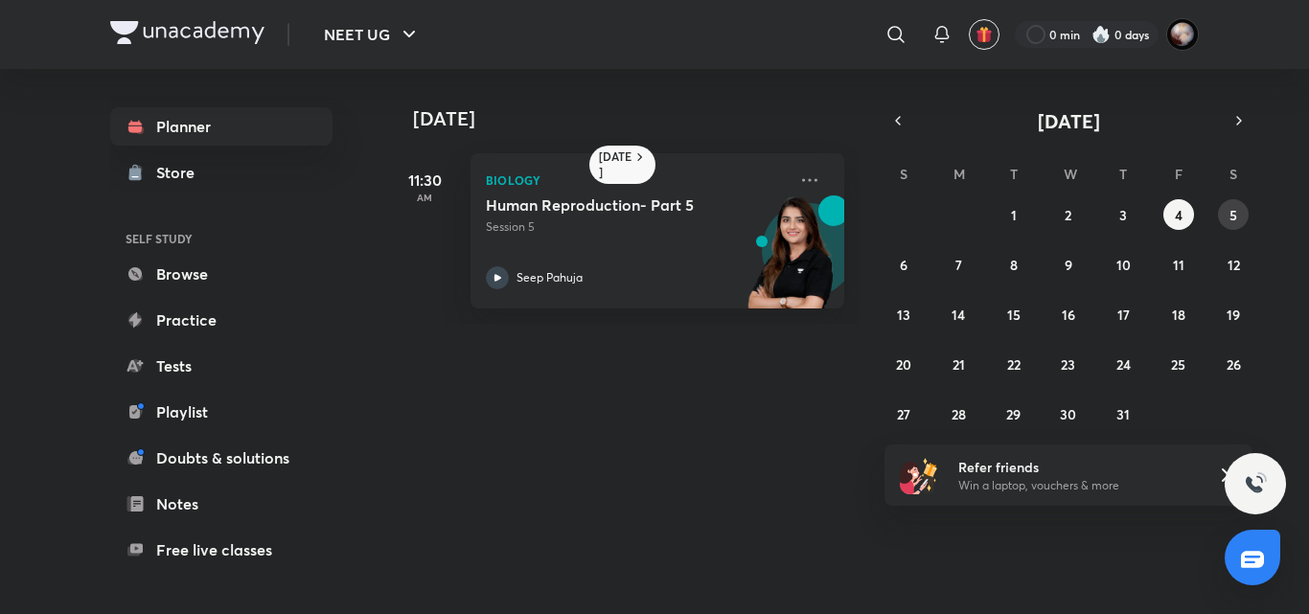
click at [1234, 214] on abbr "5" at bounding box center [1233, 215] width 8 height 18
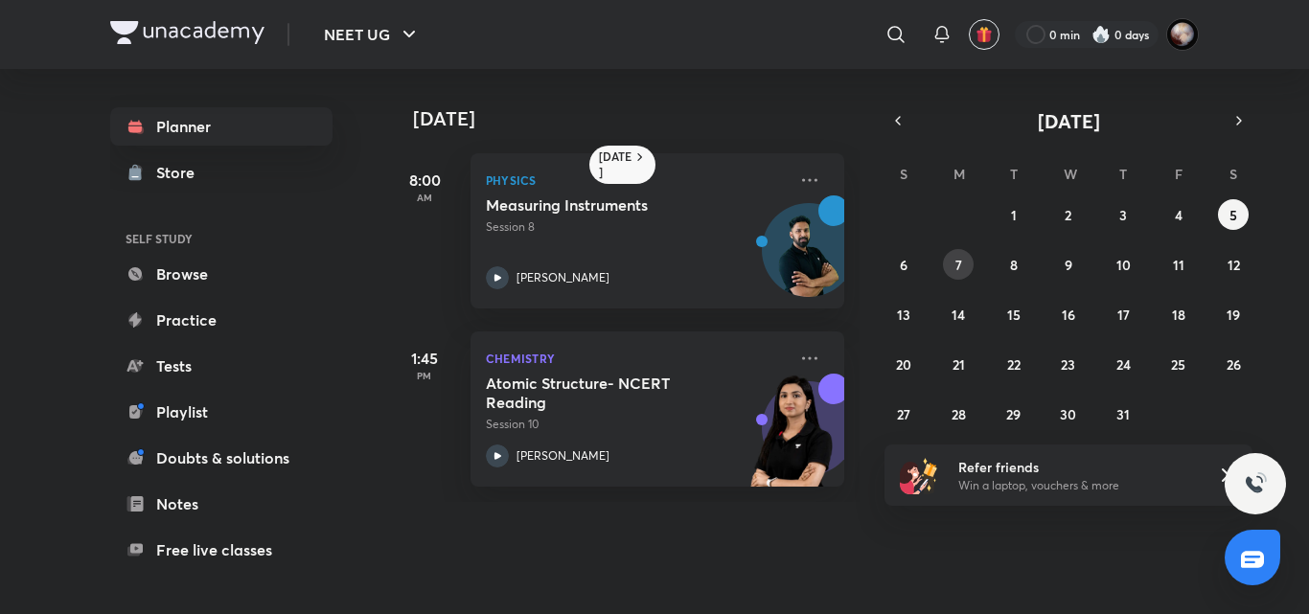
click at [963, 265] on button "7" at bounding box center [958, 264] width 31 height 31
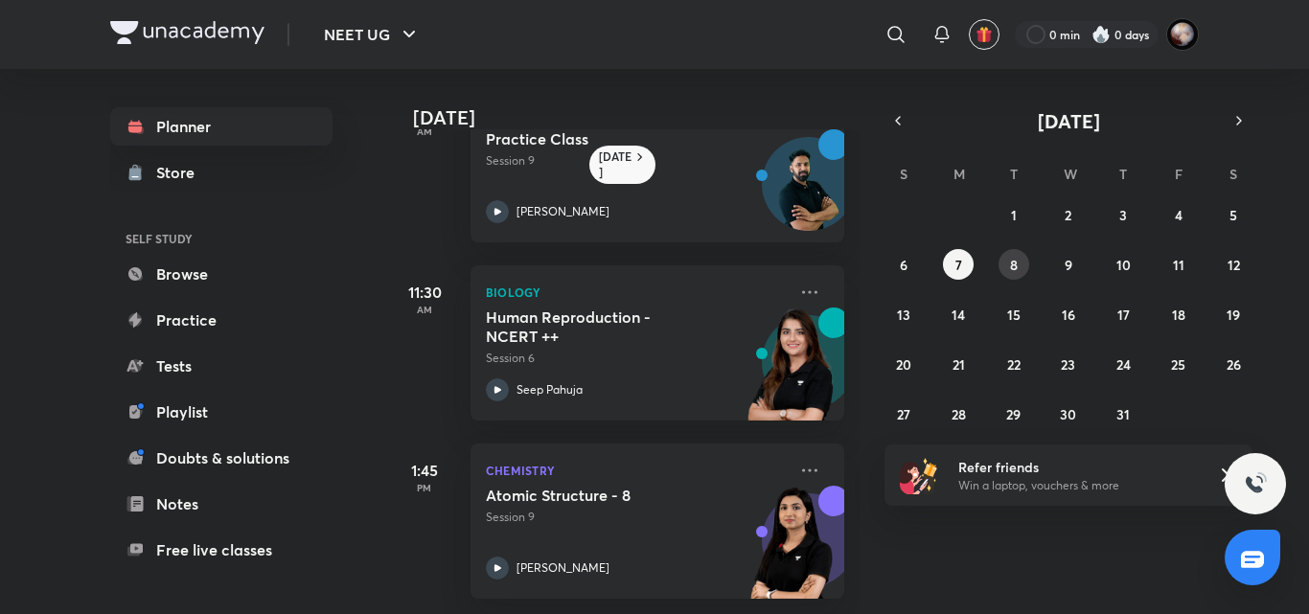
click at [1016, 269] on abbr "8" at bounding box center [1014, 265] width 8 height 18
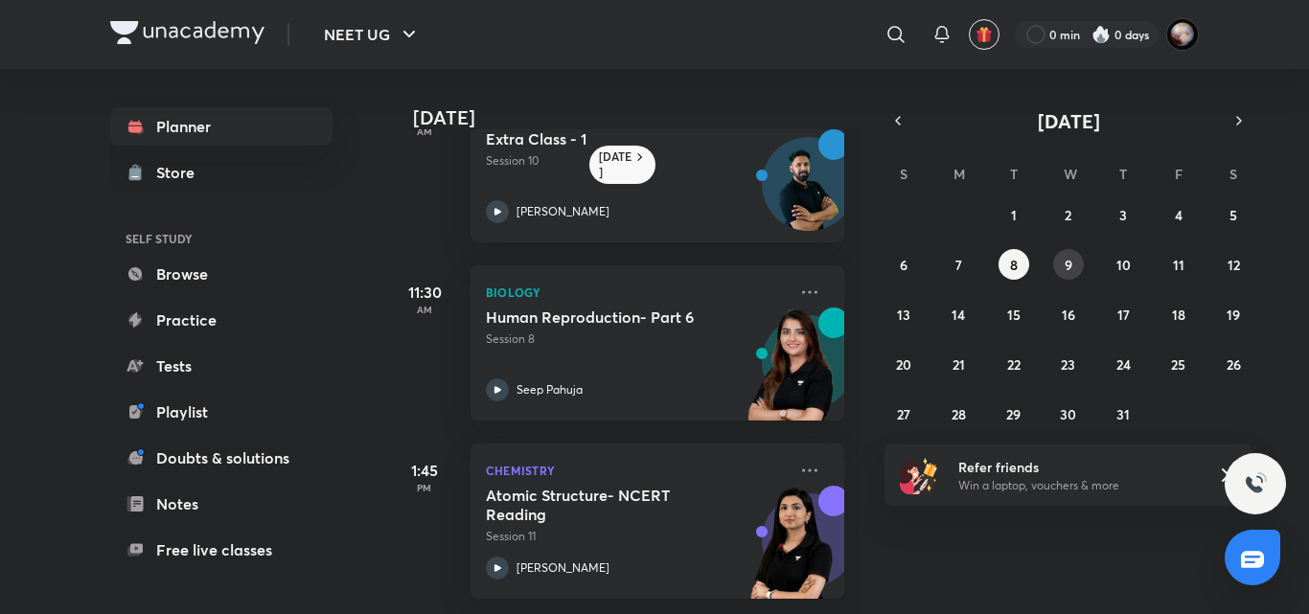
click at [1056, 262] on button "9" at bounding box center [1068, 264] width 31 height 31
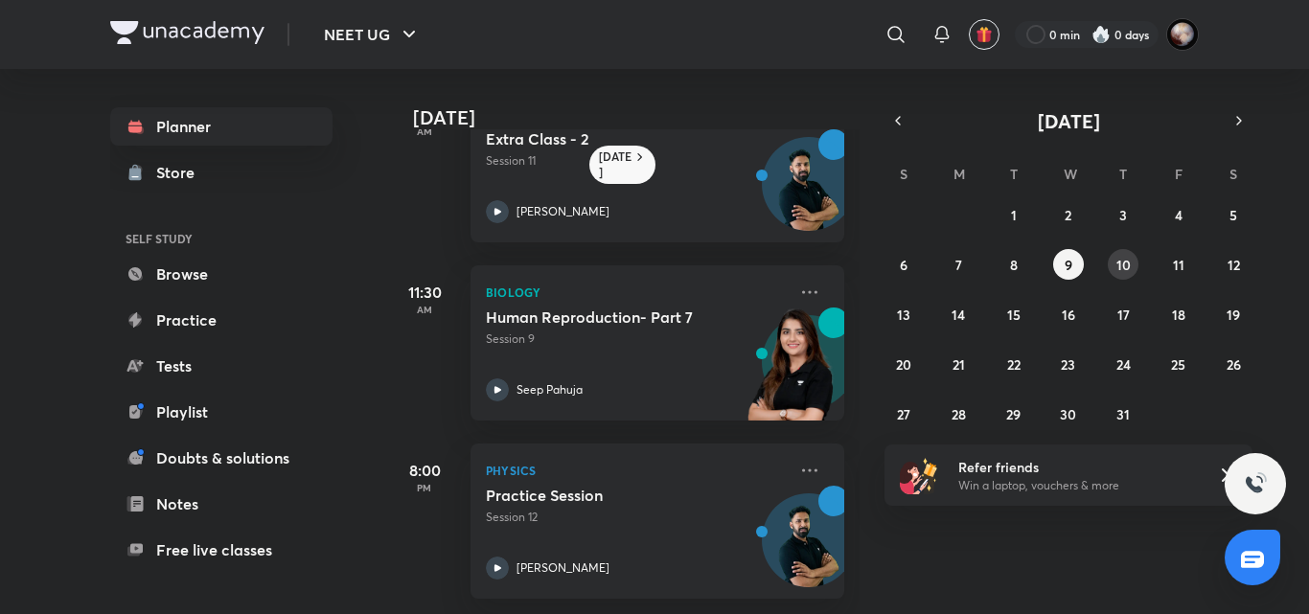
click at [1113, 273] on button "10" at bounding box center [1122, 264] width 31 height 31
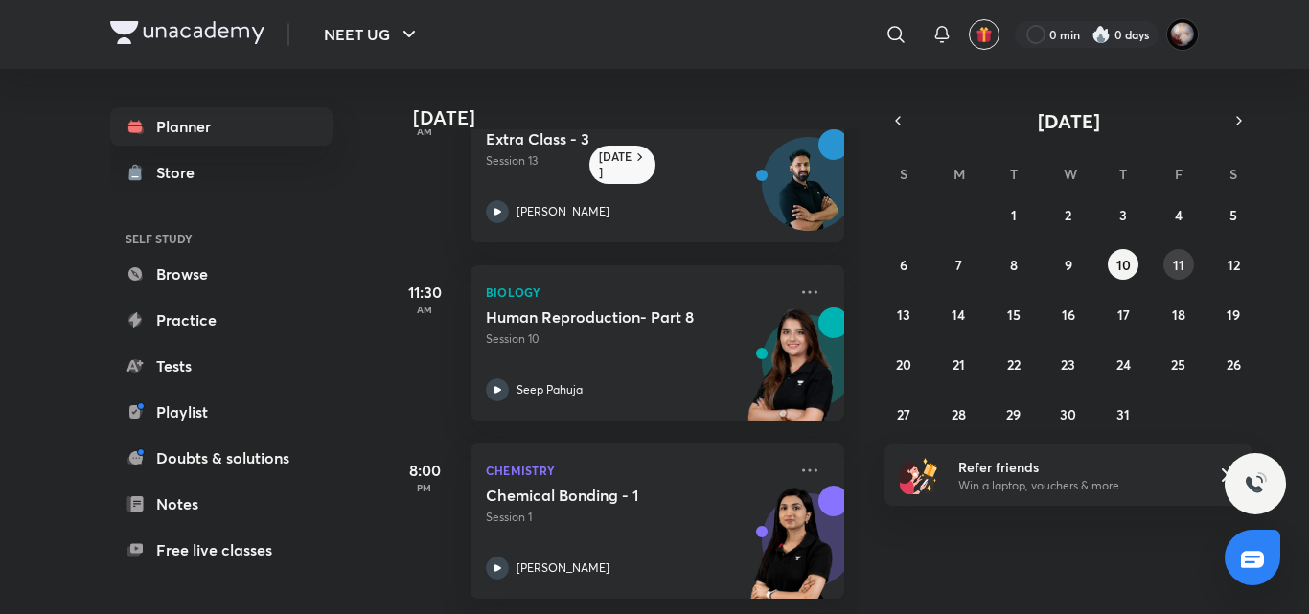
click at [1176, 257] on abbr "11" at bounding box center [1178, 265] width 11 height 18
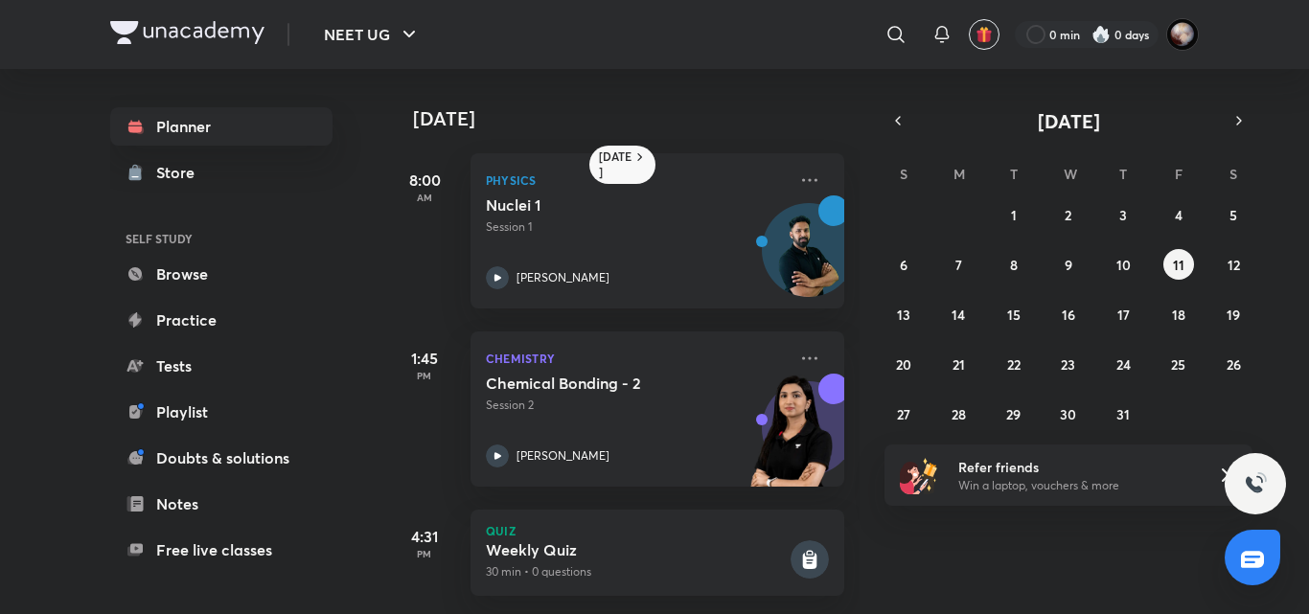
scroll to position [29, 0]
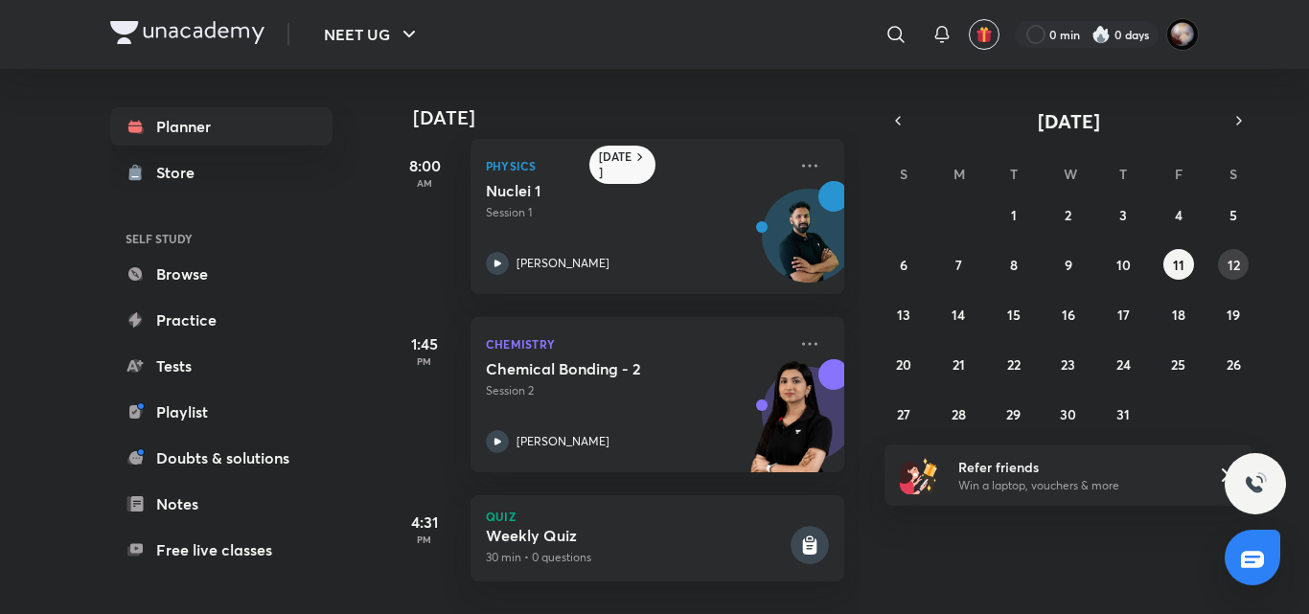
click at [1234, 263] on abbr "12" at bounding box center [1233, 265] width 12 height 18
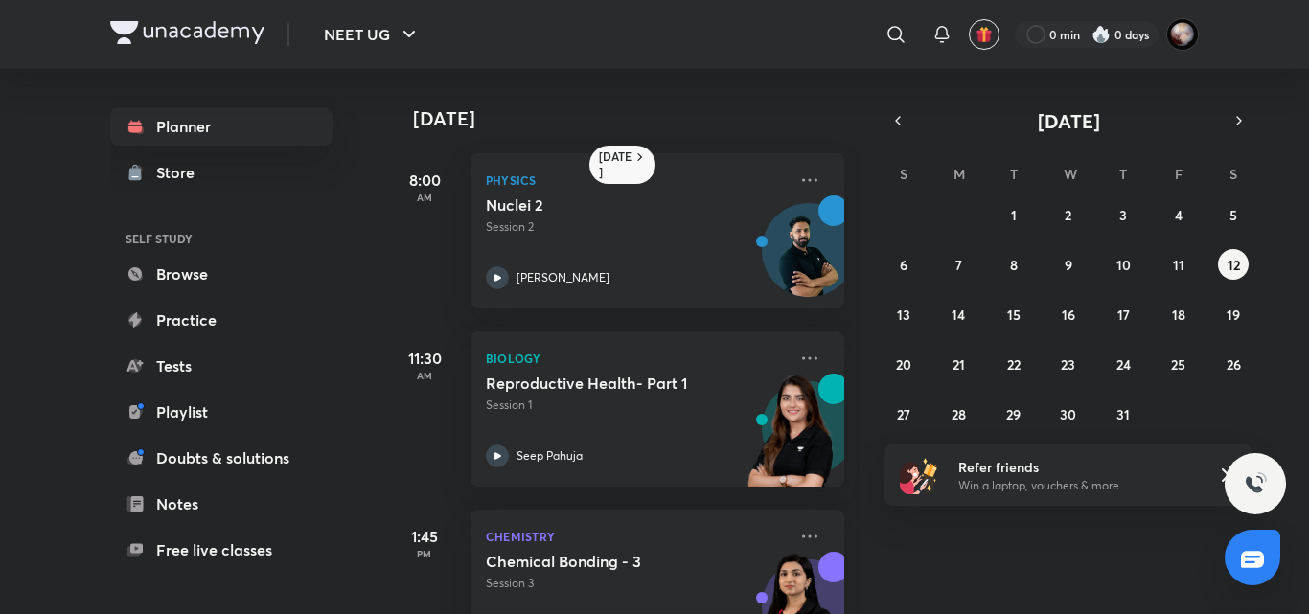
scroll to position [80, 0]
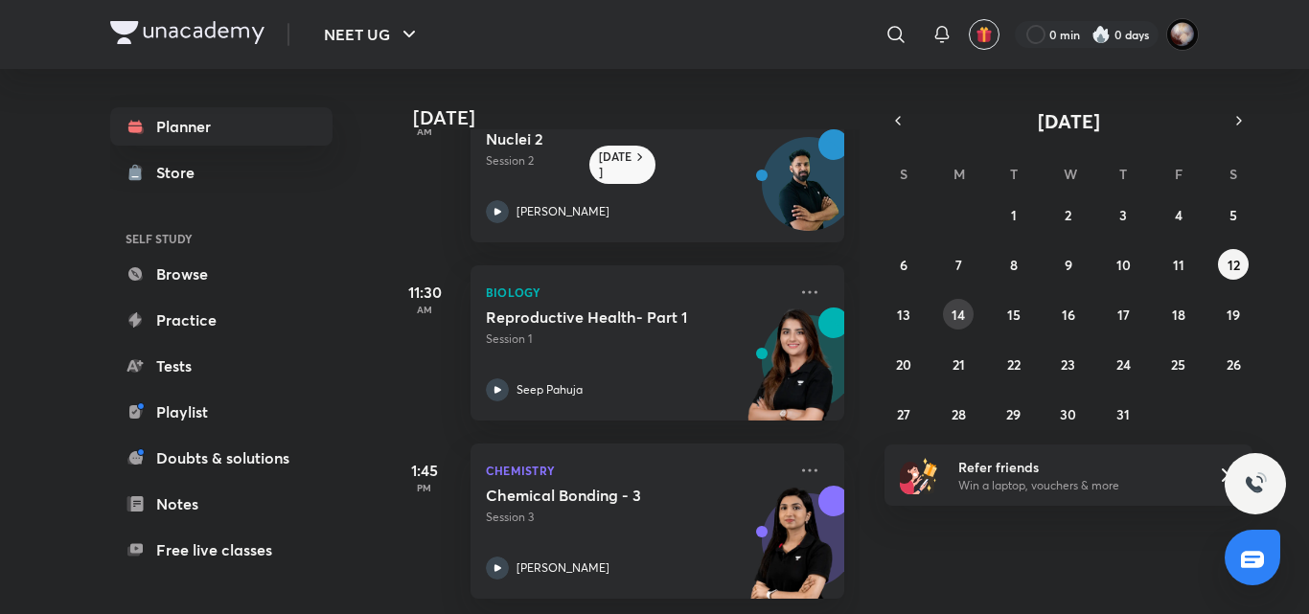
click at [957, 316] on abbr "14" at bounding box center [957, 315] width 13 height 18
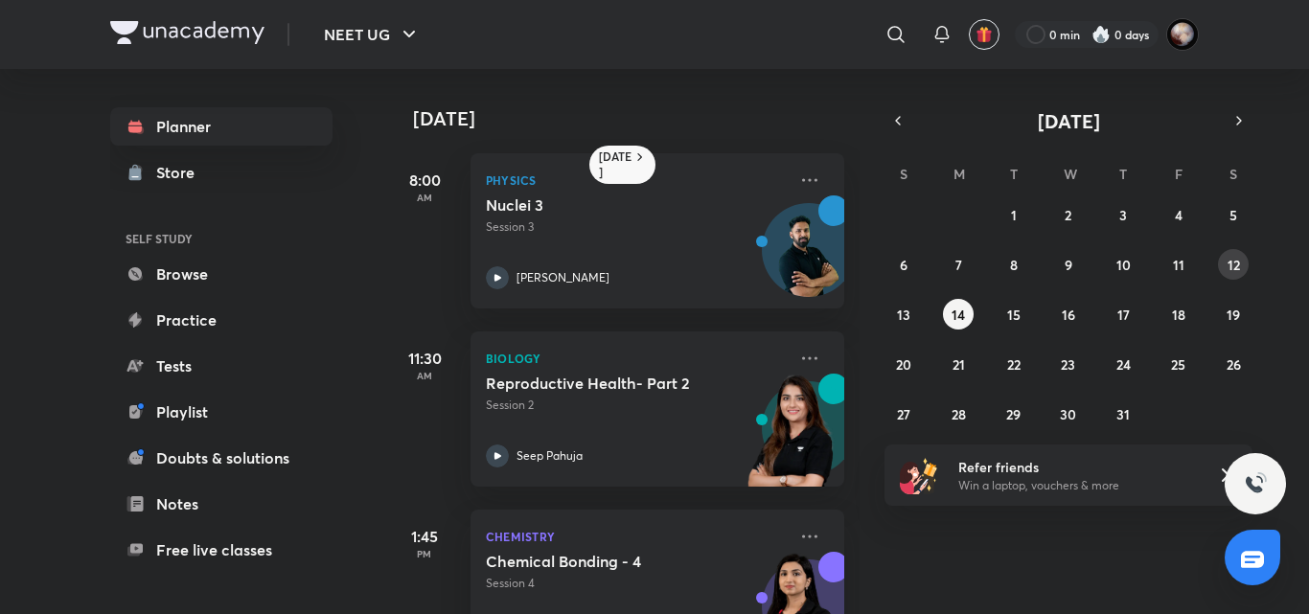
click at [1240, 266] on button "12" at bounding box center [1233, 264] width 31 height 31
click at [960, 315] on abbr "14" at bounding box center [957, 315] width 13 height 18
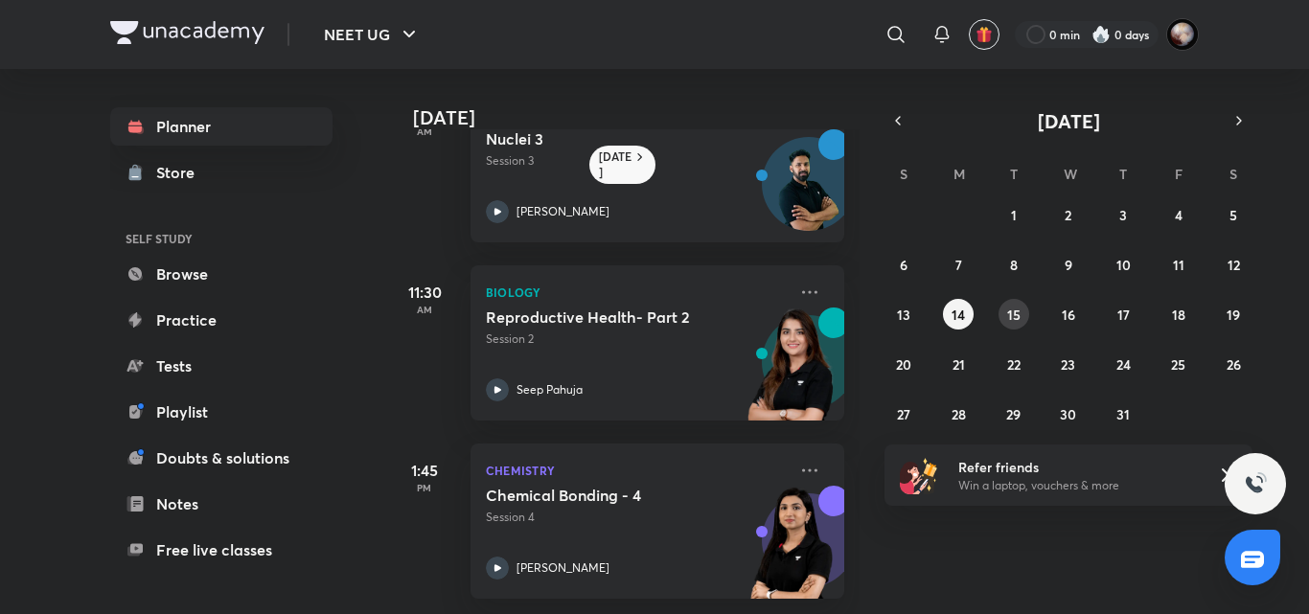
click at [1025, 315] on button "15" at bounding box center [1013, 314] width 31 height 31
click at [1061, 320] on abbr "16" at bounding box center [1067, 315] width 13 height 18
click at [1120, 319] on abbr "17" at bounding box center [1123, 315] width 12 height 18
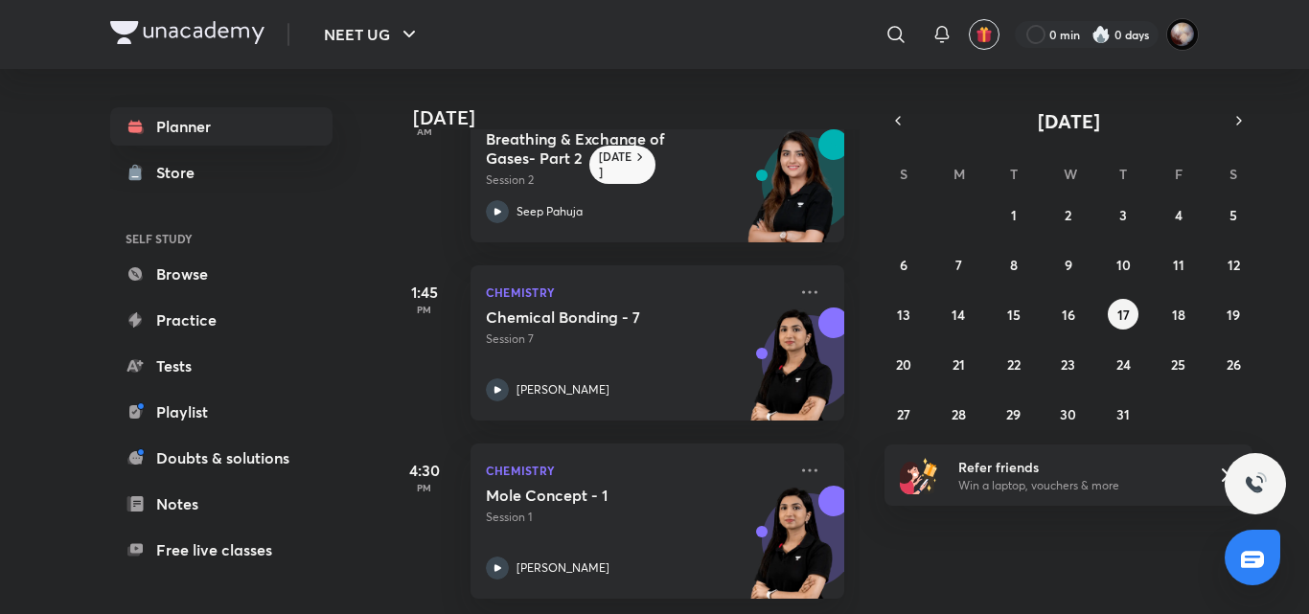
scroll to position [259, 0]
click at [1185, 311] on button "18" at bounding box center [1178, 314] width 31 height 31
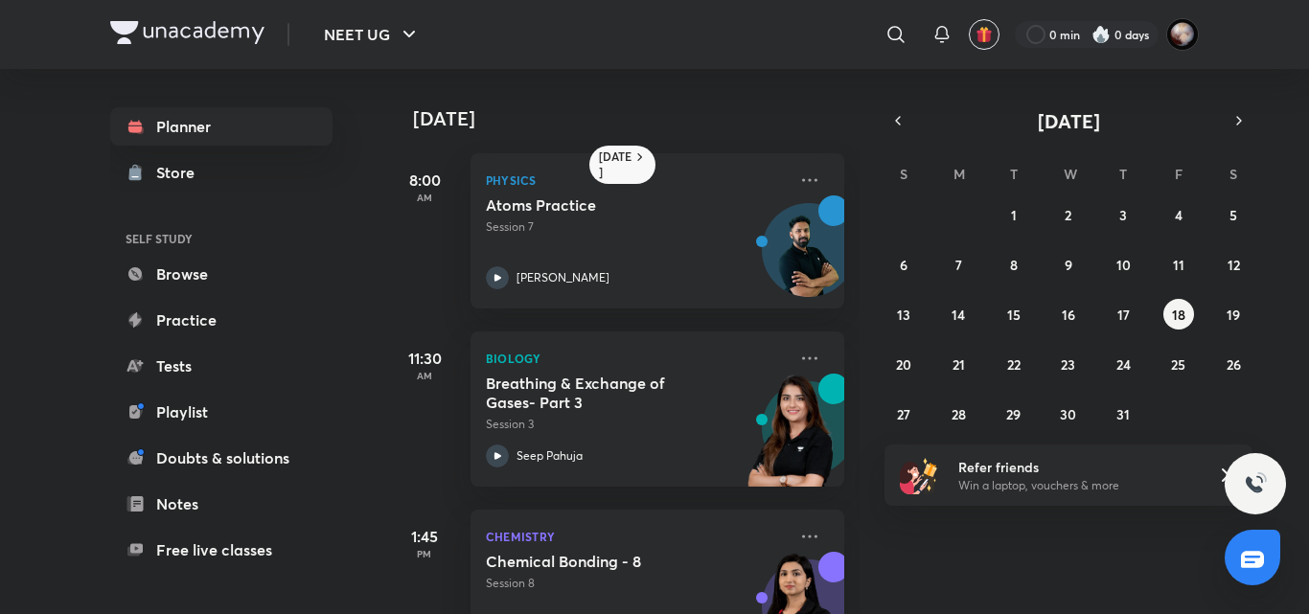
scroll to position [80, 0]
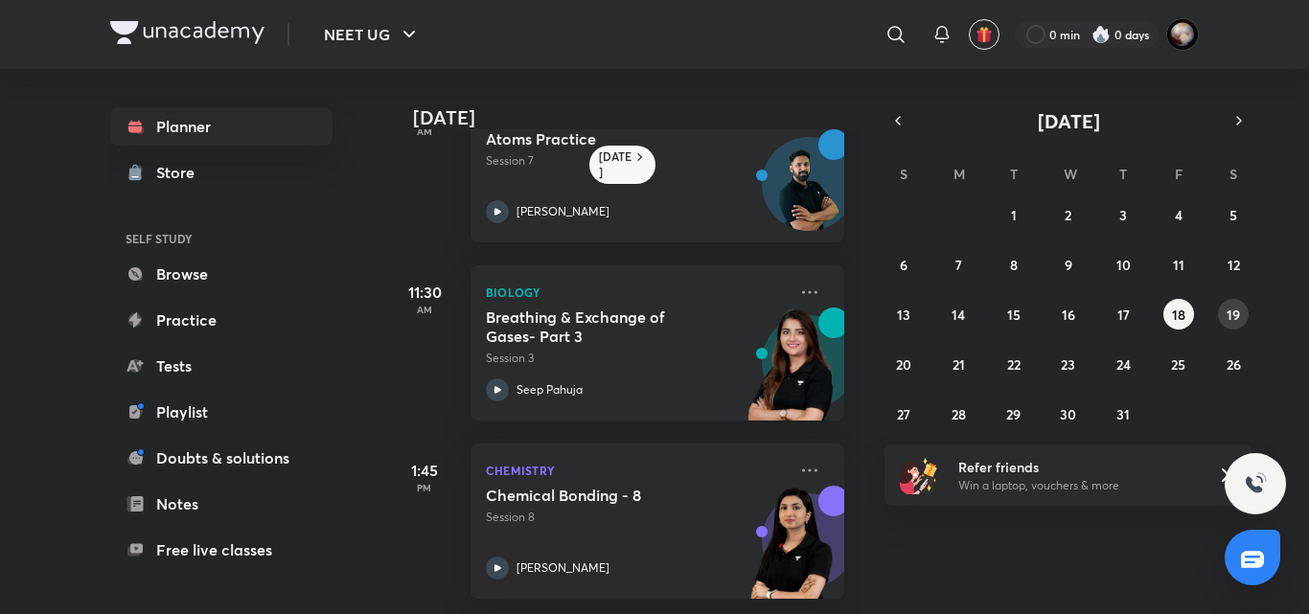
click at [1234, 319] on abbr "19" at bounding box center [1232, 315] width 13 height 18
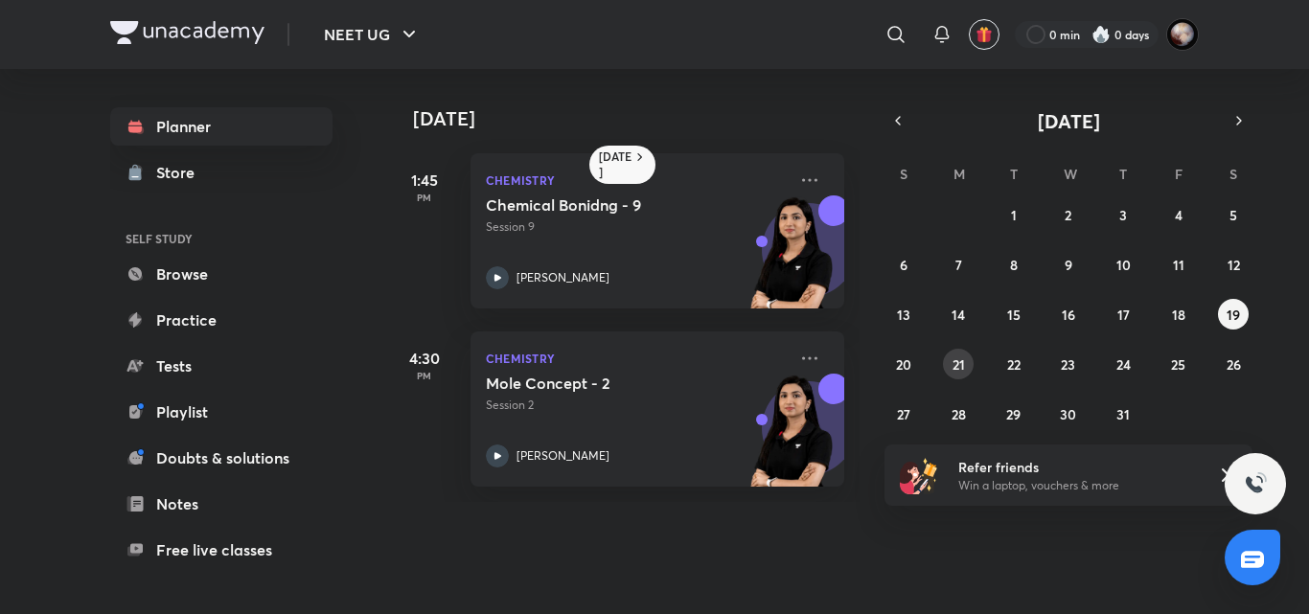
click at [967, 367] on button "21" at bounding box center [958, 364] width 31 height 31
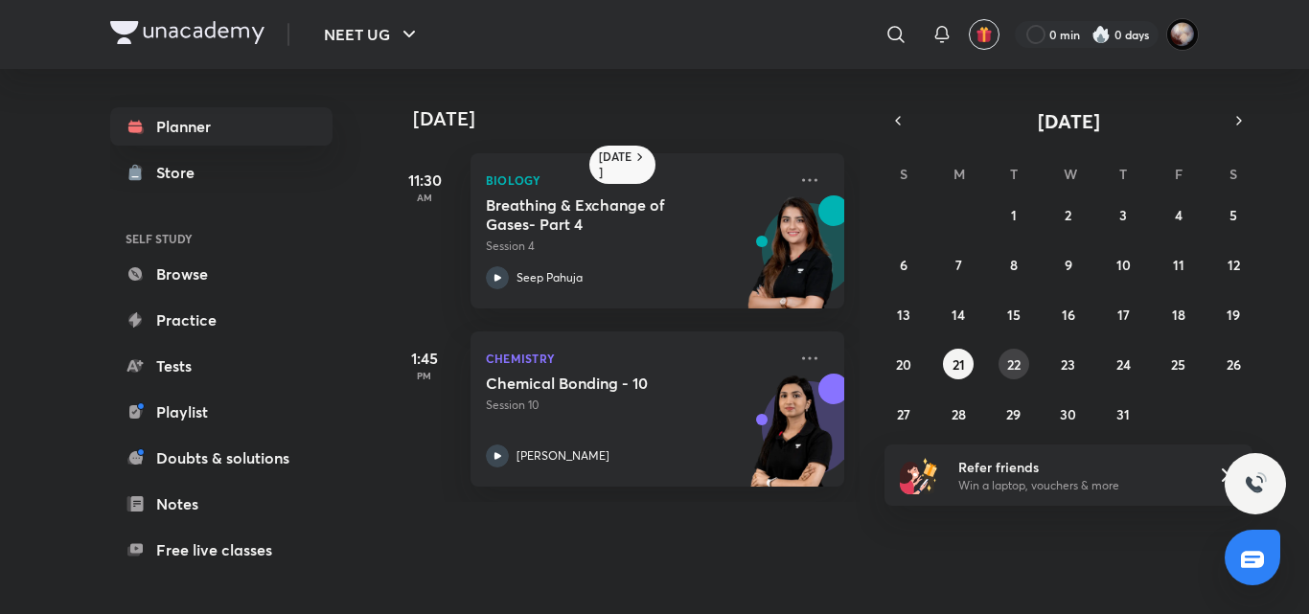
click at [1005, 364] on button "22" at bounding box center [1013, 364] width 31 height 31
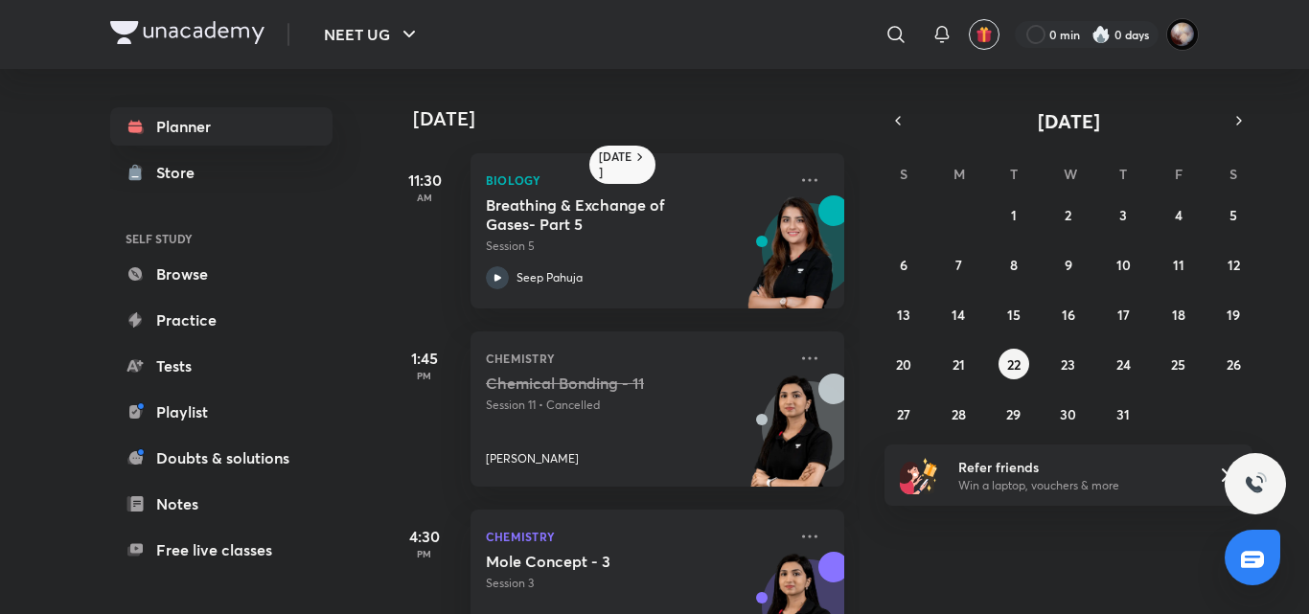
scroll to position [259, 0]
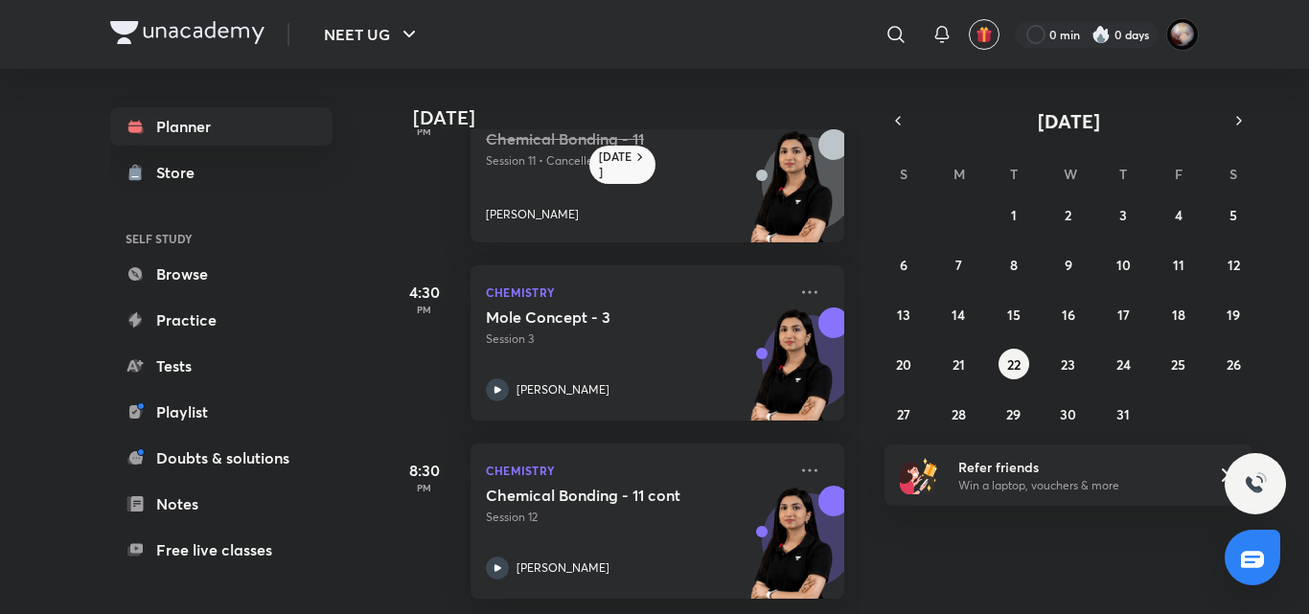
click at [1084, 349] on div "29 30 1 2 3 4 5 6 7 8 9 10 11 12 13 14 15 16 17 18 19 20 21 22 23 24 25 26 27 2…" at bounding box center [1068, 314] width 368 height 230
click at [1076, 367] on button "23" at bounding box center [1068, 364] width 31 height 31
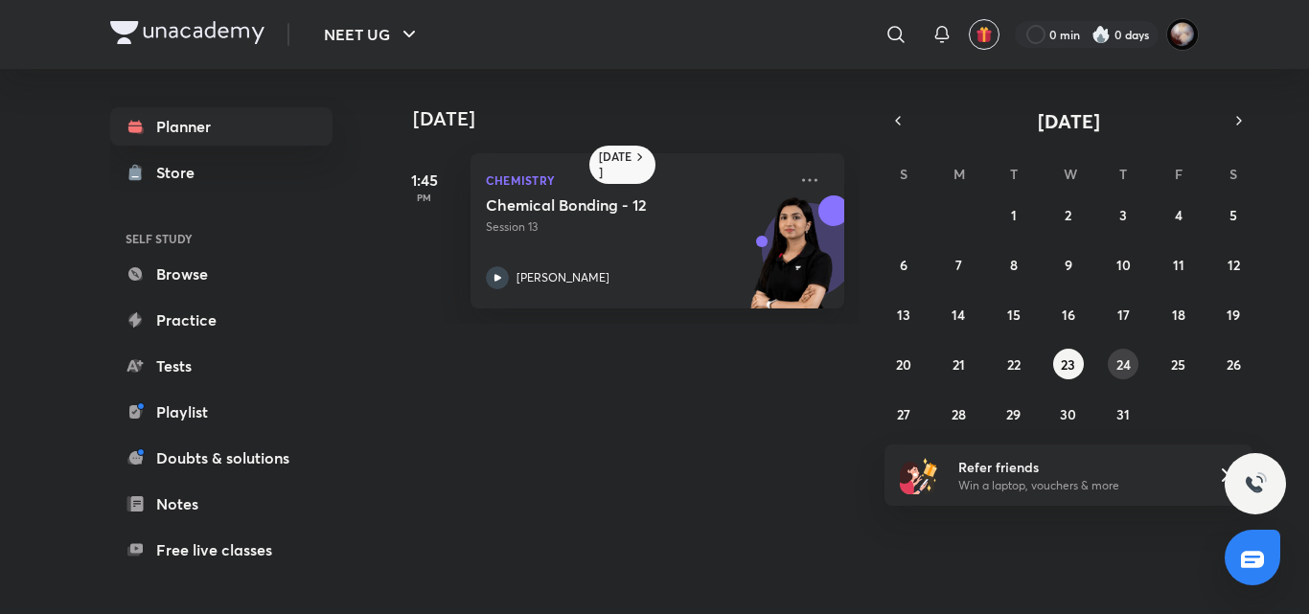
click at [1122, 376] on button "24" at bounding box center [1122, 364] width 31 height 31
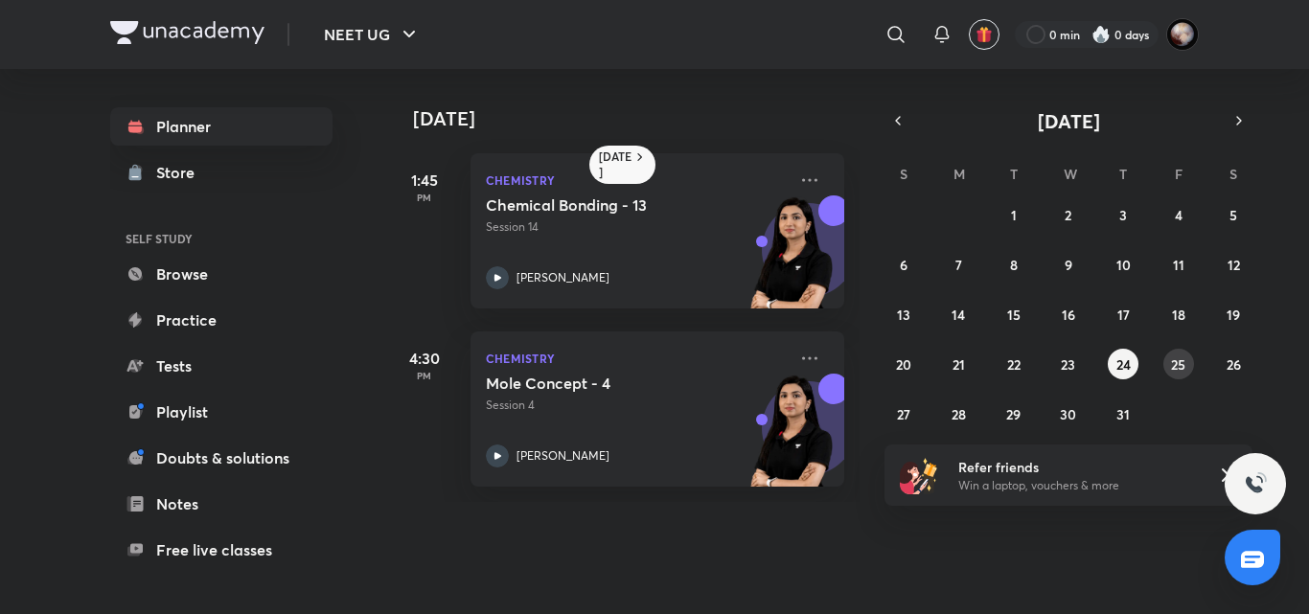
click at [1175, 362] on abbr "25" at bounding box center [1178, 364] width 14 height 18
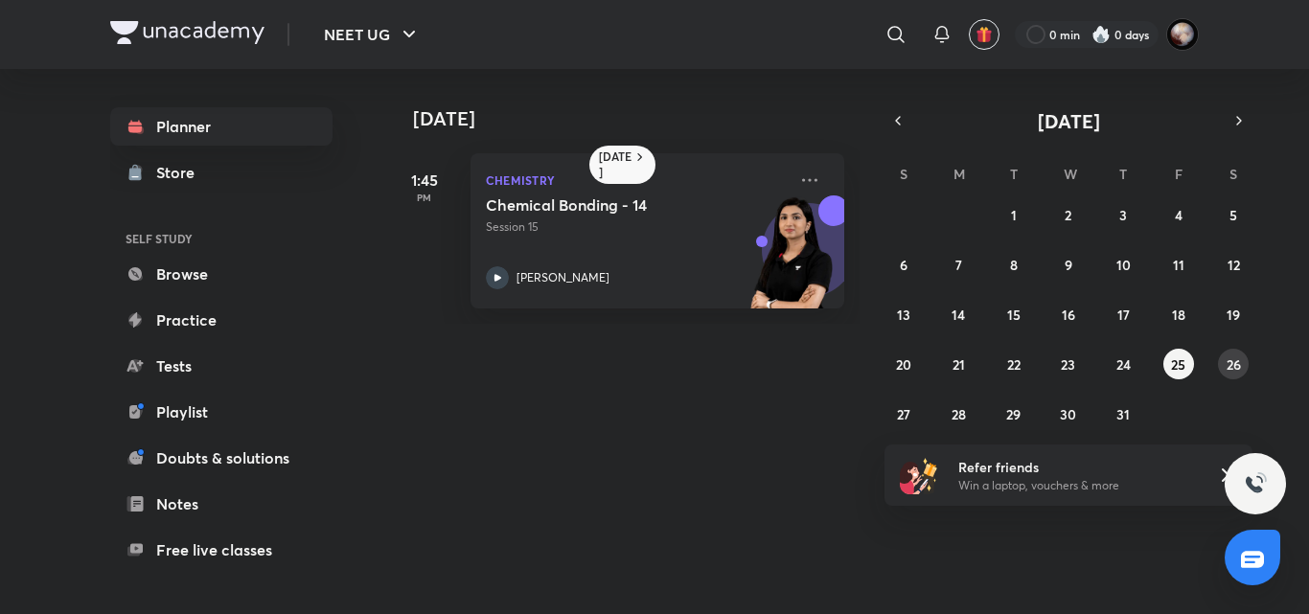
click at [1239, 367] on abbr "26" at bounding box center [1233, 364] width 14 height 18
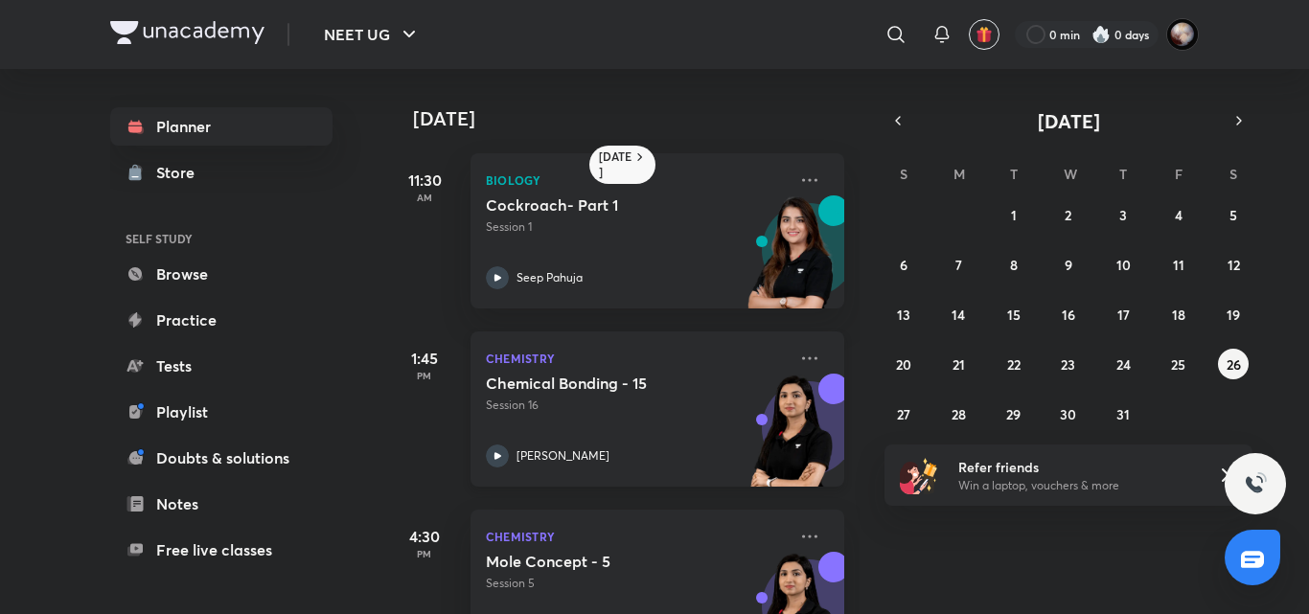
scroll to position [80, 0]
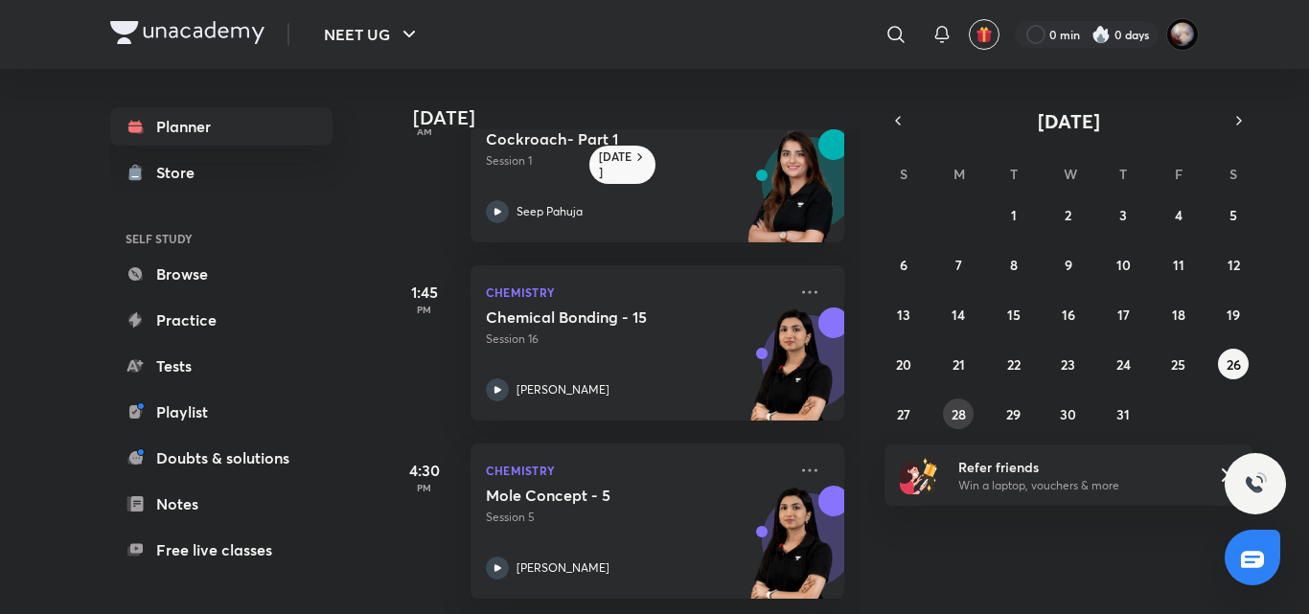
click at [967, 418] on button "28" at bounding box center [958, 414] width 31 height 31
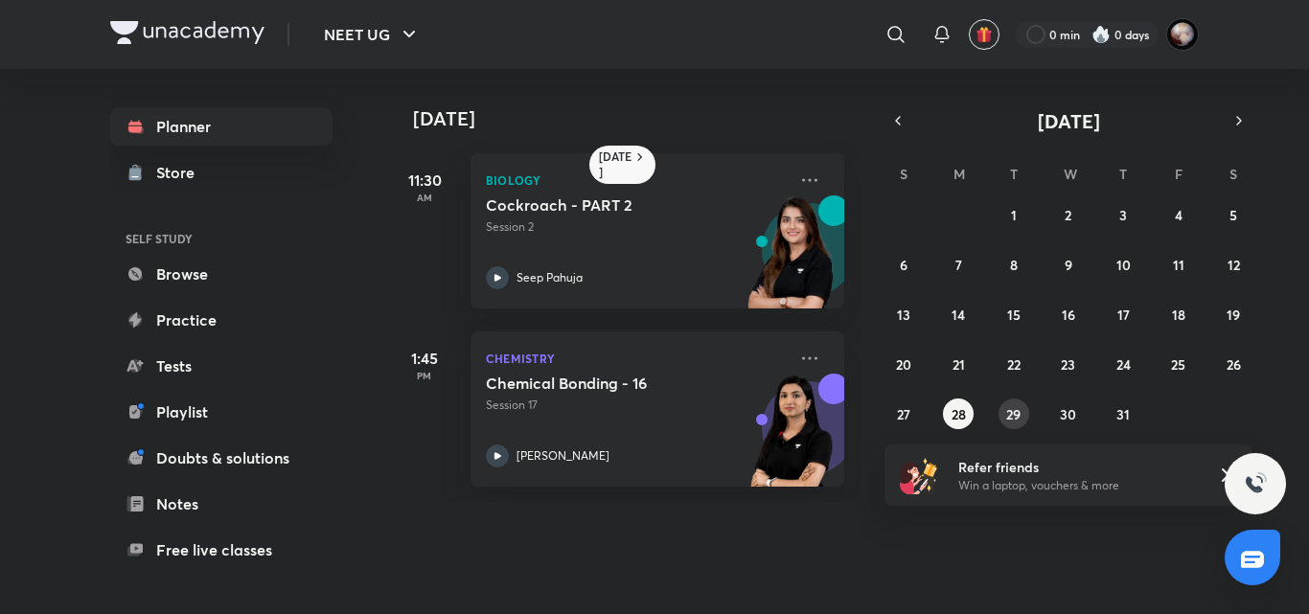
click at [1016, 411] on abbr "29" at bounding box center [1013, 414] width 14 height 18
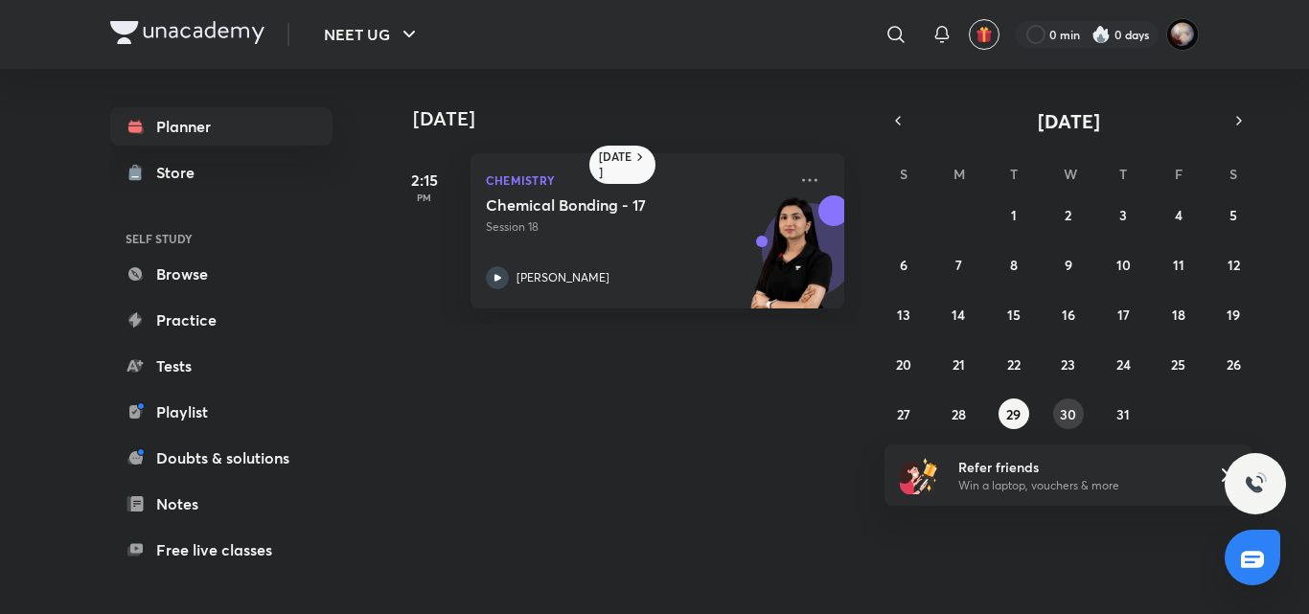
click at [1070, 412] on abbr "30" at bounding box center [1068, 414] width 16 height 18
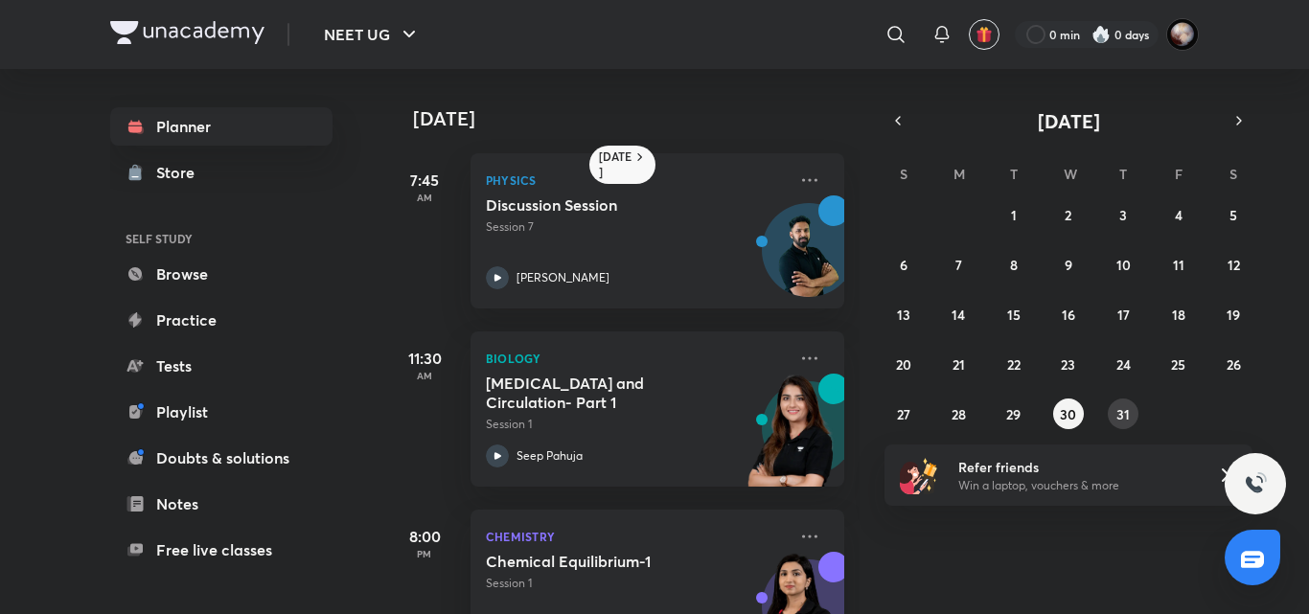
click at [1125, 415] on abbr "31" at bounding box center [1122, 414] width 13 height 18
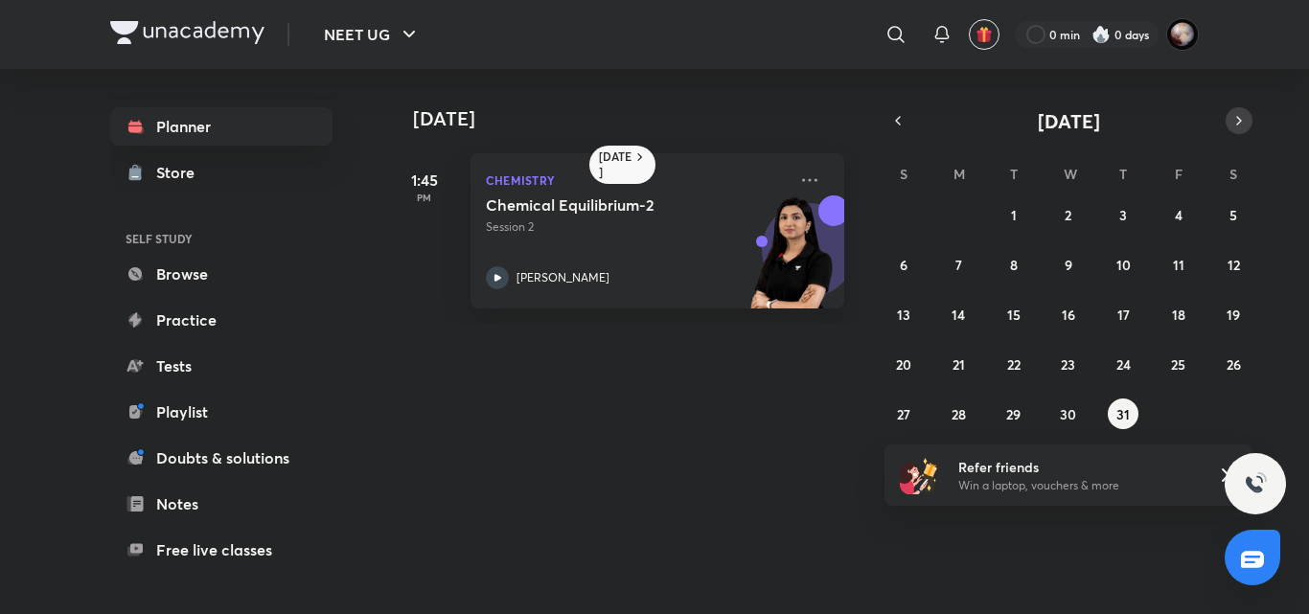
click at [1233, 126] on icon "button" at bounding box center [1238, 120] width 15 height 17
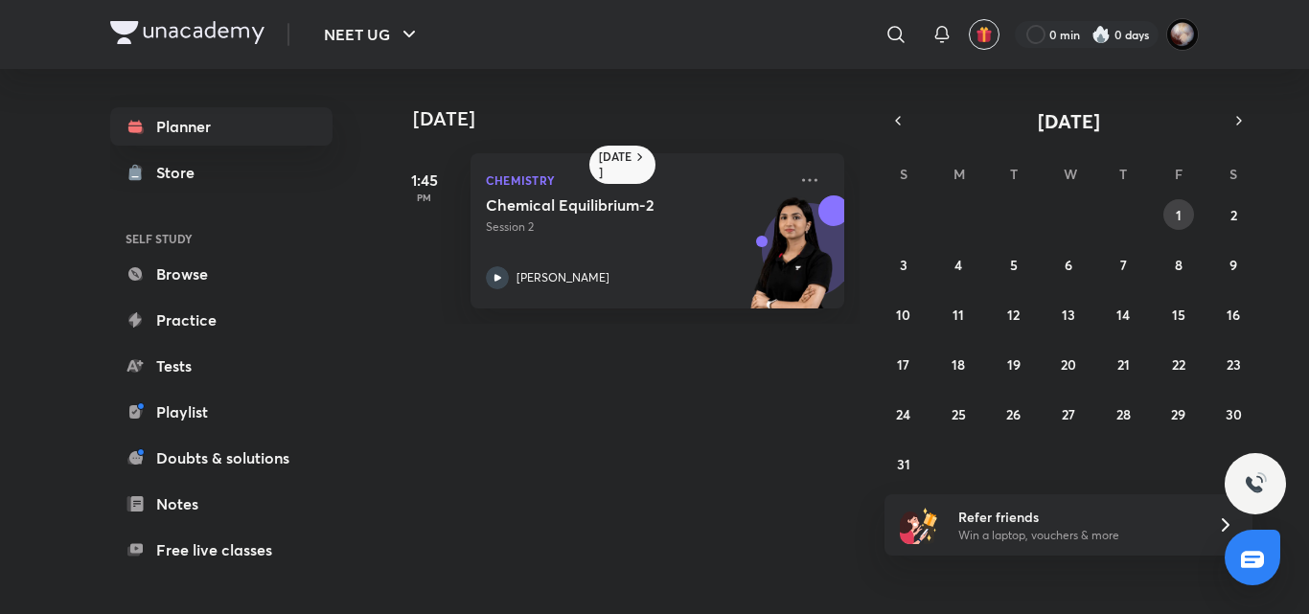
click at [1182, 217] on button "1" at bounding box center [1178, 214] width 31 height 31
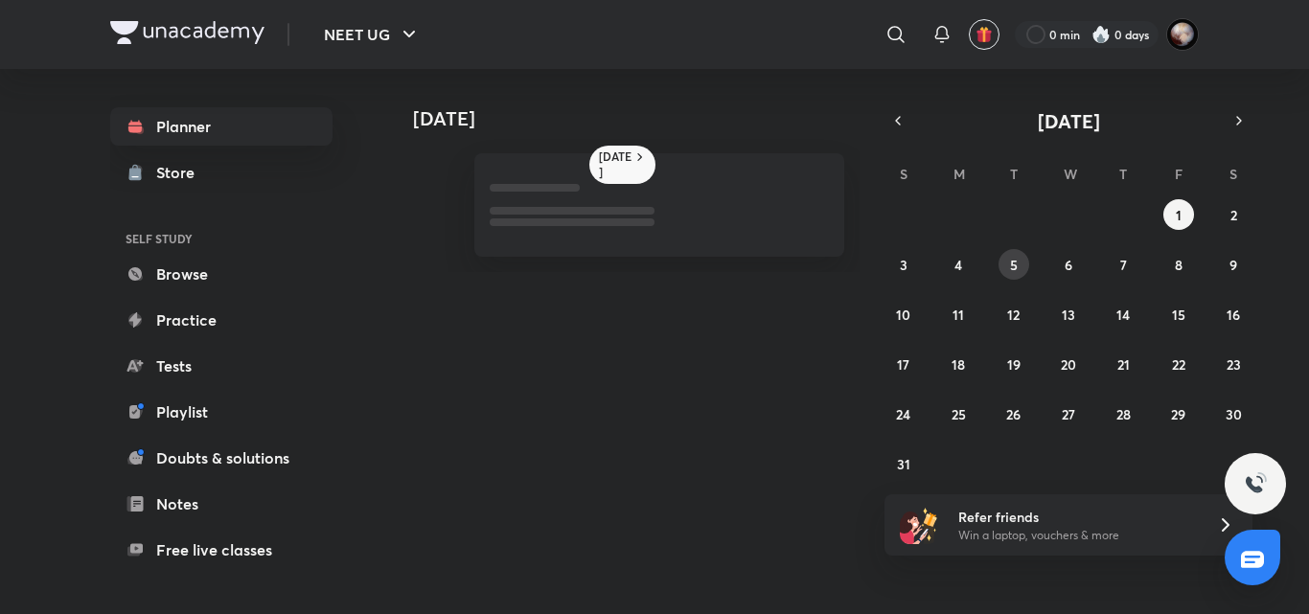
click at [1019, 264] on button "5" at bounding box center [1013, 264] width 31 height 31
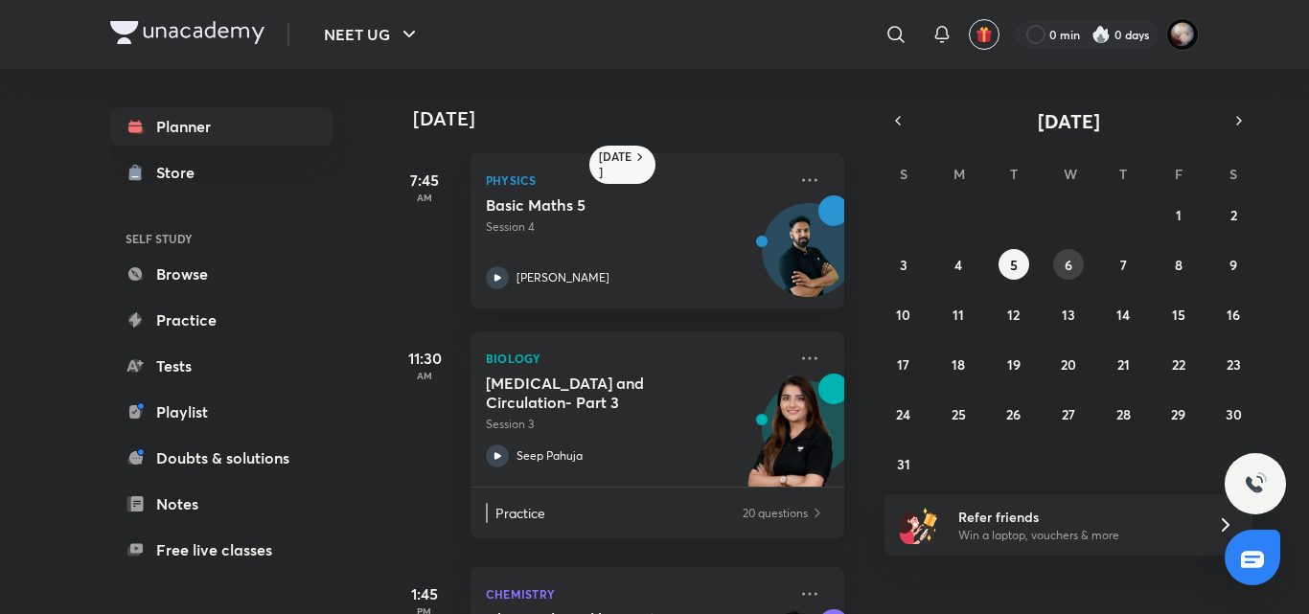
click at [1063, 277] on button "6" at bounding box center [1068, 264] width 31 height 31
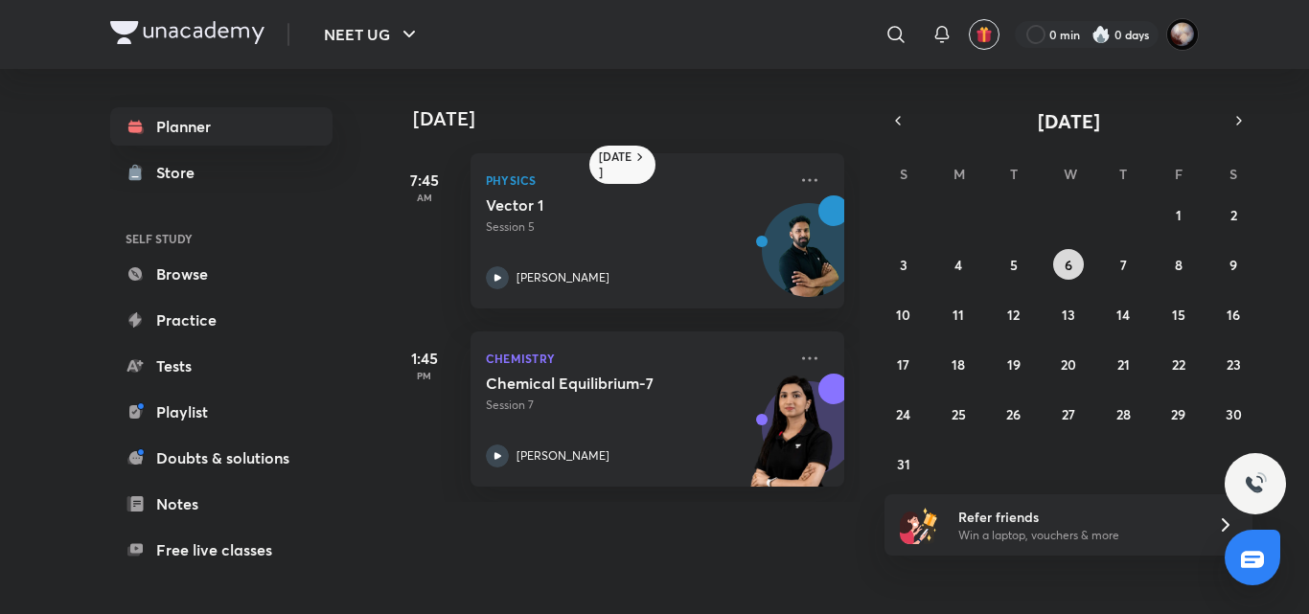
click at [1066, 271] on abbr "6" at bounding box center [1068, 265] width 8 height 18
click at [1113, 270] on button "7" at bounding box center [1122, 264] width 31 height 31
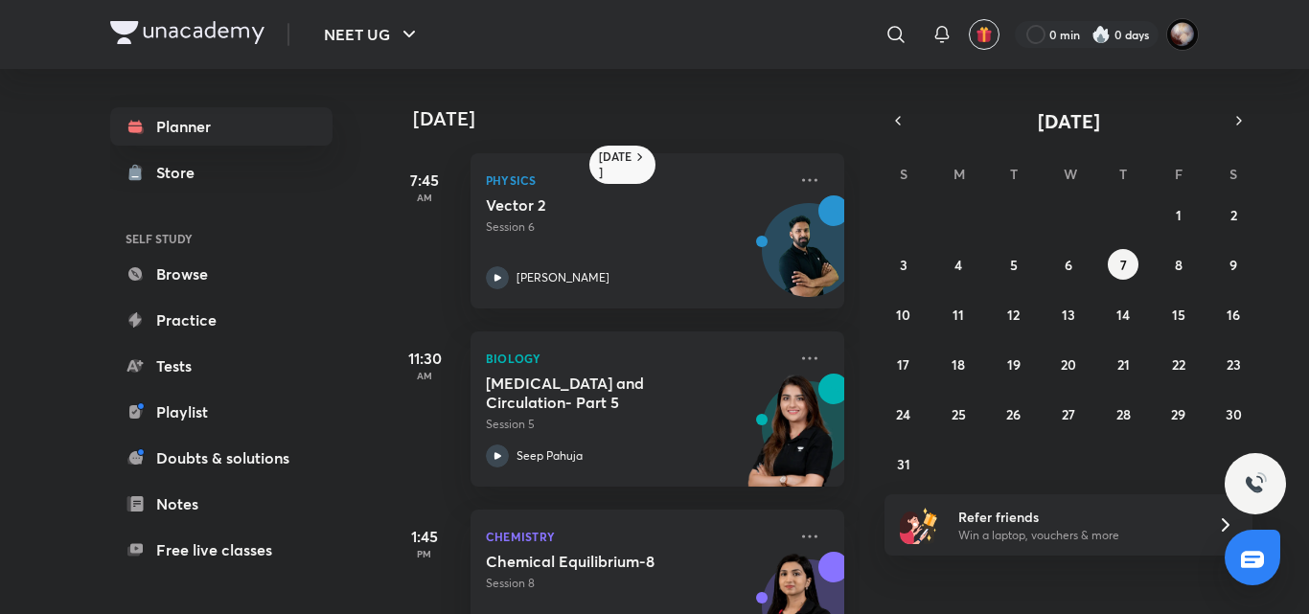
click at [1175, 285] on div "27 28 29 30 31 1 2 3 4 5 6 7 8 9 10 11 12 13 14 15 16 17 18 19 20 21 22 23 24 2…" at bounding box center [1068, 339] width 368 height 280
click at [1176, 278] on button "8" at bounding box center [1178, 264] width 31 height 31
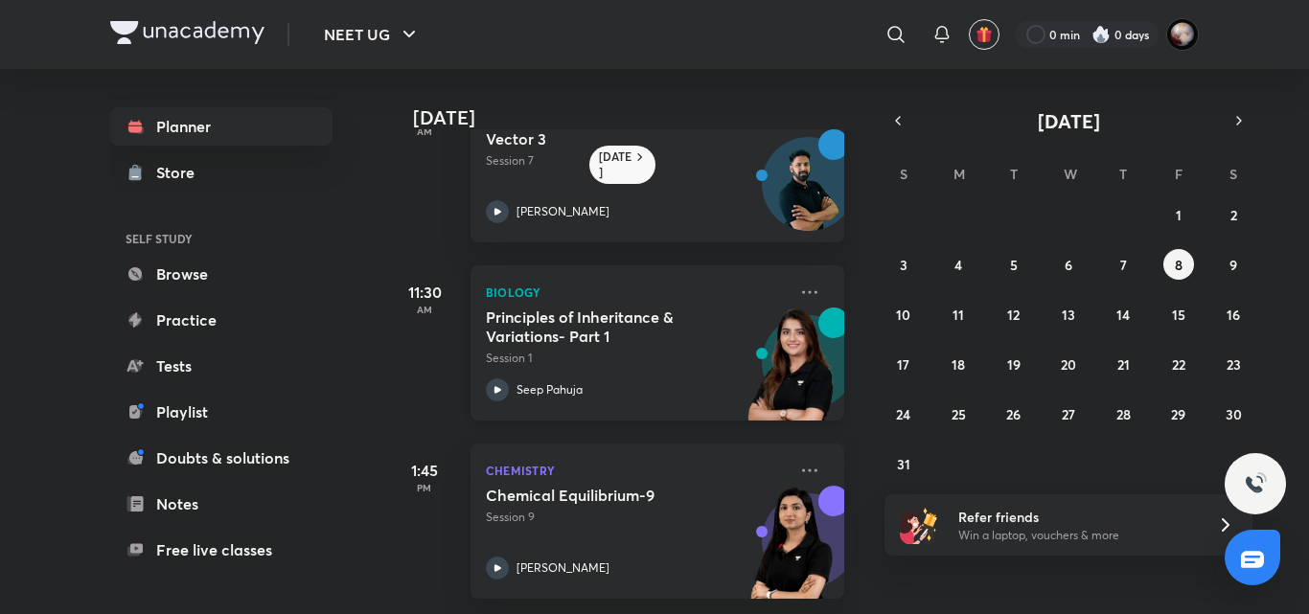
scroll to position [0, 0]
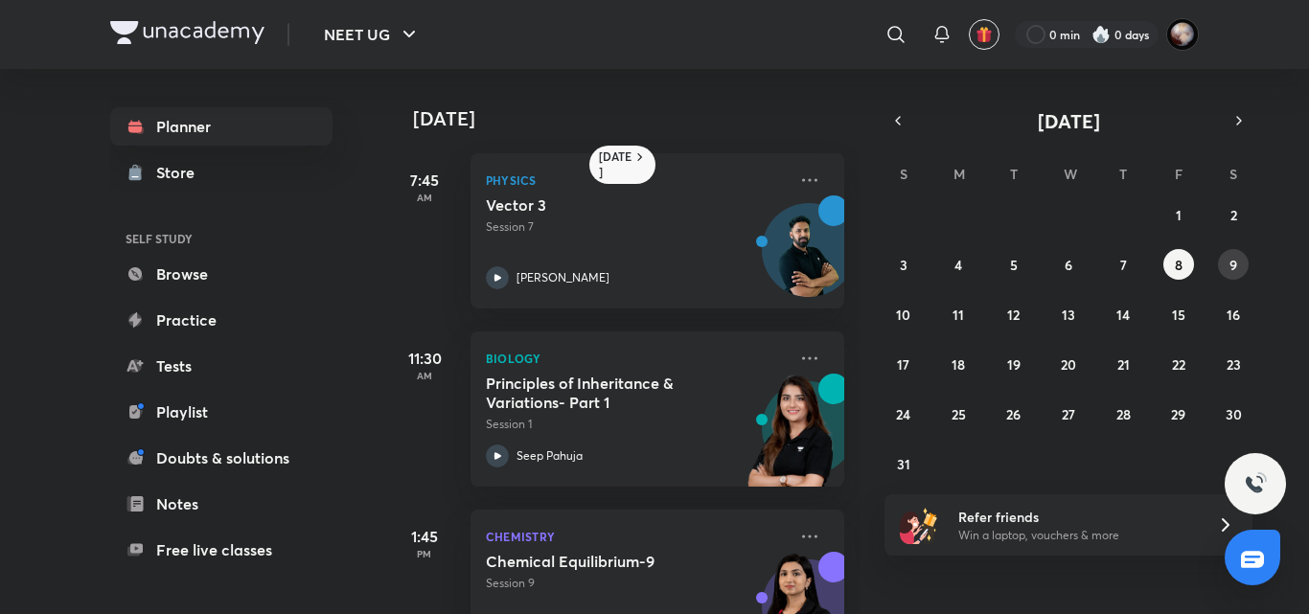
click at [1239, 261] on button "9" at bounding box center [1233, 264] width 31 height 31
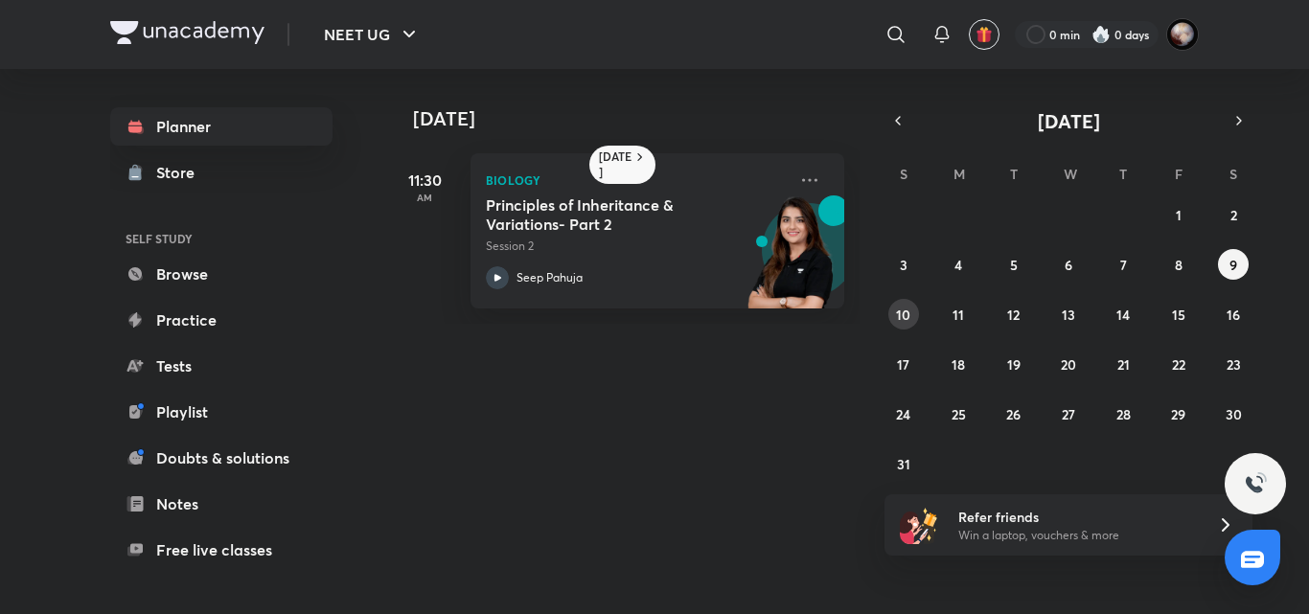
click at [918, 315] on button "10" at bounding box center [903, 314] width 31 height 31
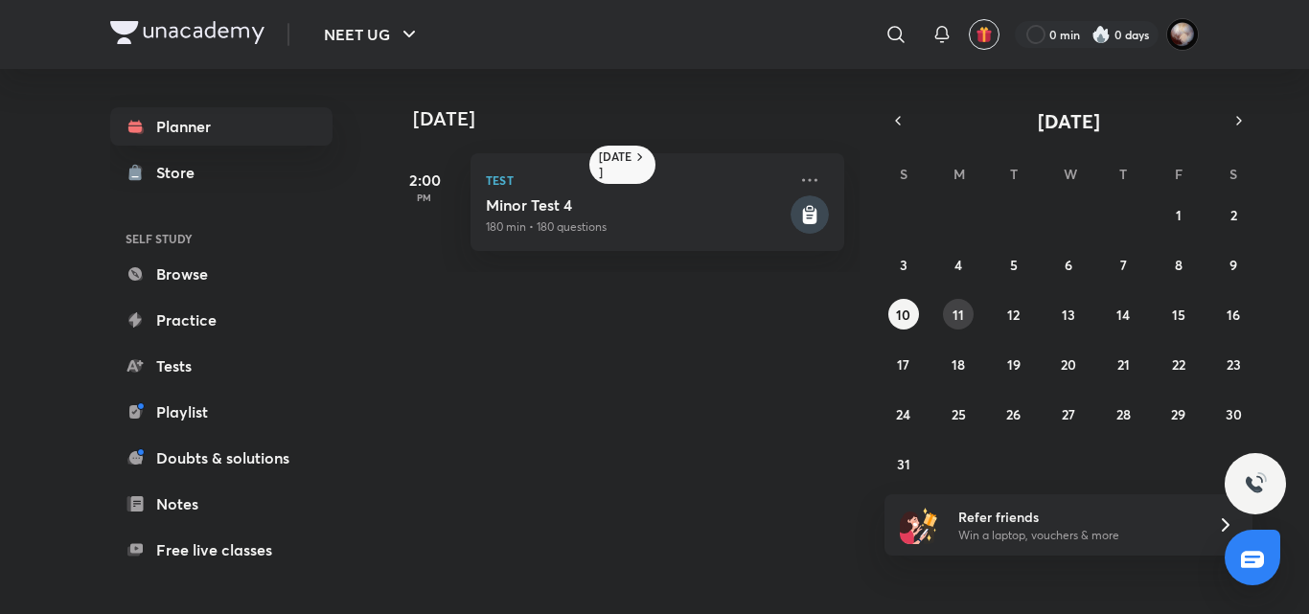
click at [959, 315] on abbr "11" at bounding box center [957, 315] width 11 height 18
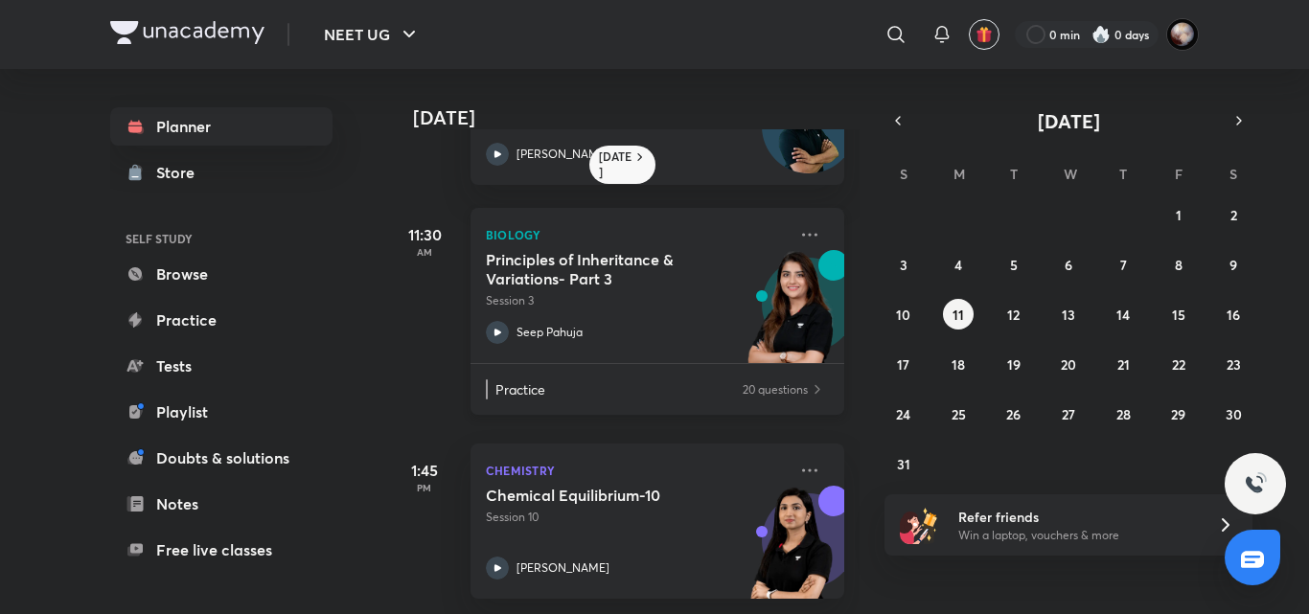
scroll to position [138, 0]
click at [1015, 318] on abbr "12" at bounding box center [1013, 315] width 12 height 18
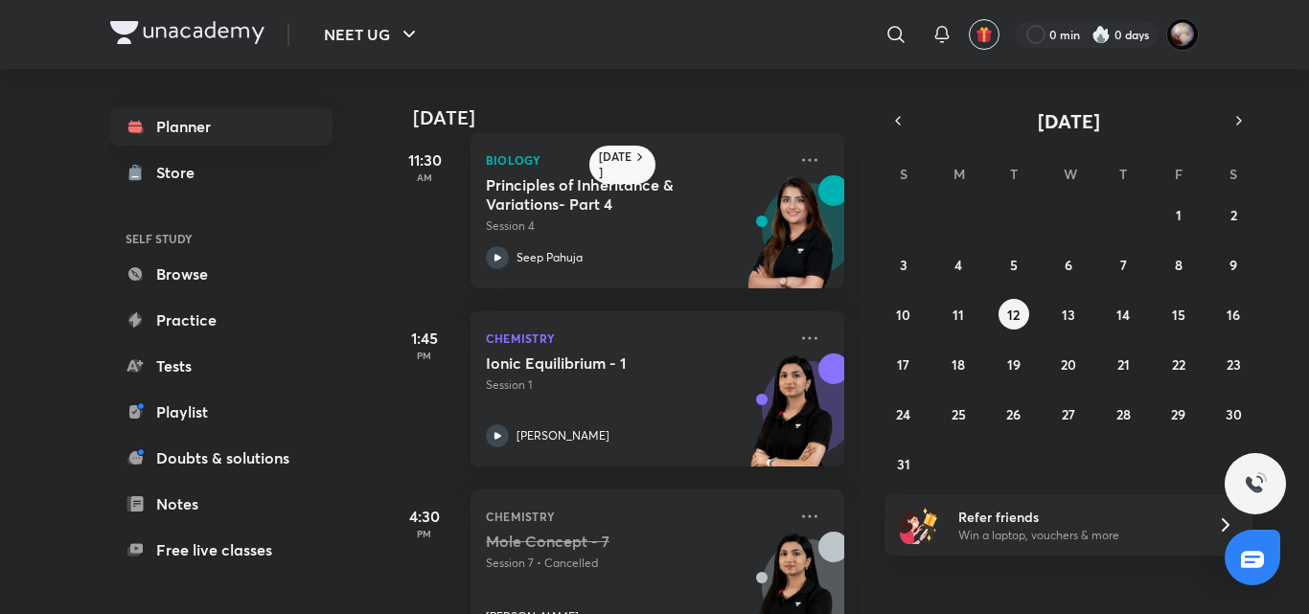
scroll to position [259, 0]
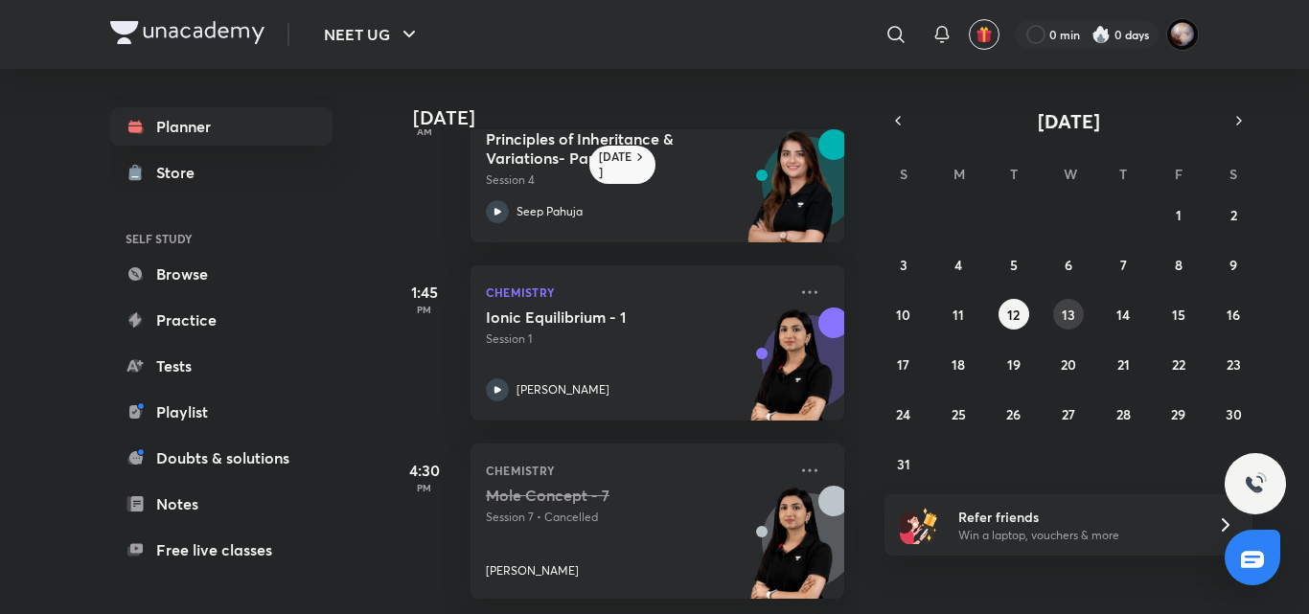
click at [1066, 308] on abbr "13" at bounding box center [1067, 315] width 13 height 18
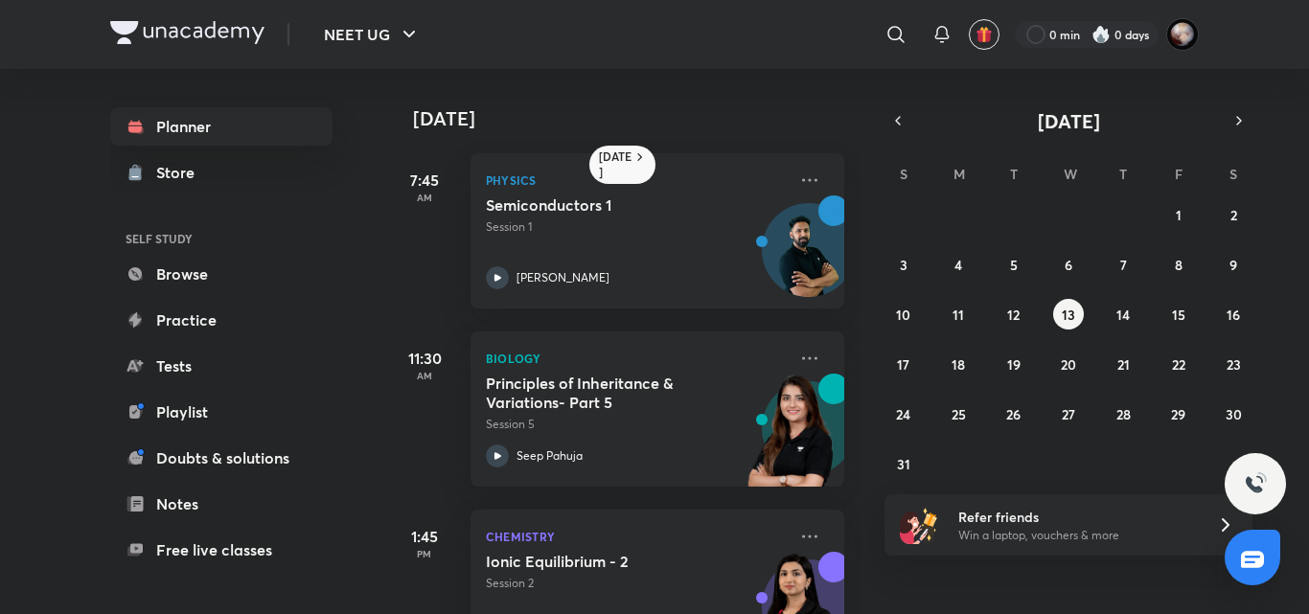
scroll to position [80, 0]
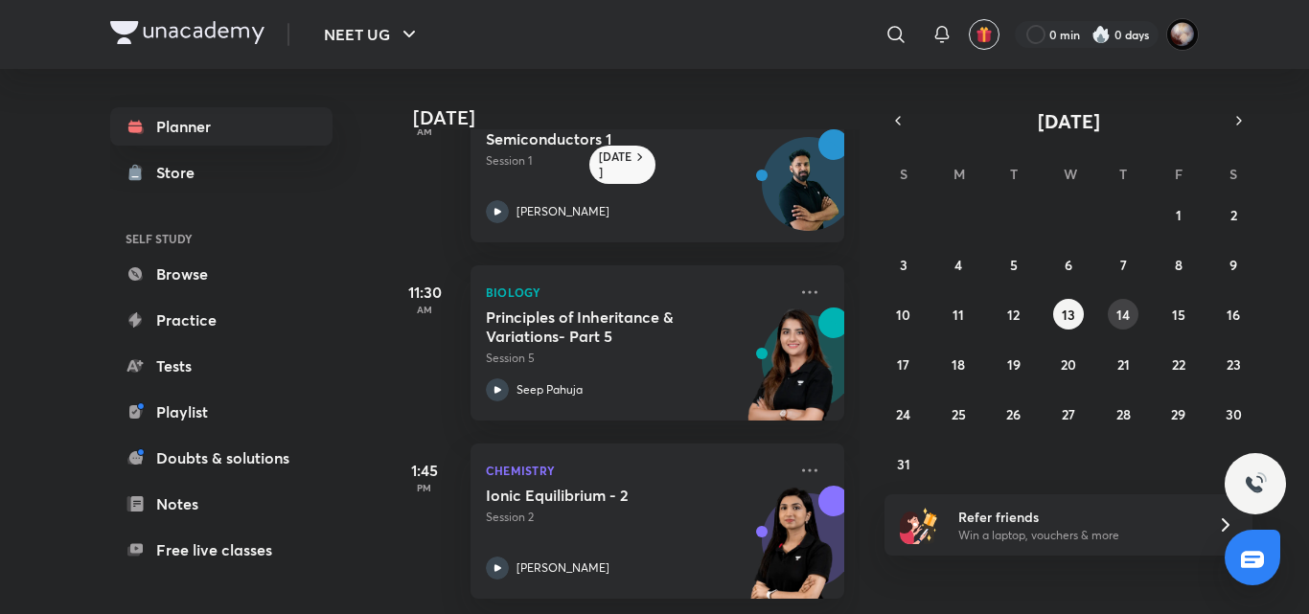
click at [1125, 313] on abbr "14" at bounding box center [1122, 315] width 13 height 18
click at [1180, 317] on abbr "15" at bounding box center [1178, 315] width 13 height 18
click at [1243, 326] on button "16" at bounding box center [1233, 314] width 31 height 31
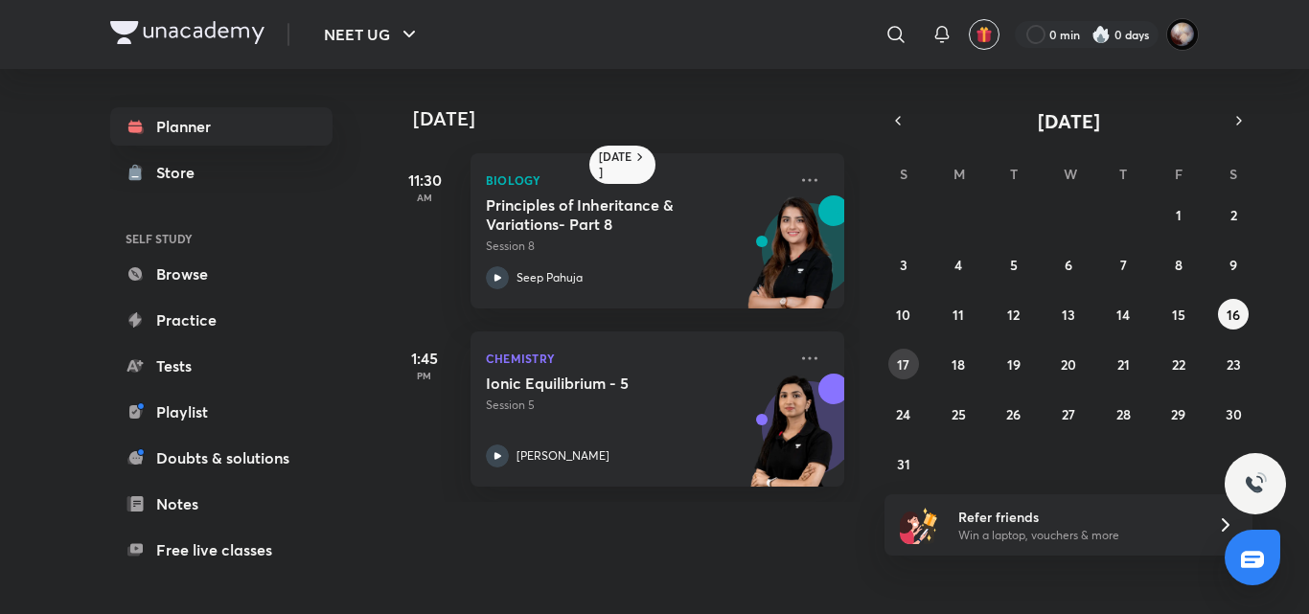
click at [897, 357] on abbr "17" at bounding box center [903, 364] width 12 height 18
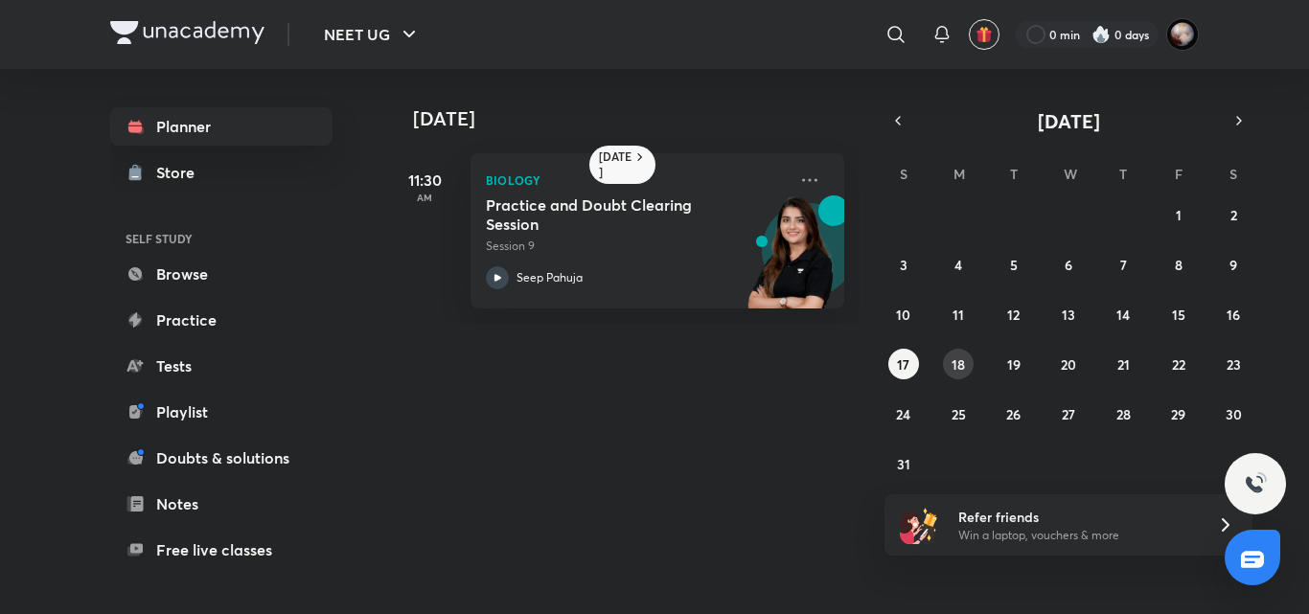
click at [970, 363] on button "18" at bounding box center [958, 364] width 31 height 31
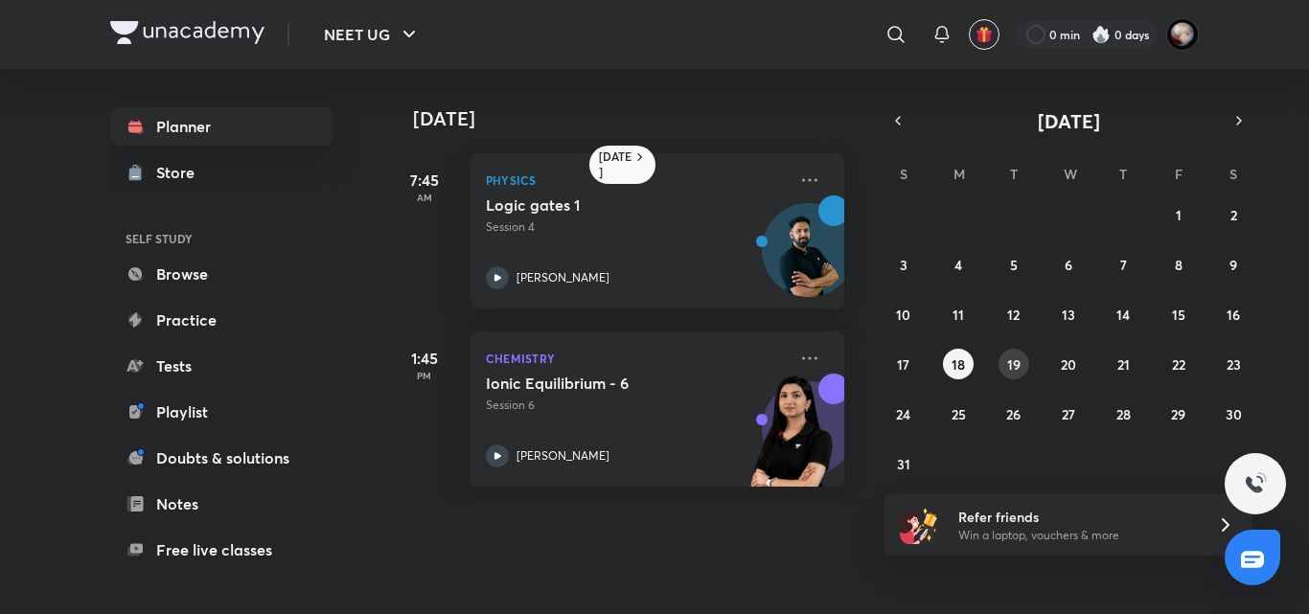
click at [1022, 361] on button "19" at bounding box center [1013, 364] width 31 height 31
click at [1075, 366] on abbr "20" at bounding box center [1068, 364] width 15 height 18
click at [1125, 364] on abbr "21" at bounding box center [1123, 364] width 12 height 18
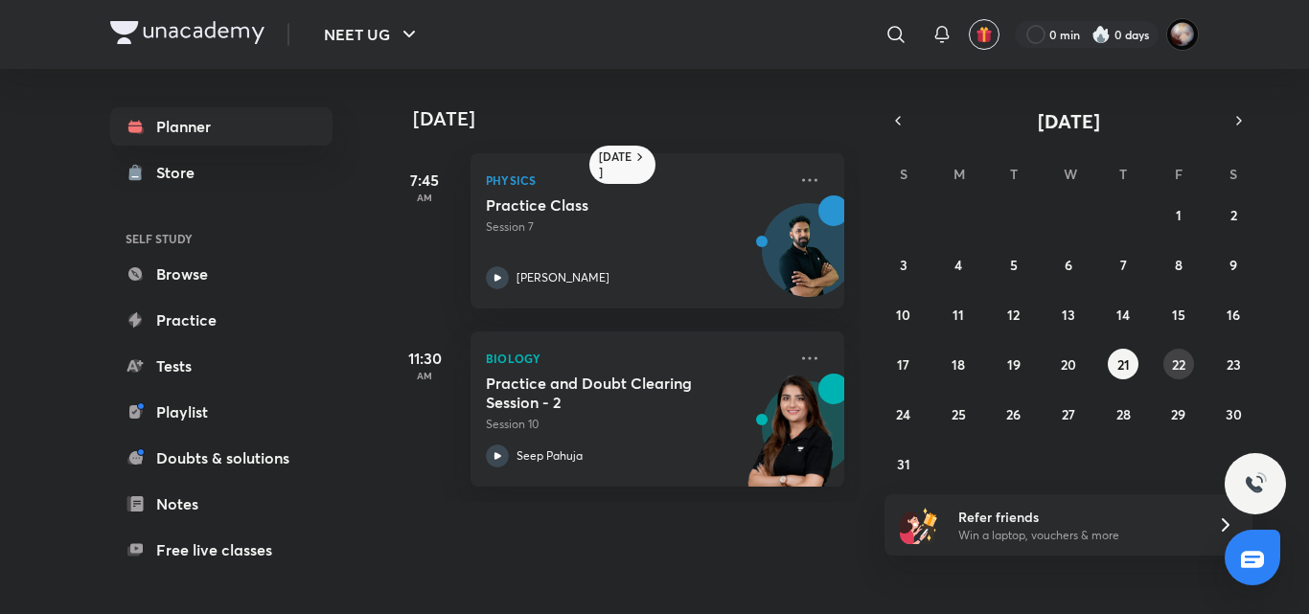
click at [1193, 377] on div "27 28 29 30 31 1 2 3 4 5 6 7 8 9 10 11 12 13 14 15 16 17 18 19 20 21 22 23 24 2…" at bounding box center [1068, 339] width 368 height 280
click at [1190, 378] on div "27 28 29 30 31 1 2 3 4 5 6 7 8 9 10 11 12 13 14 15 16 17 18 19 20 21 22 23 24 2…" at bounding box center [1068, 339] width 368 height 280
click at [1179, 369] on abbr "22" at bounding box center [1178, 364] width 13 height 18
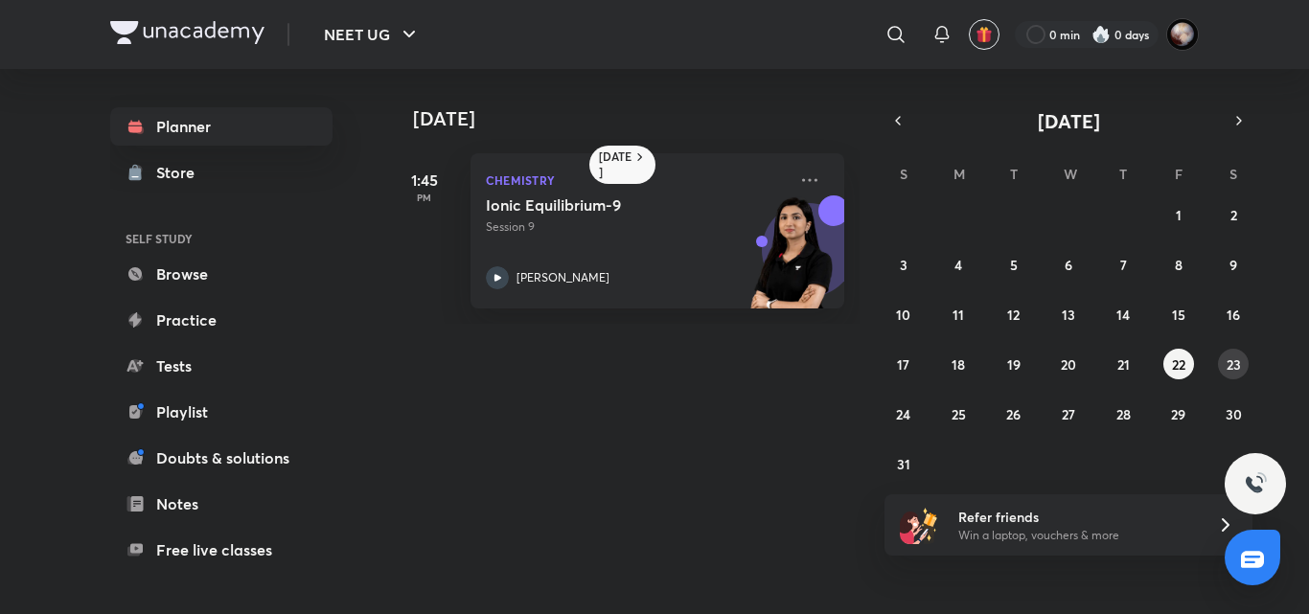
click at [1221, 373] on button "23" at bounding box center [1233, 364] width 31 height 31
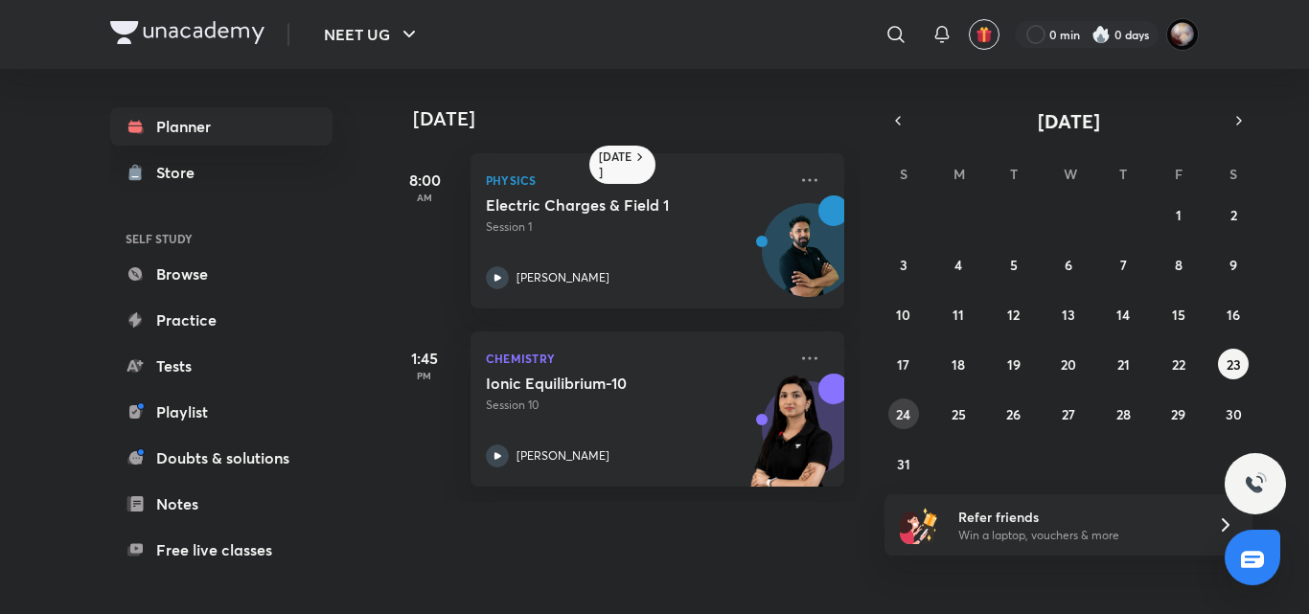
click at [900, 410] on abbr "24" at bounding box center [903, 414] width 14 height 18
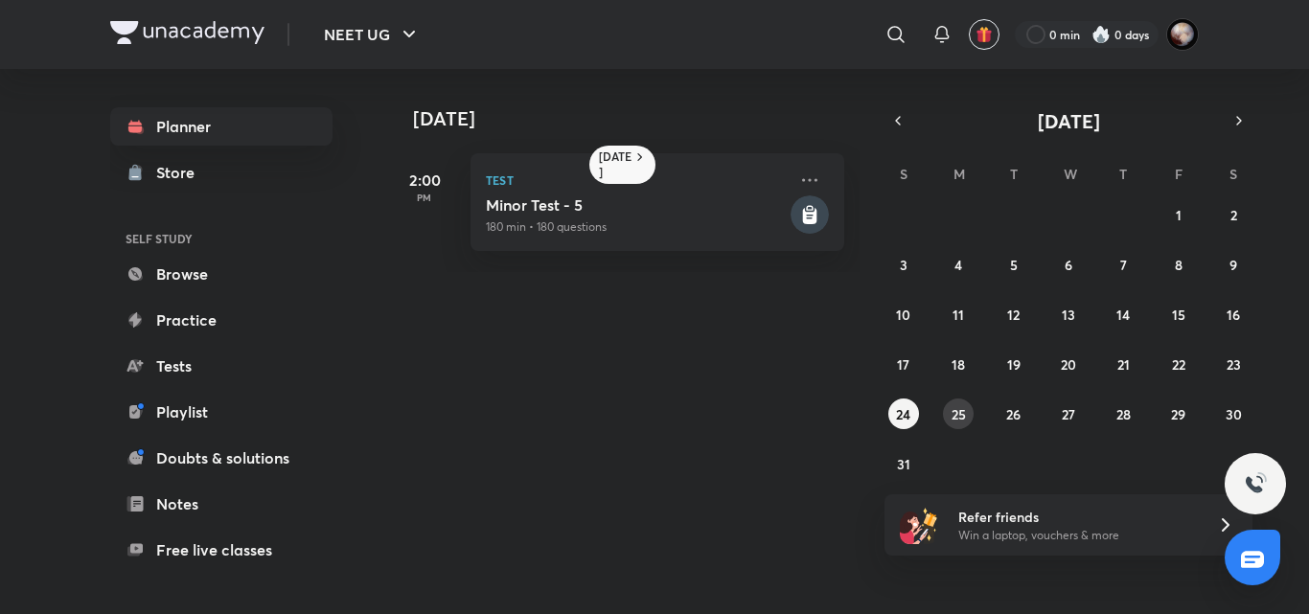
click at [952, 414] on abbr "25" at bounding box center [958, 414] width 14 height 18
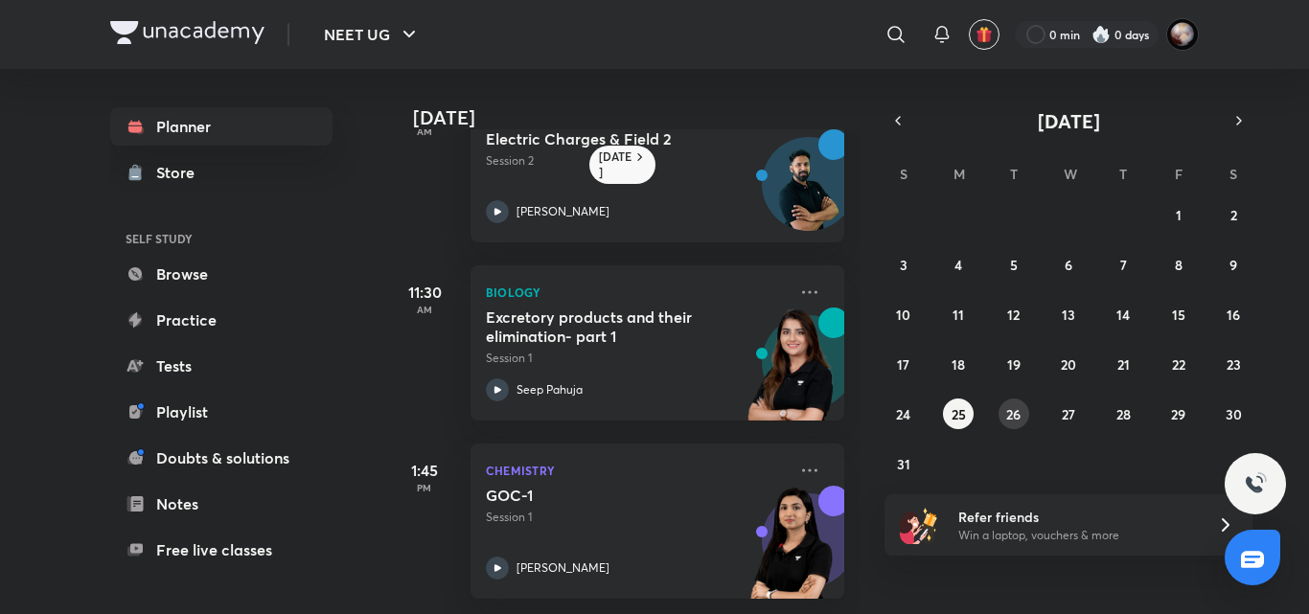
click at [1004, 416] on button "26" at bounding box center [1013, 414] width 31 height 31
click at [1066, 411] on abbr "27" at bounding box center [1067, 414] width 13 height 18
click at [1120, 416] on abbr "28" at bounding box center [1123, 414] width 14 height 18
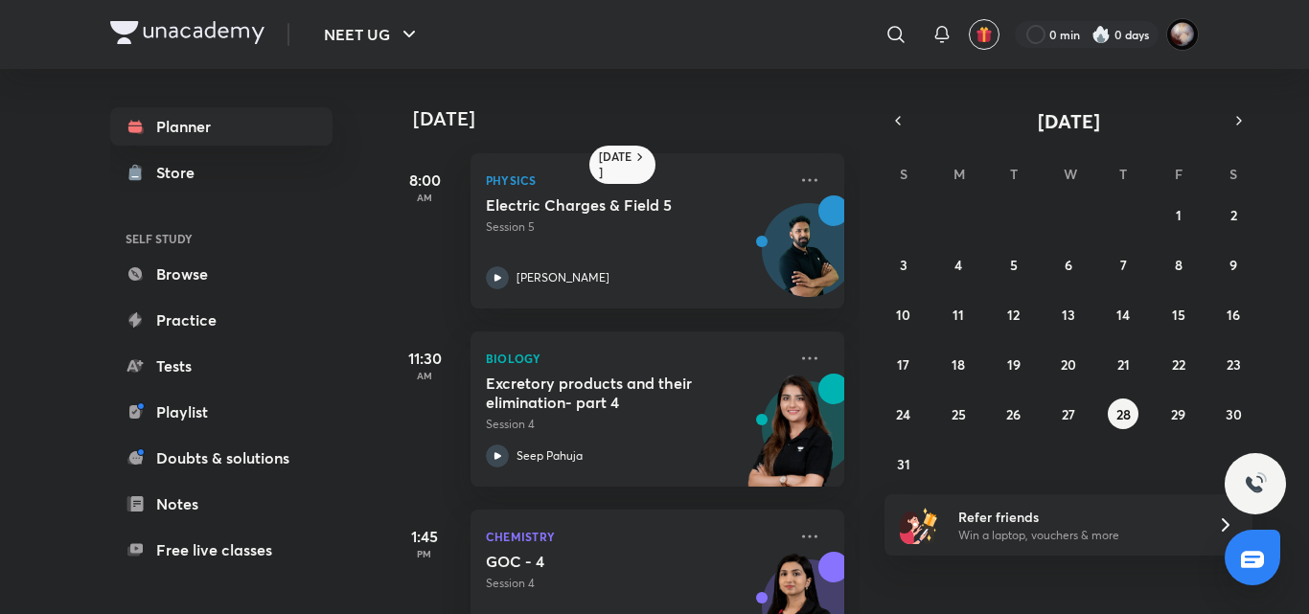
scroll to position [259, 0]
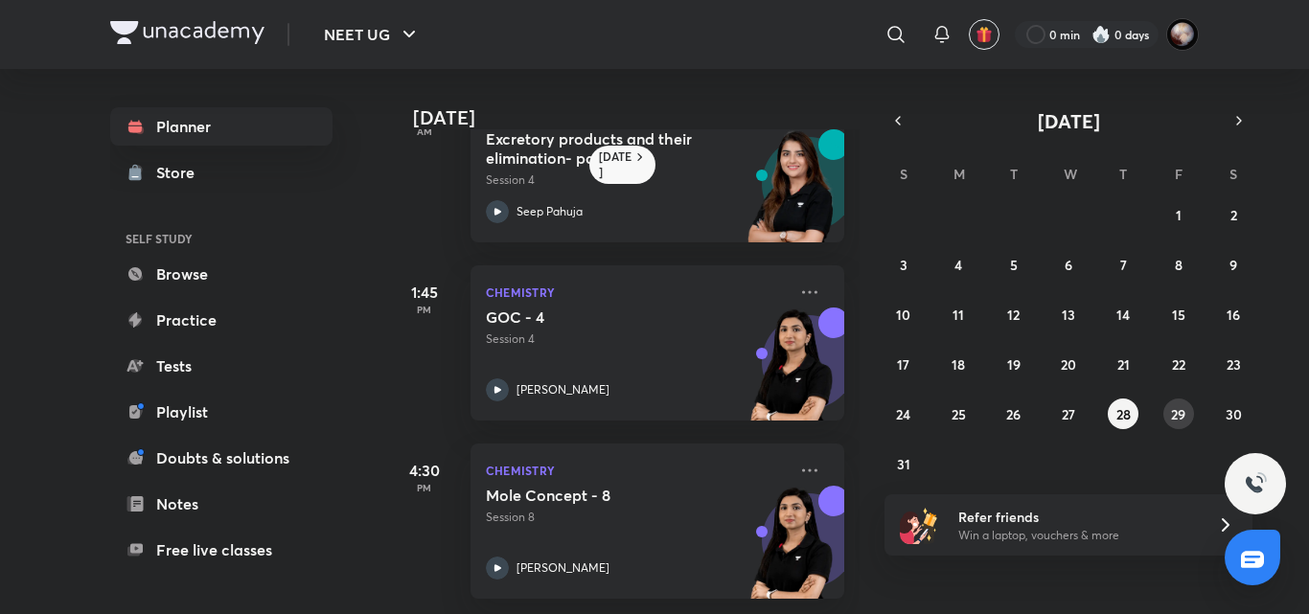
click at [1175, 417] on abbr "29" at bounding box center [1178, 414] width 14 height 18
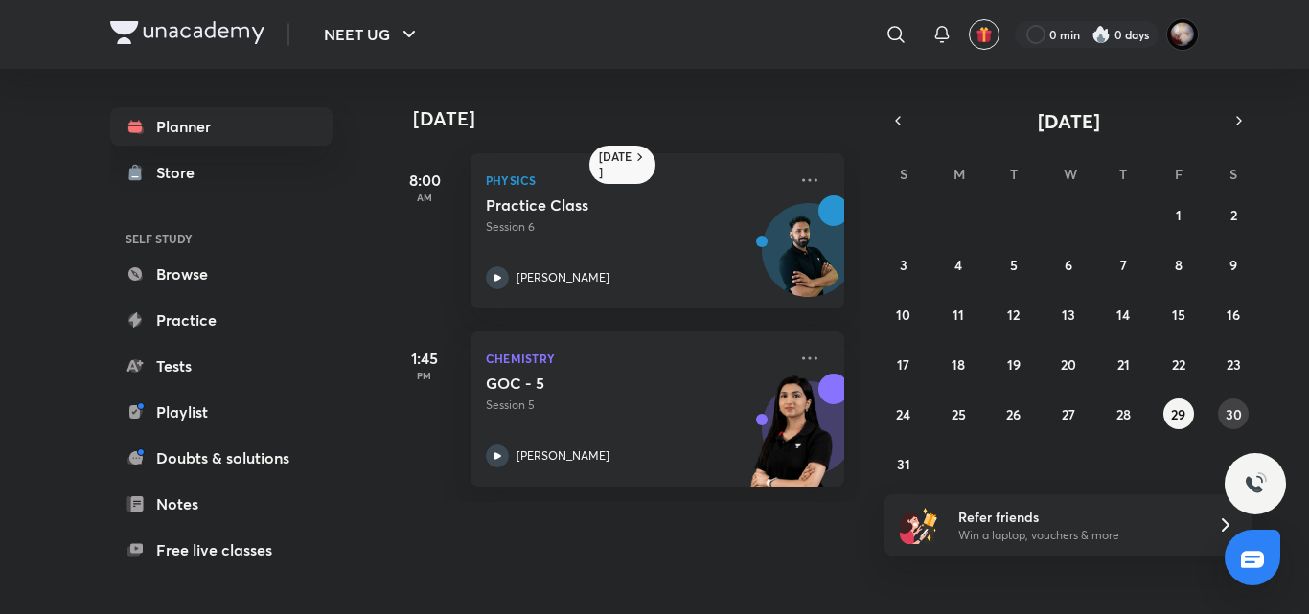
click at [1221, 413] on button "30" at bounding box center [1233, 414] width 31 height 31
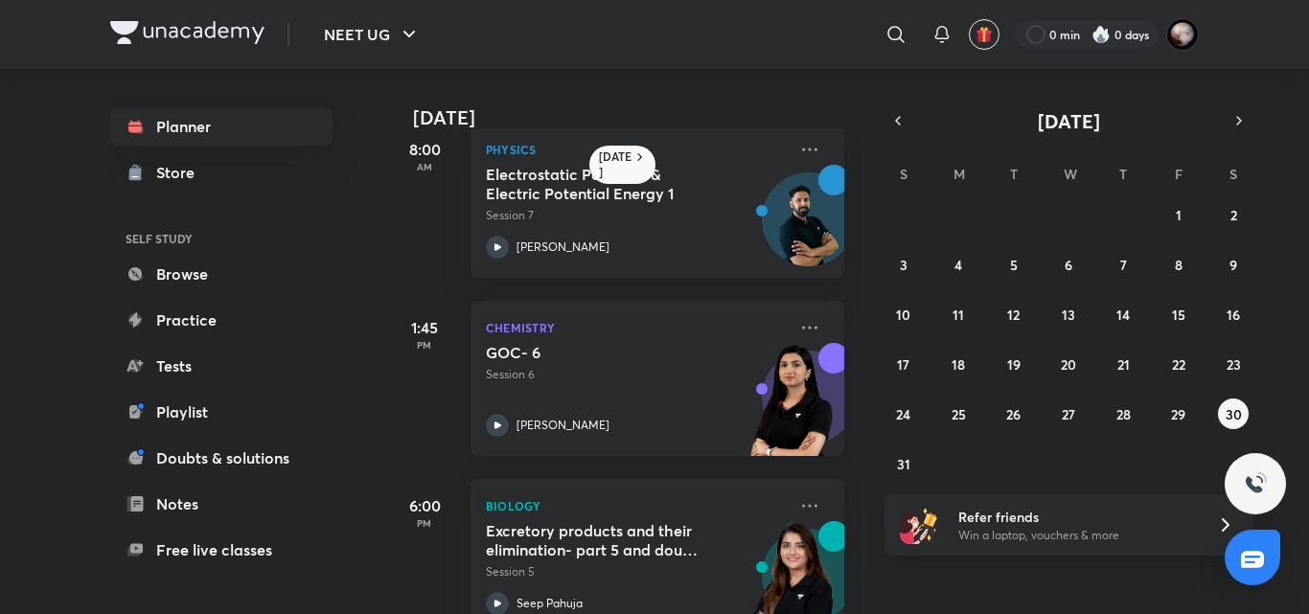
scroll to position [80, 0]
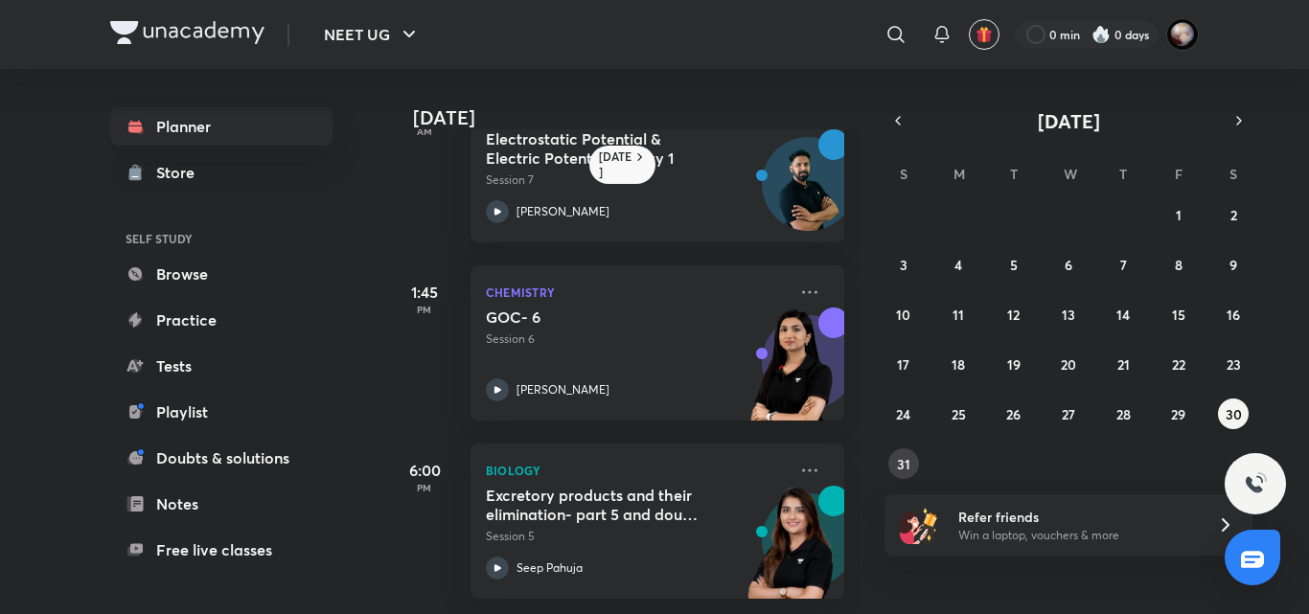
click at [913, 463] on button "31" at bounding box center [903, 463] width 31 height 31
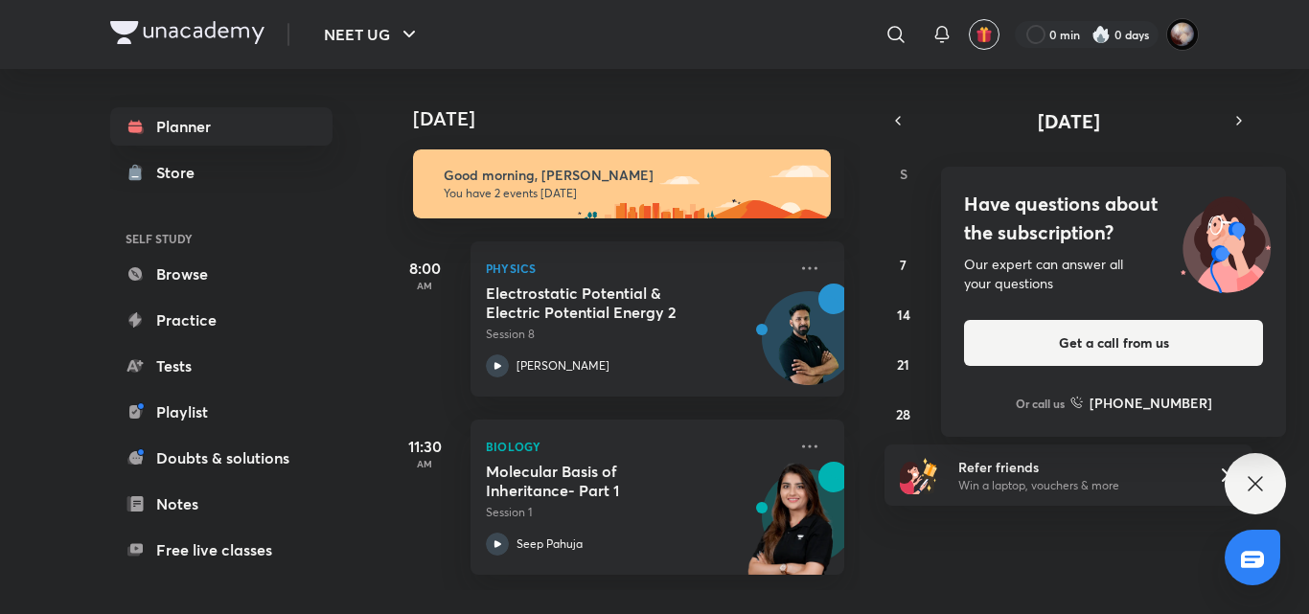
click at [1273, 499] on div "Have questions about the subscription? Our expert can answer all your questions…" at bounding box center [1254, 483] width 61 height 61
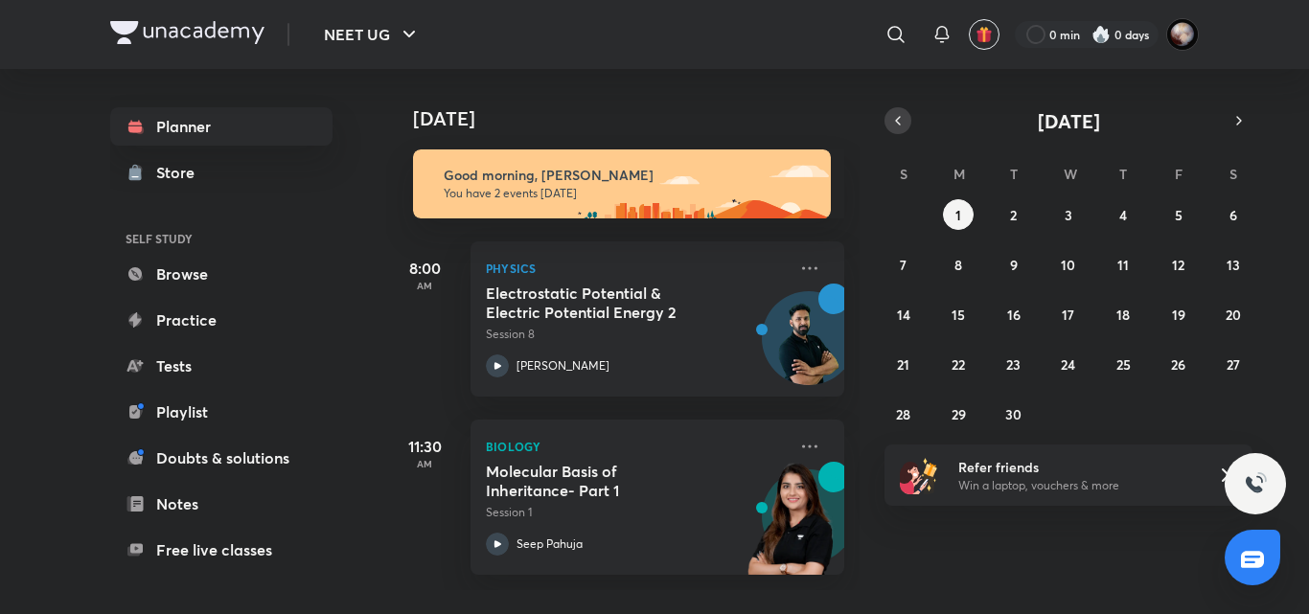
click at [906, 125] on button "button" at bounding box center [897, 120] width 27 height 27
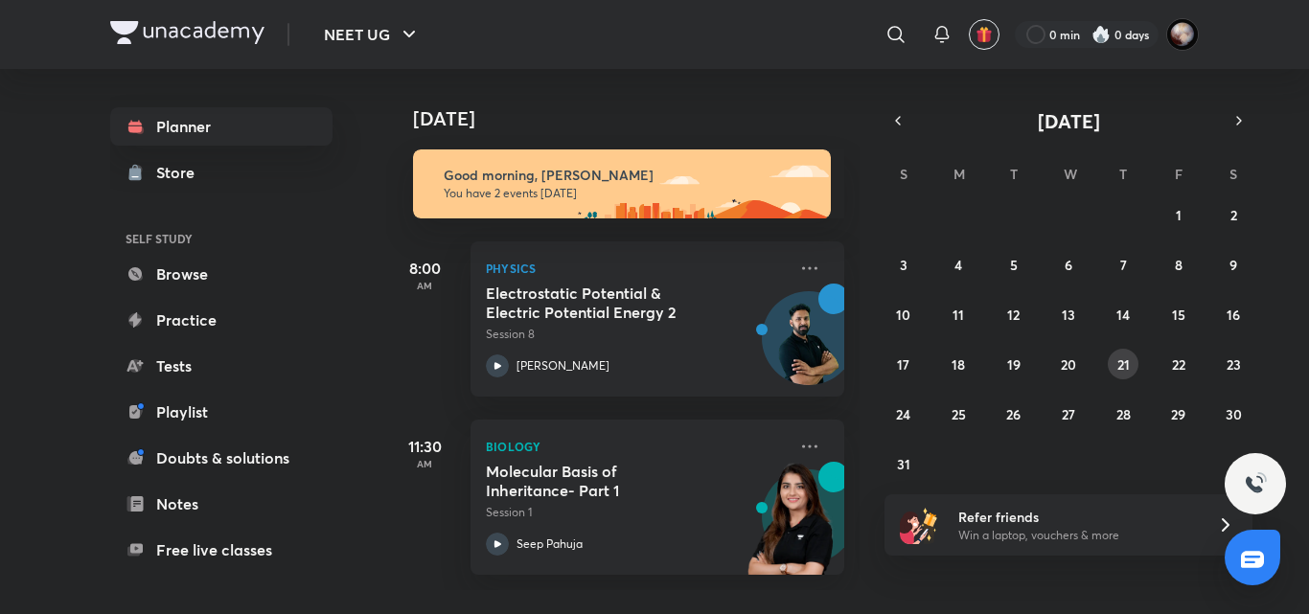
click at [1136, 354] on div "27 28 29 30 31 1 2 3 4 5 6 7 8 9 10 11 12 13 14 15 16 17 18 19 20 21 22 23 24 2…" at bounding box center [1068, 339] width 368 height 280
click at [1121, 368] on abbr "21" at bounding box center [1123, 364] width 12 height 18
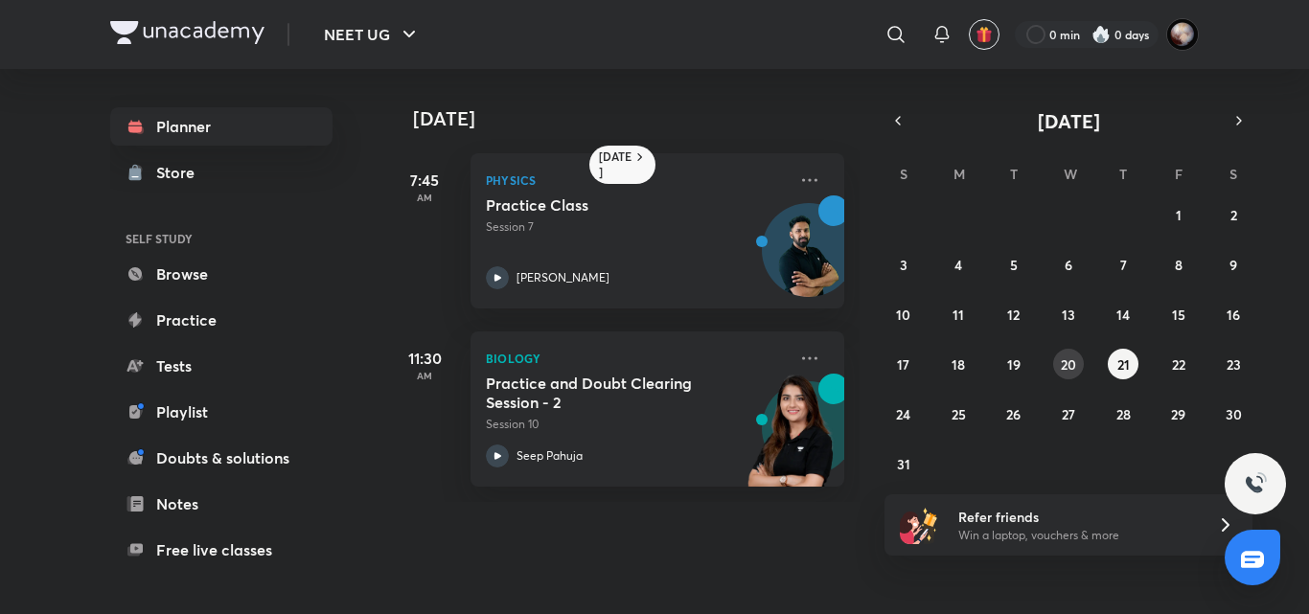
click at [1061, 369] on abbr "20" at bounding box center [1068, 364] width 15 height 18
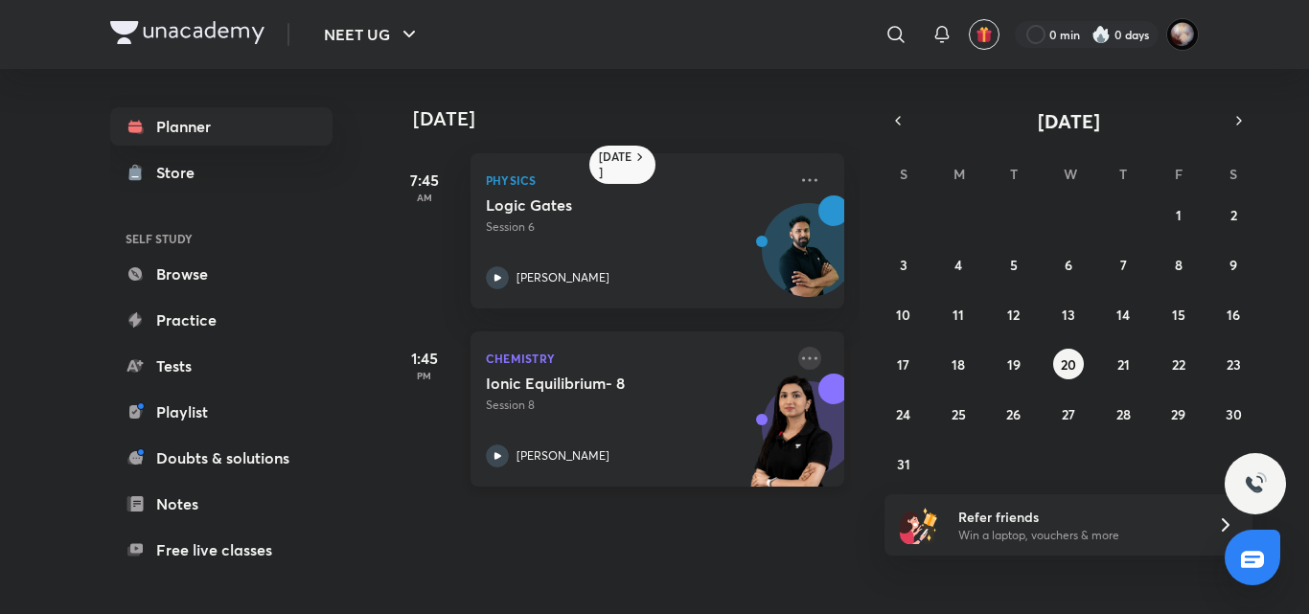
click at [804, 361] on icon at bounding box center [809, 358] width 23 height 23
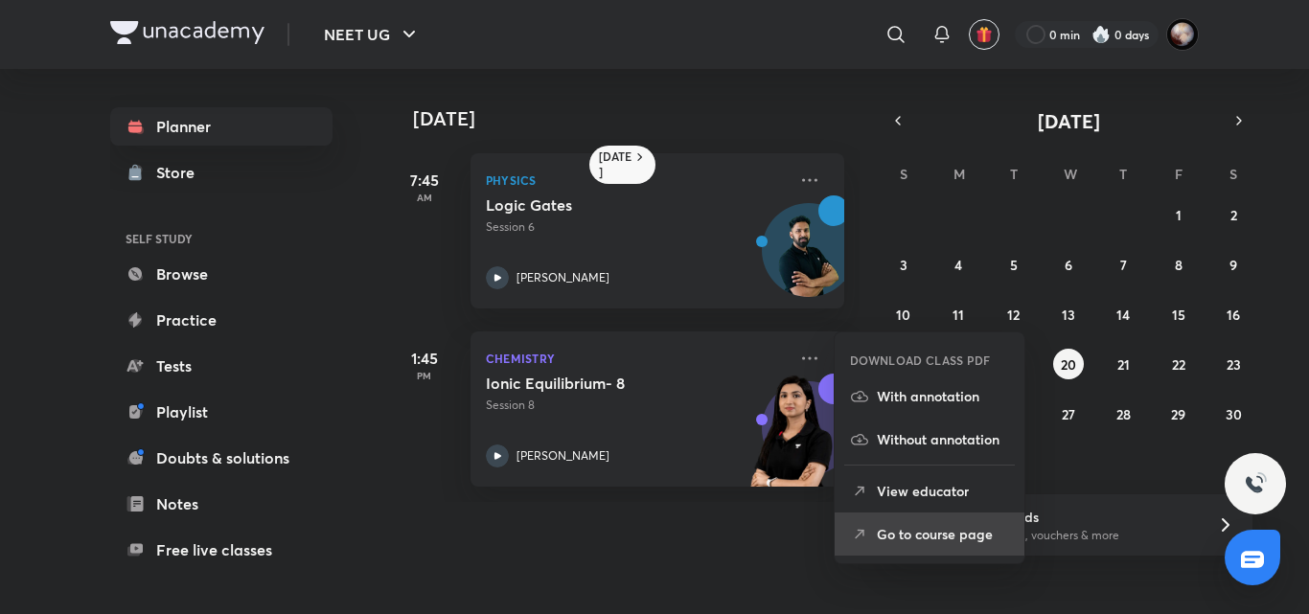
click at [961, 536] on p "Go to course page" at bounding box center [943, 534] width 132 height 20
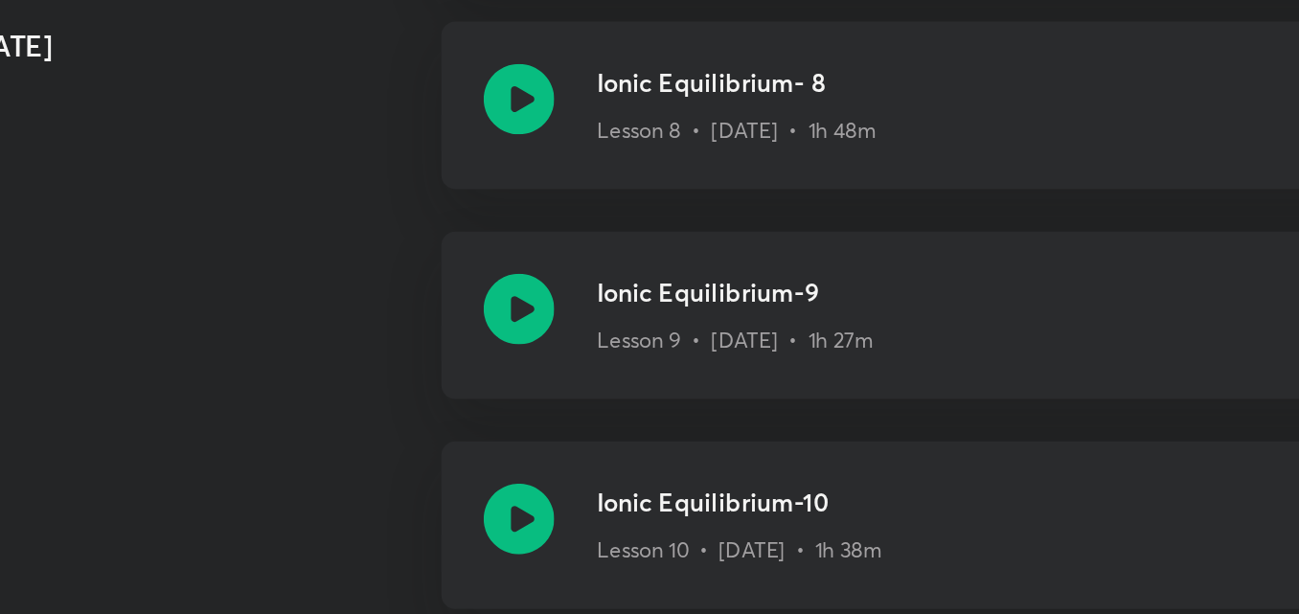
scroll to position [1836, 0]
